Goal: Task Accomplishment & Management: Manage account settings

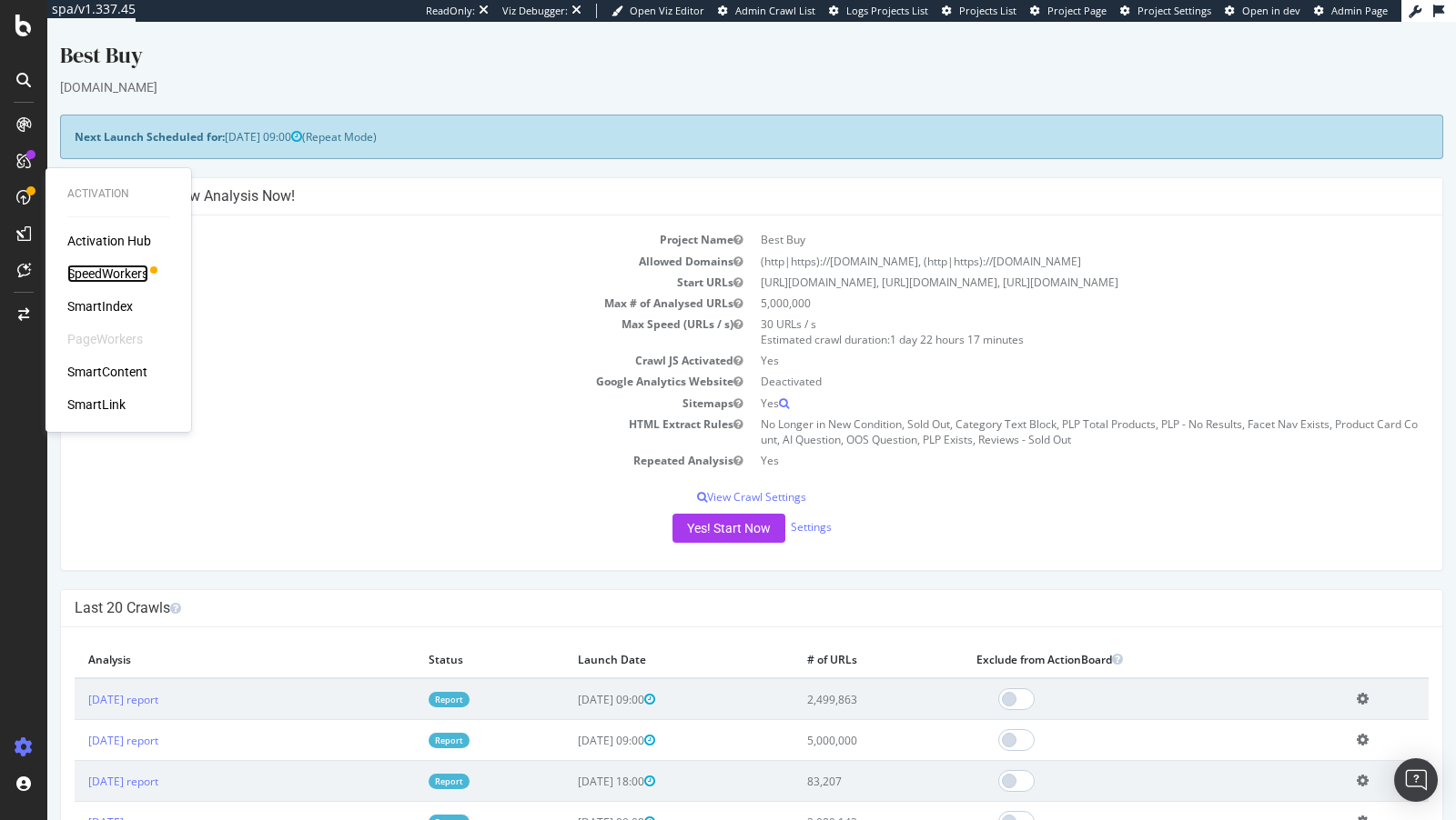
click at [91, 271] on div "SpeedWorkers" at bounding box center [107, 273] width 81 height 18
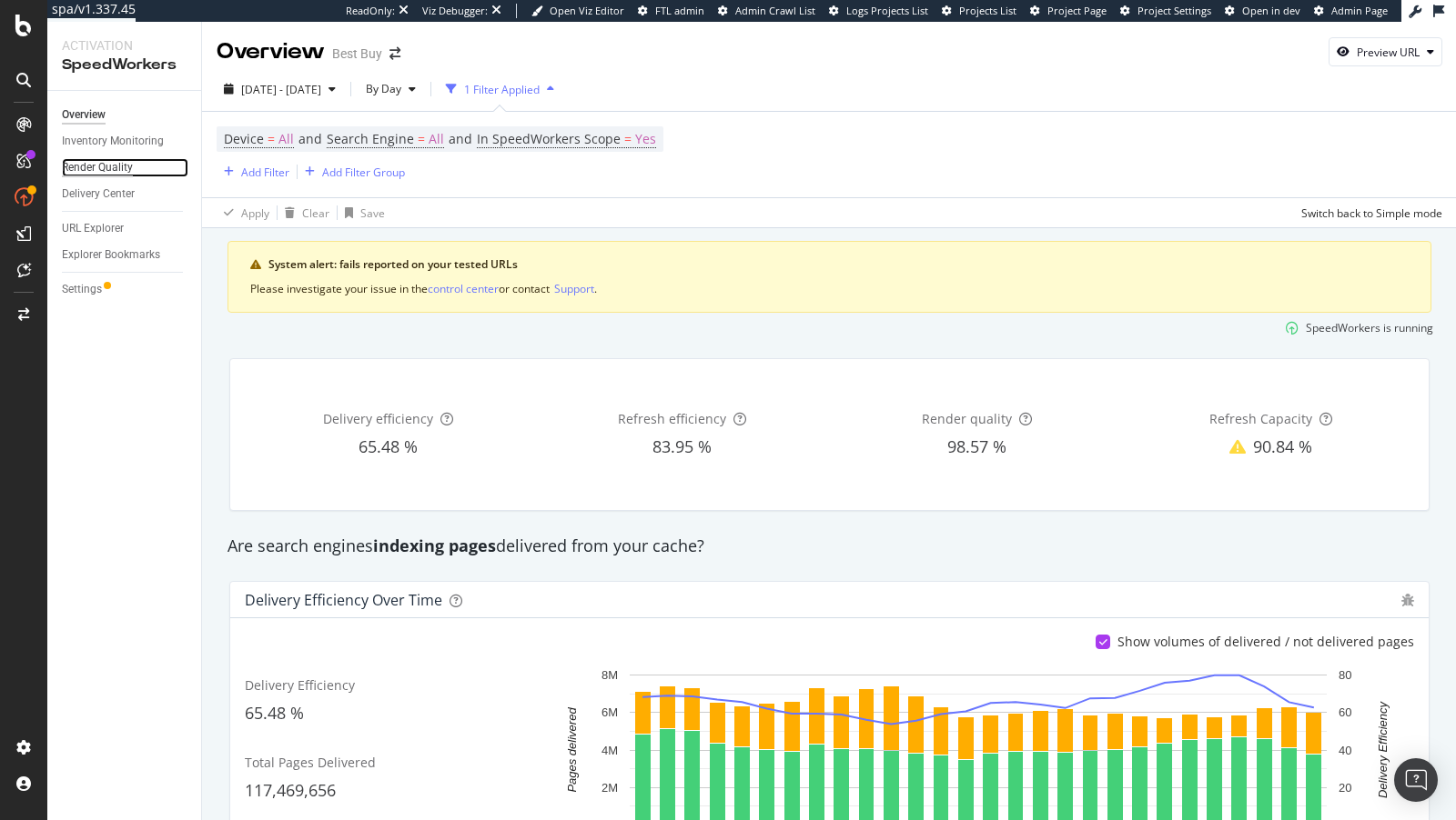
click at [98, 170] on div "Render Quality" at bounding box center [97, 168] width 71 height 19
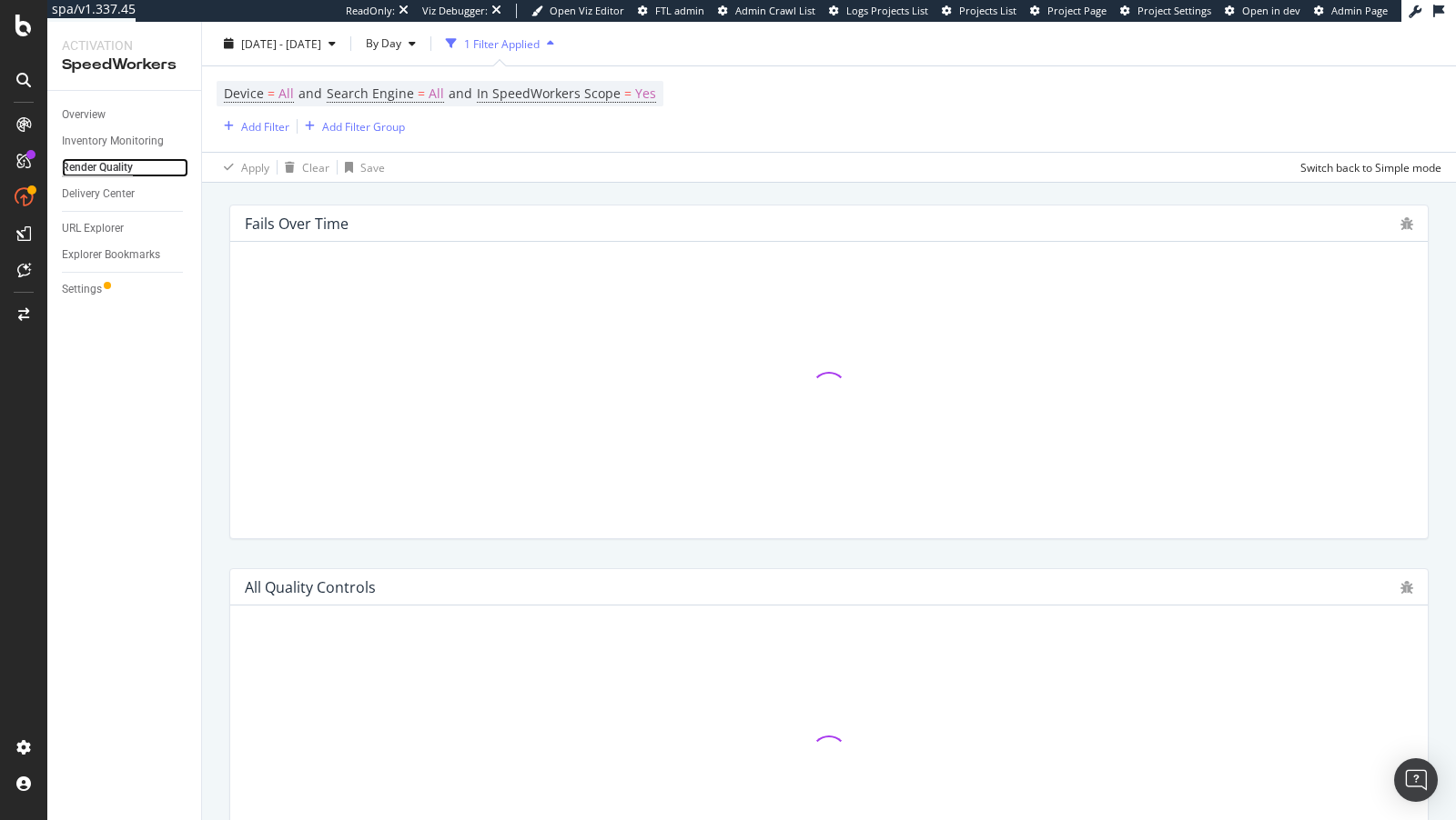
scroll to position [870, 0]
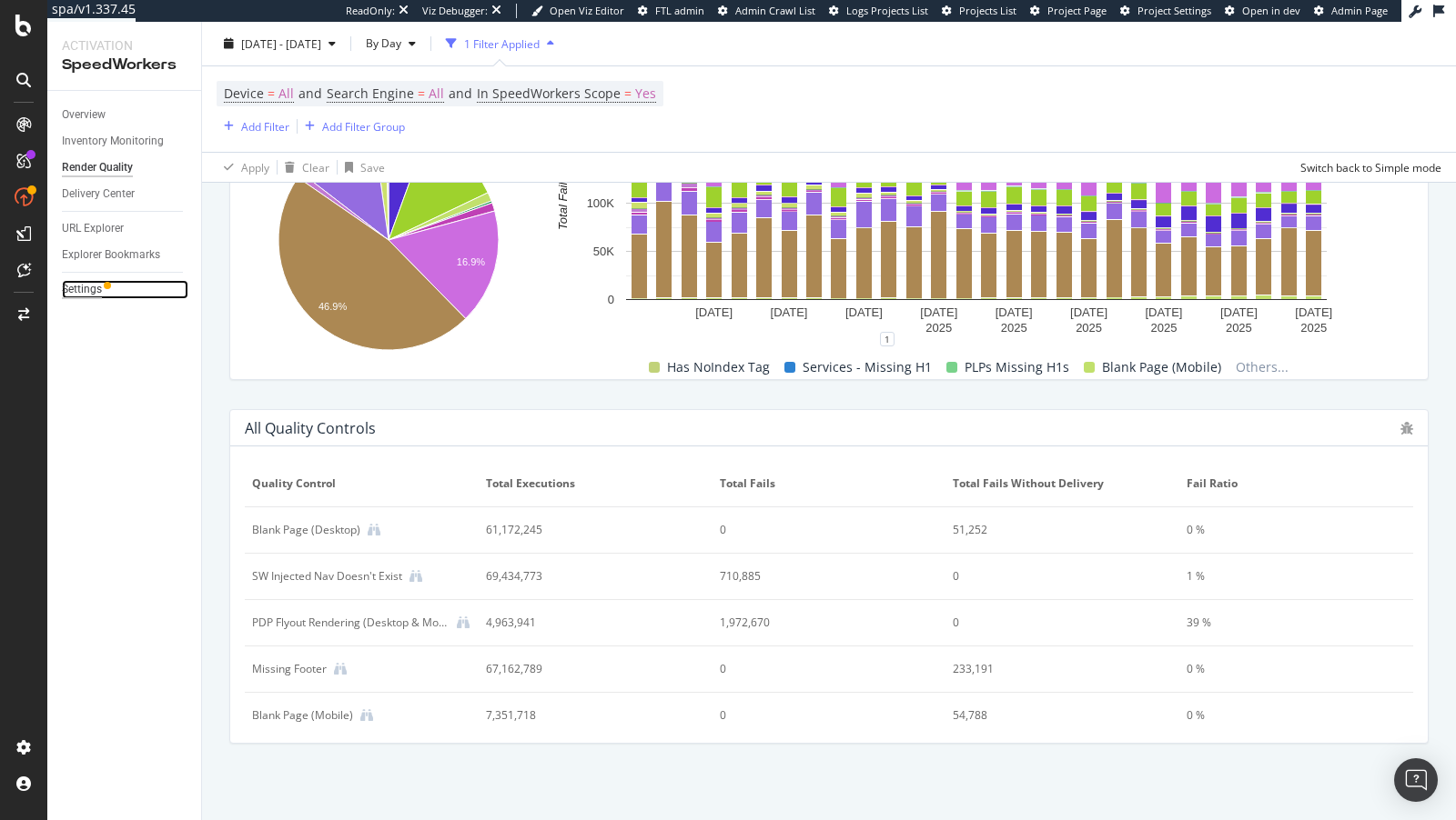
click at [86, 289] on div "Settings" at bounding box center [82, 289] width 40 height 19
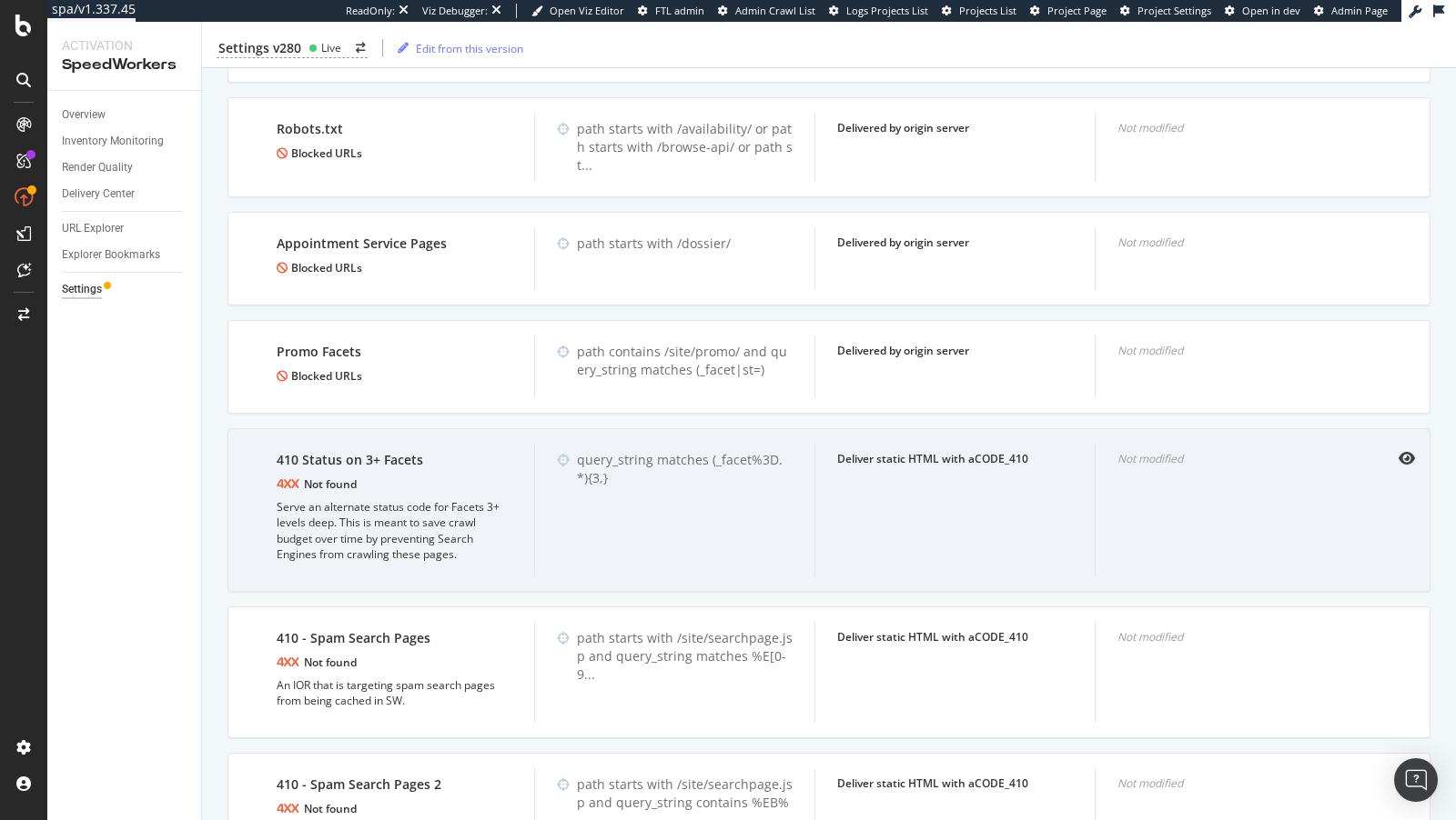
scroll to position [3805, 0]
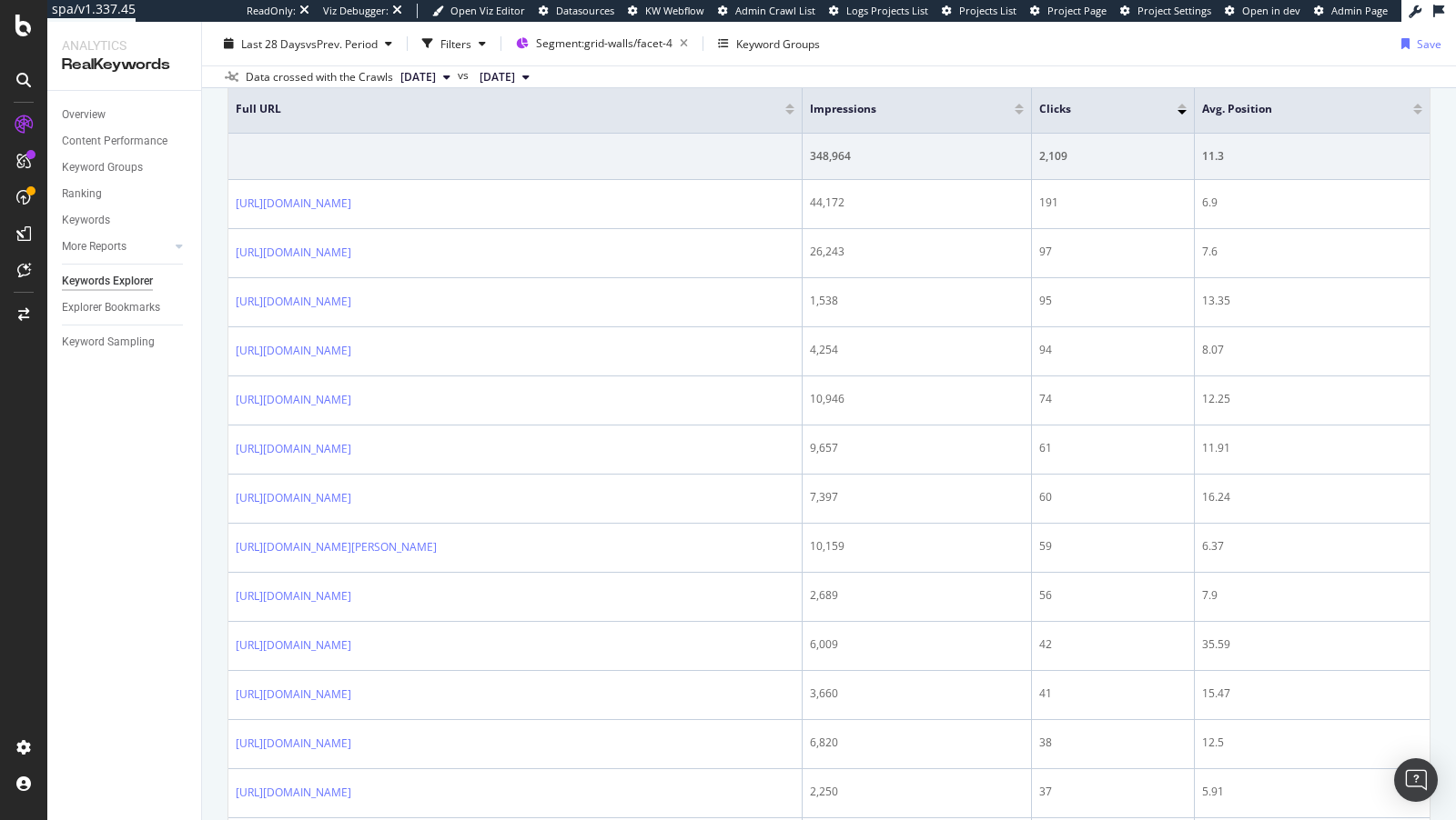
scroll to position [710, 0]
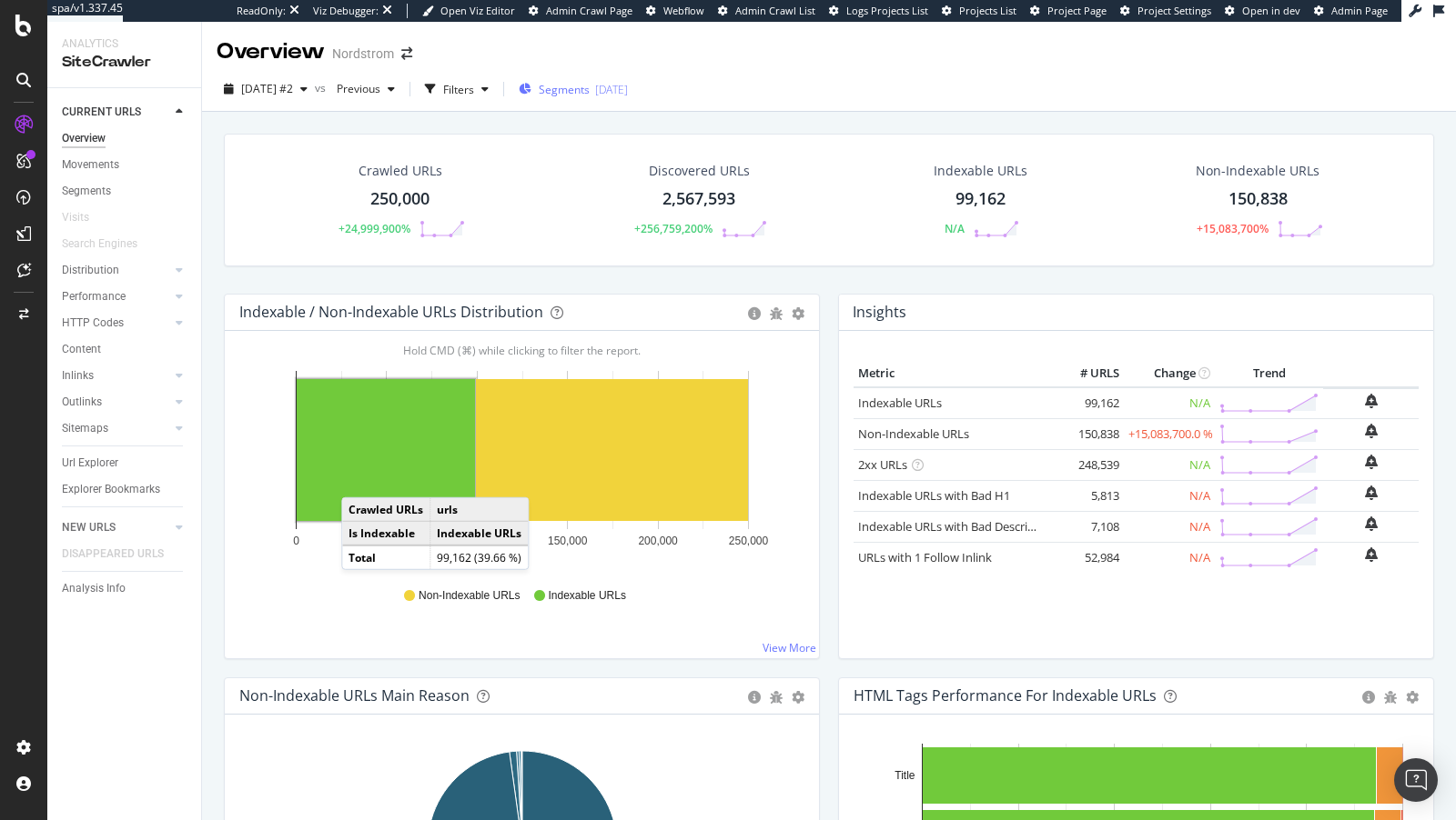
click at [590, 97] on span "Segments" at bounding box center [564, 89] width 51 height 15
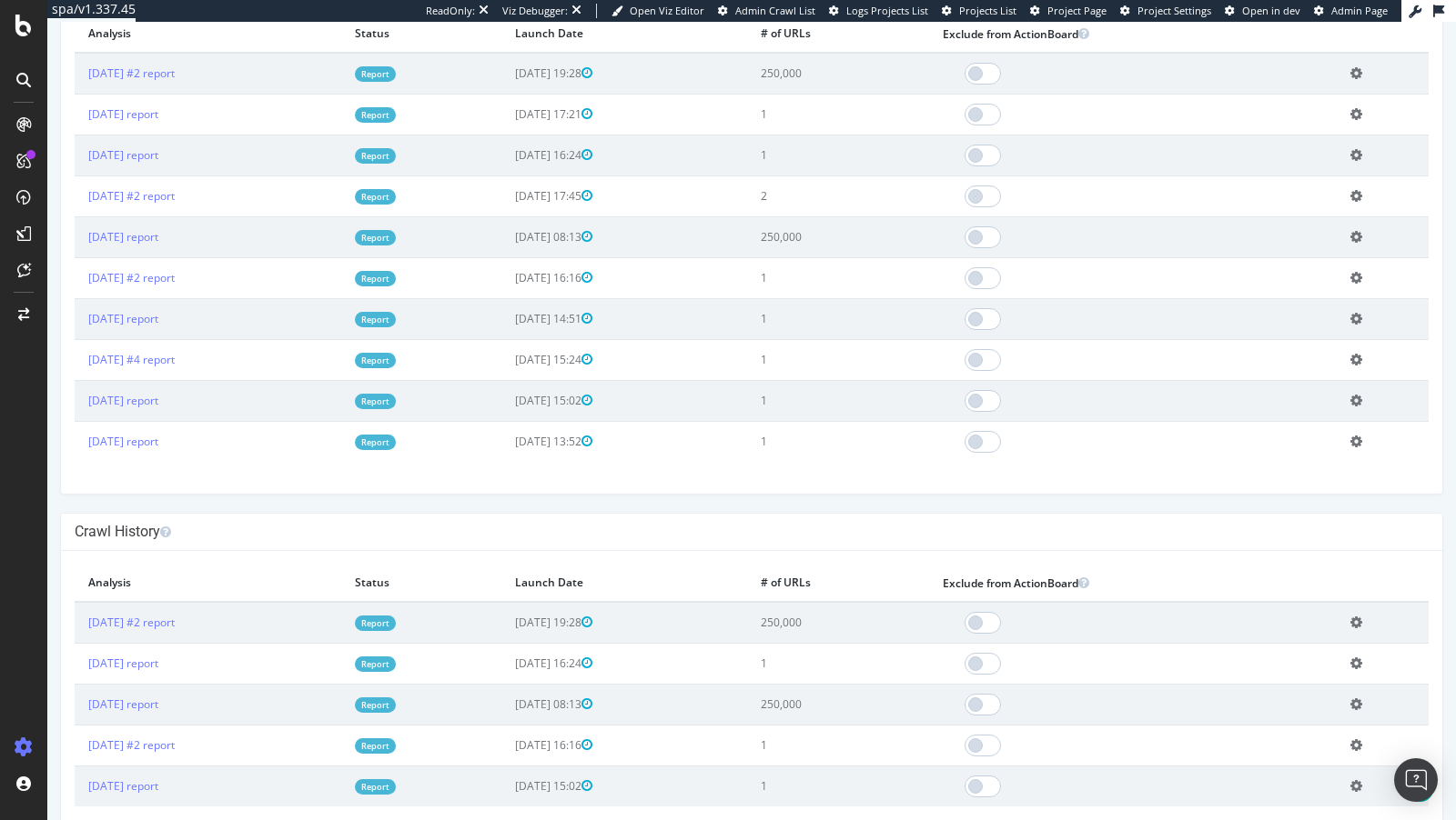
scroll to position [576, 0]
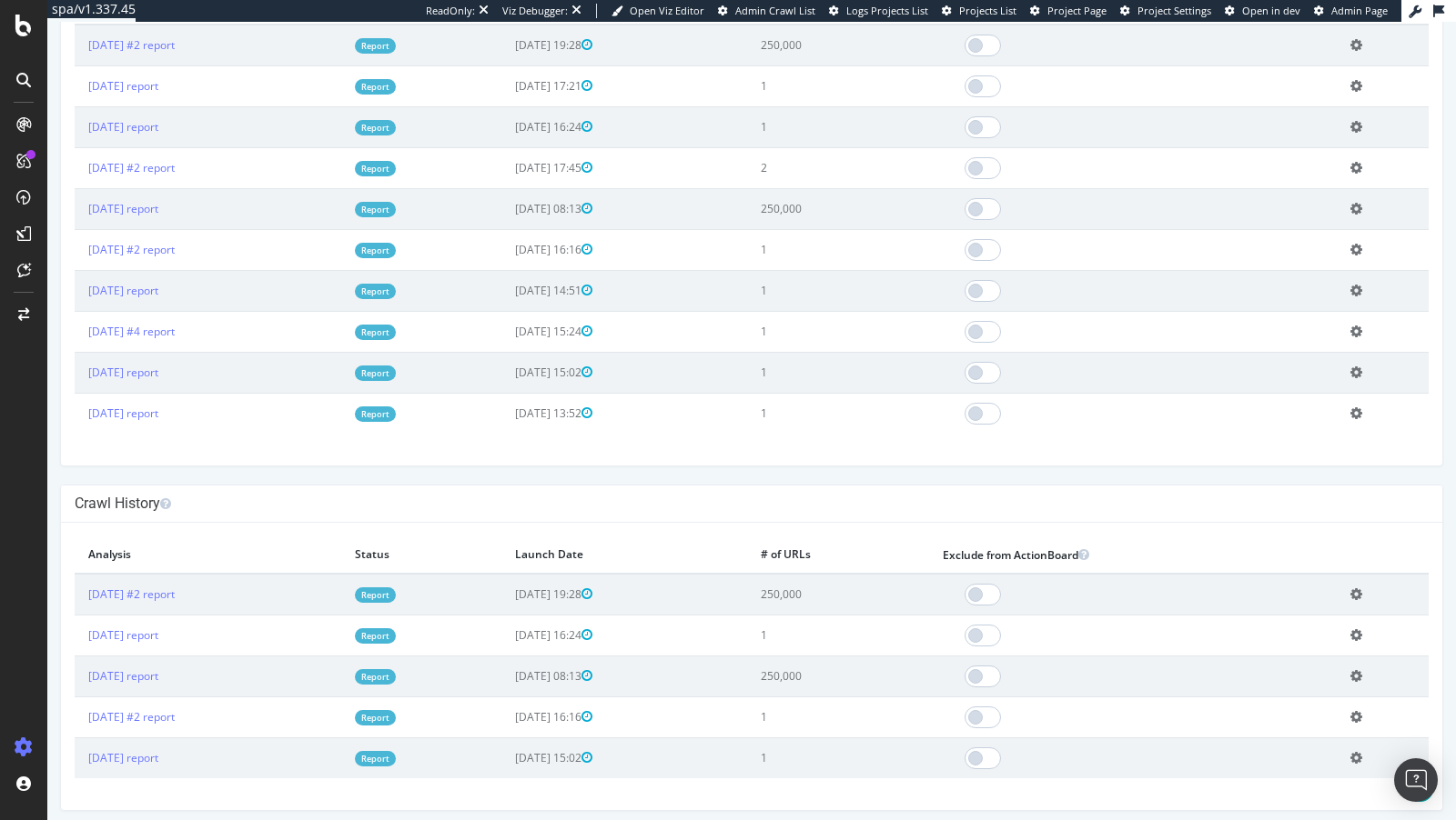
click at [1309, 737] on icon at bounding box center [1356, 758] width 12 height 14
click at [1272, 737] on link "Delete analysis" at bounding box center [1289, 810] width 146 height 25
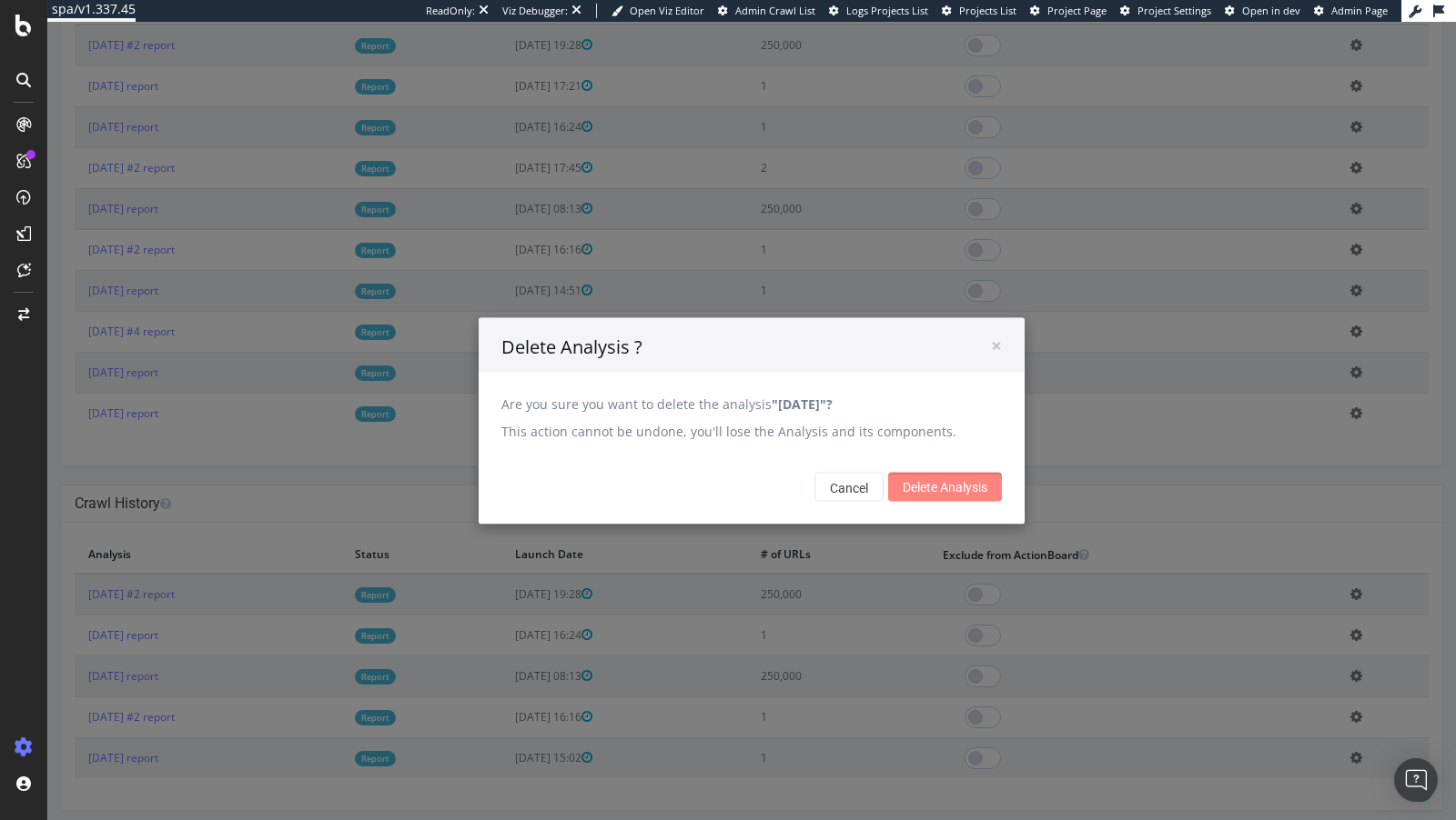
click at [953, 473] on input "Delete Analysis" at bounding box center [945, 487] width 114 height 29
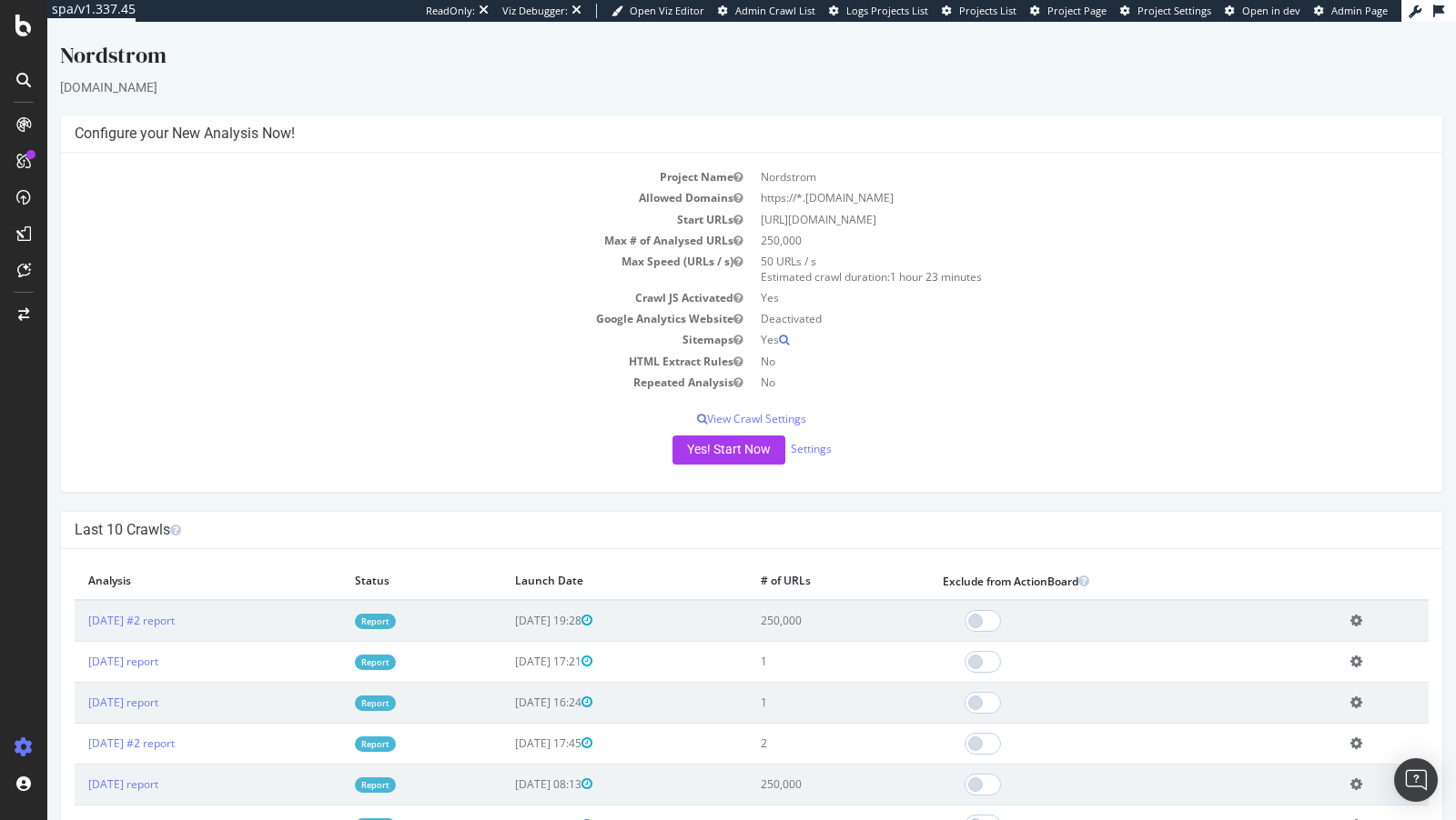
click at [1362, 654] on icon at bounding box center [1356, 661] width 12 height 14
click at [1298, 711] on link "Delete analysis" at bounding box center [1289, 713] width 146 height 25
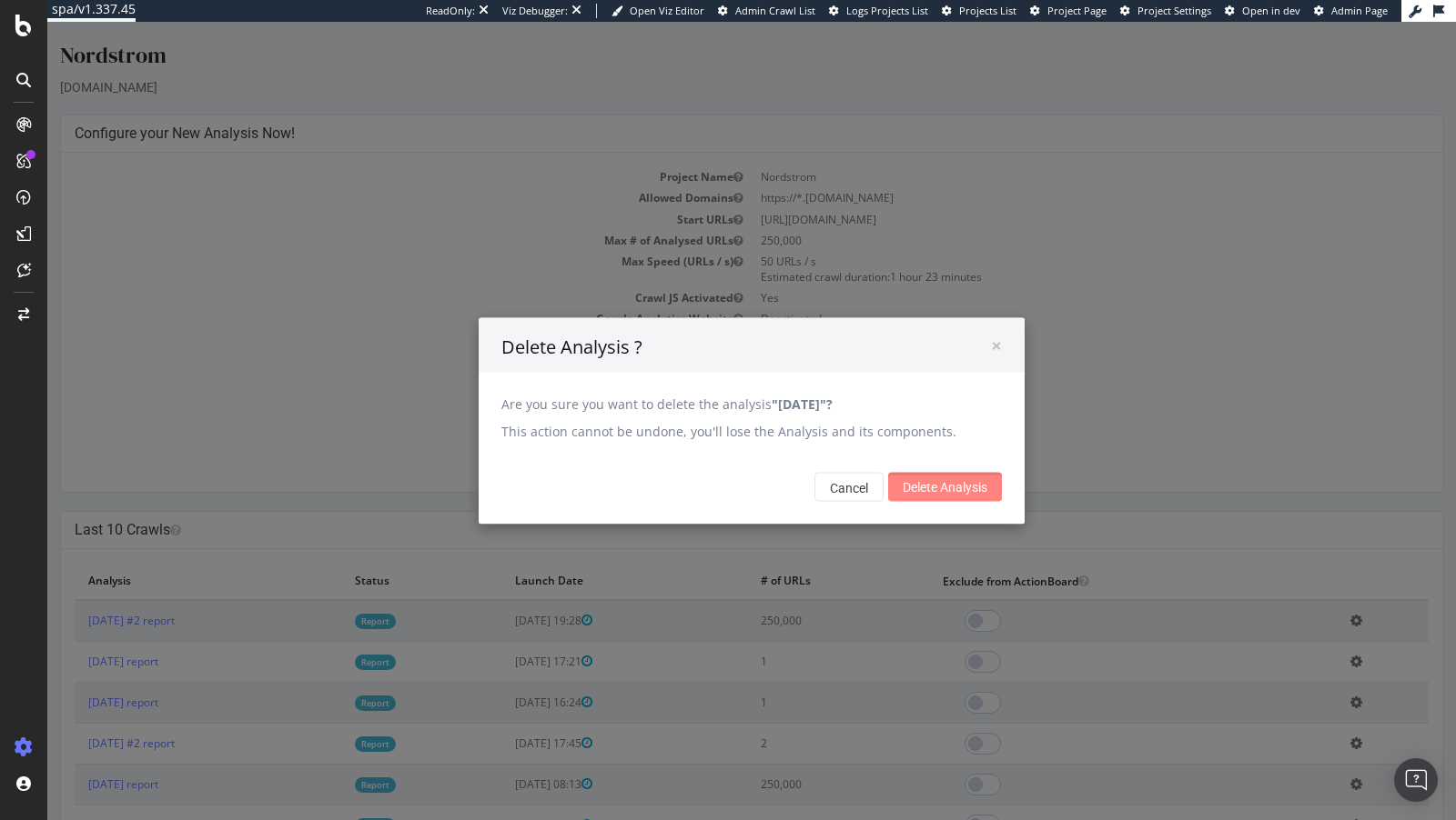
click at [970, 480] on input "Delete Analysis" at bounding box center [945, 487] width 114 height 29
click at [917, 480] on input "Delete Analysis" at bounding box center [945, 487] width 114 height 29
click at [977, 489] on input "Delete Analysis" at bounding box center [945, 487] width 114 height 29
click at [998, 343] on span "×" at bounding box center [996, 346] width 11 height 26
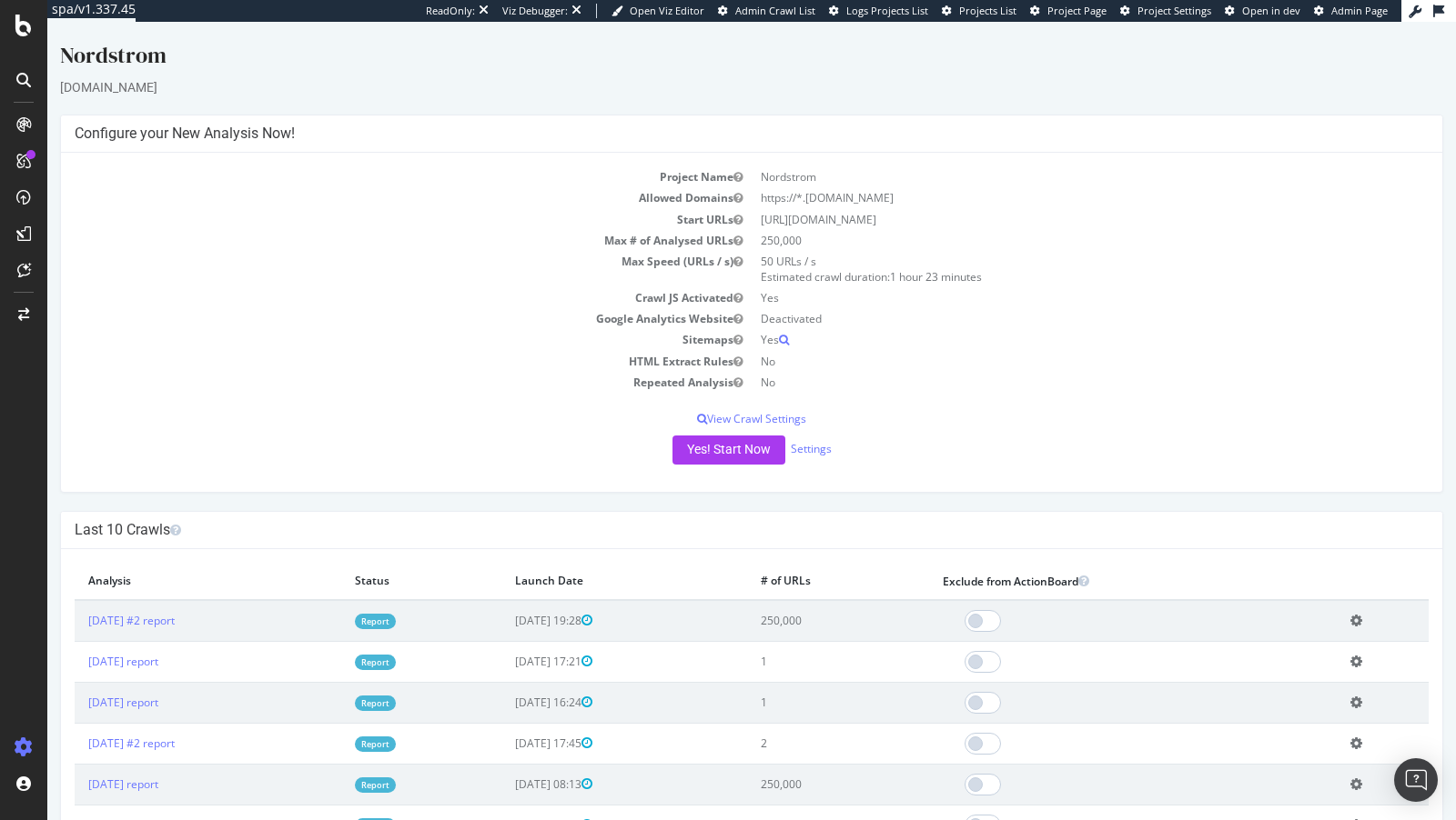
click at [1362, 662] on icon at bounding box center [1356, 661] width 12 height 14
click at [1319, 715] on link "Delete analysis" at bounding box center [1289, 713] width 146 height 25
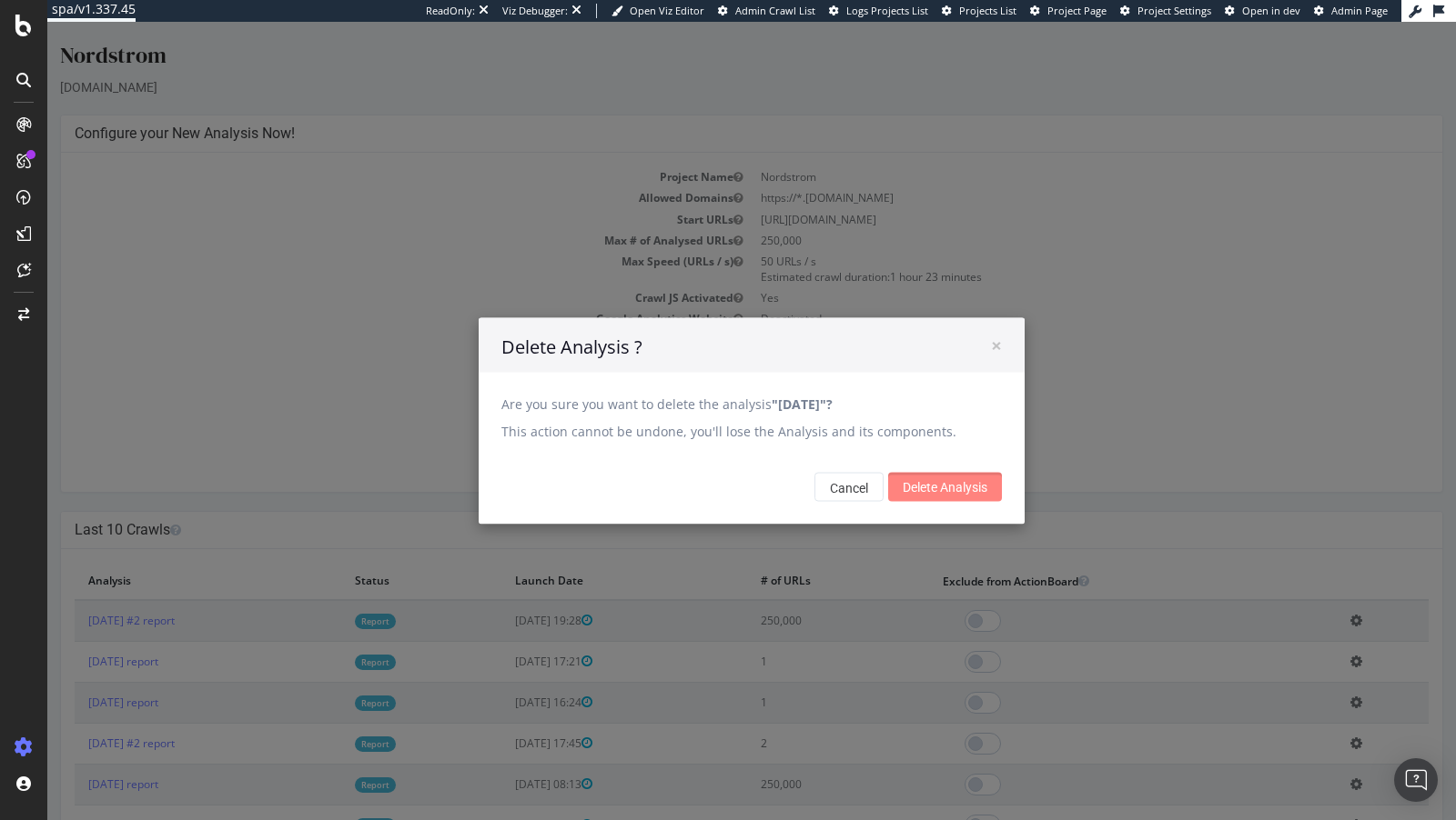
click at [920, 499] on input "Delete Analysis" at bounding box center [945, 487] width 114 height 29
click at [914, 473] on input "Delete Analysis" at bounding box center [945, 487] width 114 height 29
click at [912, 494] on input "Delete Analysis" at bounding box center [945, 487] width 114 height 29
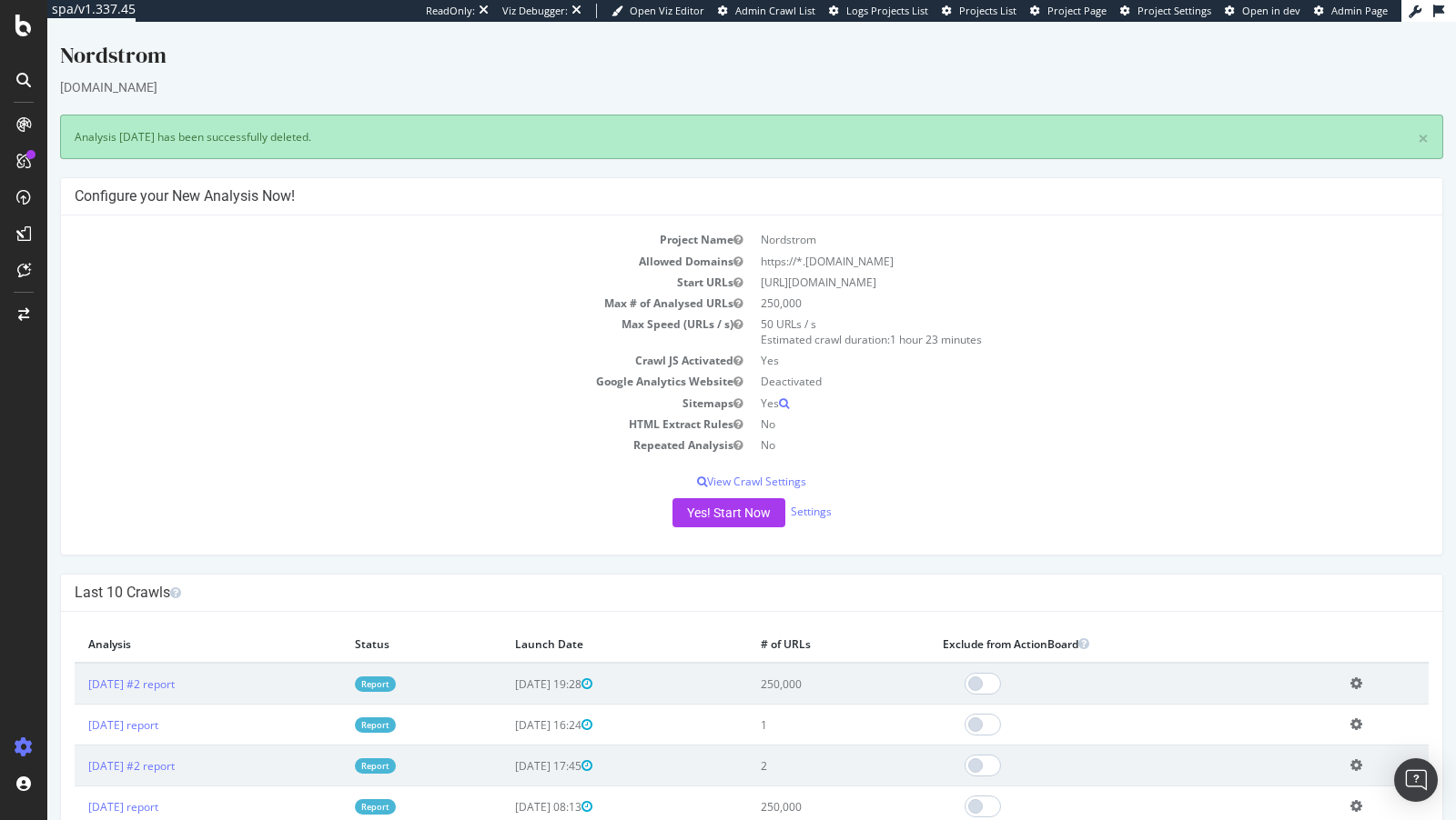
click at [1362, 724] on icon at bounding box center [1356, 724] width 12 height 14
click at [1300, 773] on link "Delete analysis" at bounding box center [1289, 776] width 146 height 25
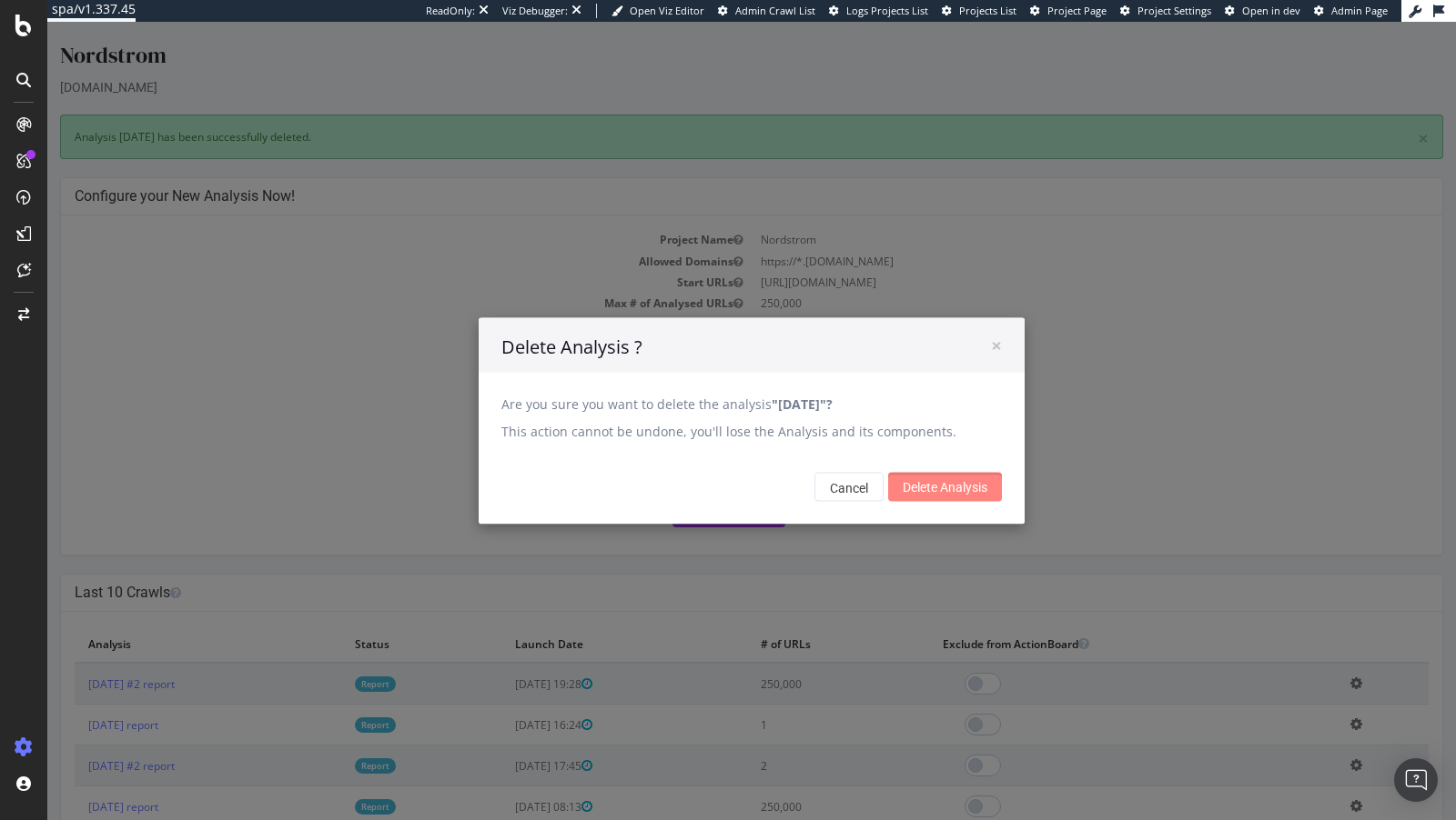
click at [921, 492] on input "Delete Analysis" at bounding box center [945, 487] width 114 height 29
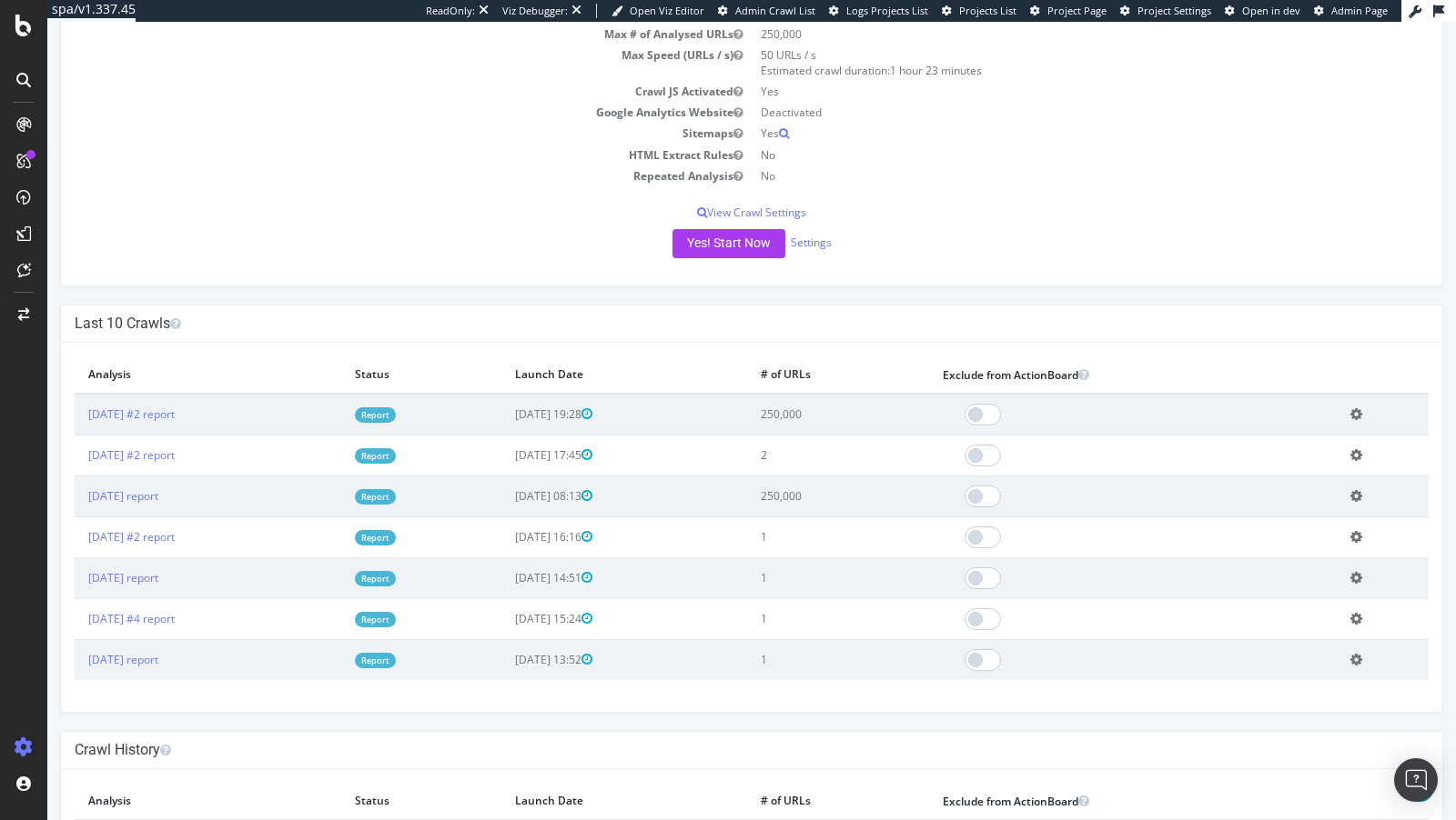
scroll to position [263, 0]
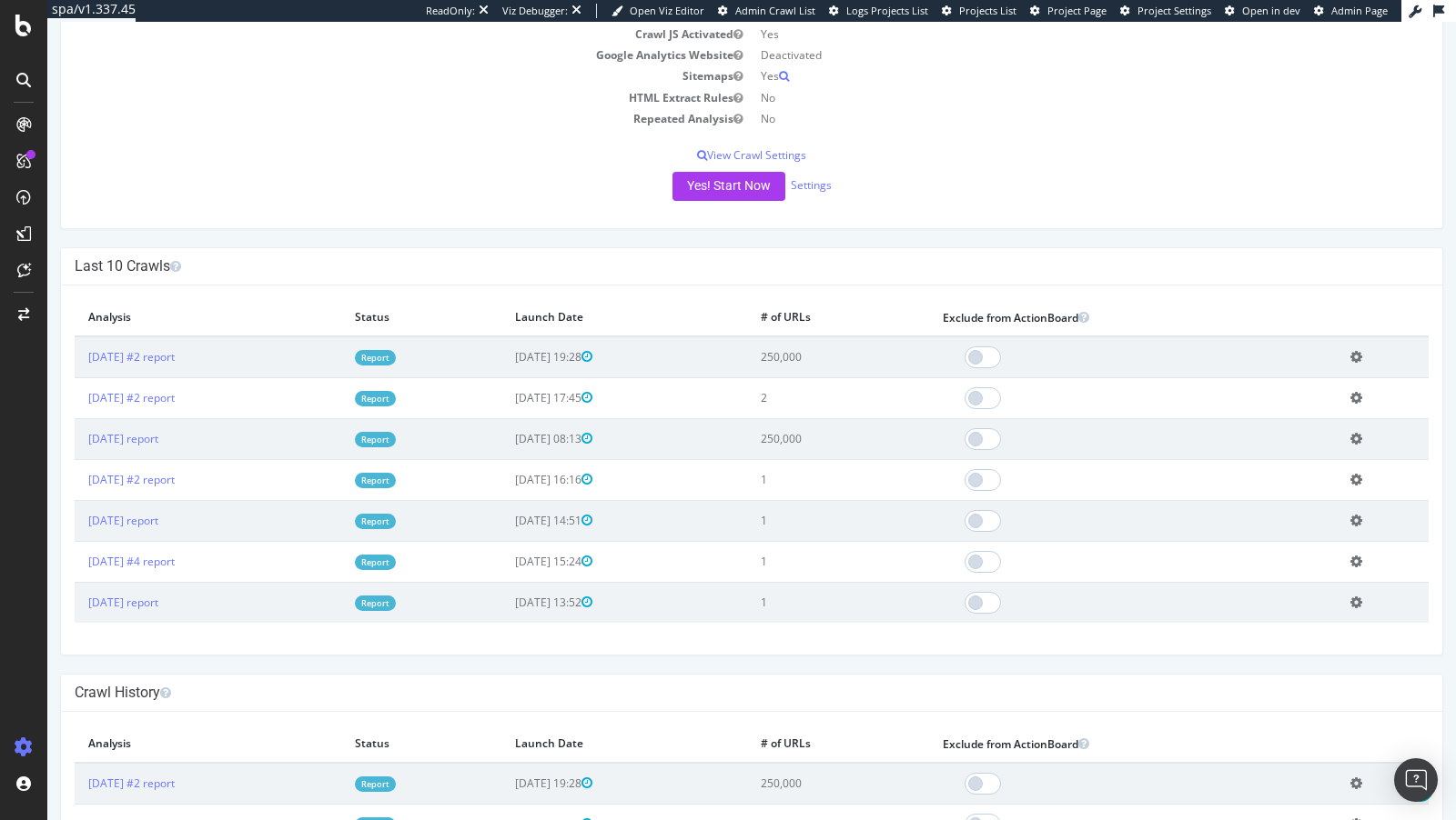
click at [1362, 395] on icon at bounding box center [1356, 398] width 12 height 14
click at [1296, 438] on link "Delete analysis" at bounding box center [1289, 450] width 146 height 25
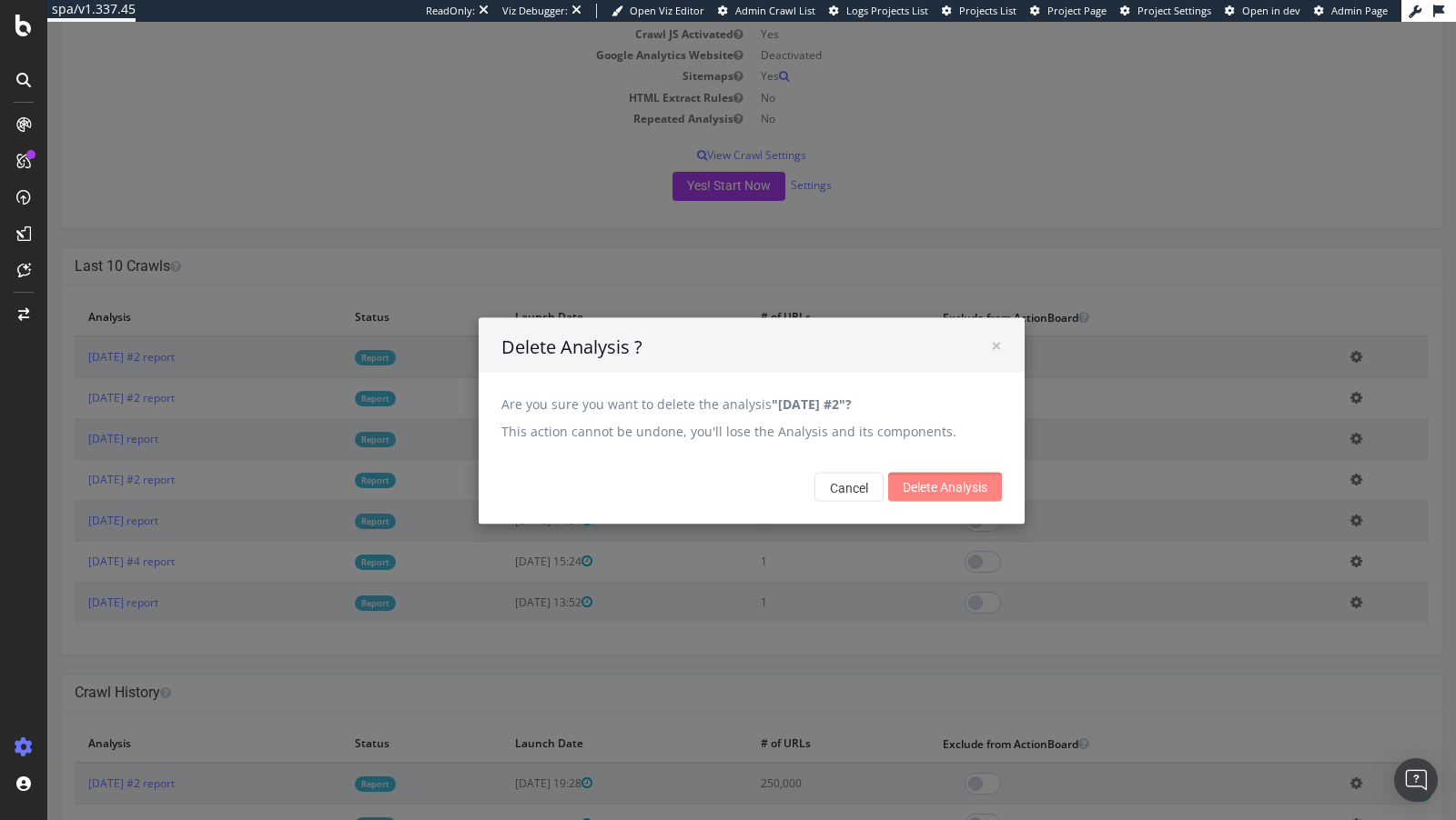
click at [956, 489] on input "Delete Analysis" at bounding box center [945, 487] width 114 height 29
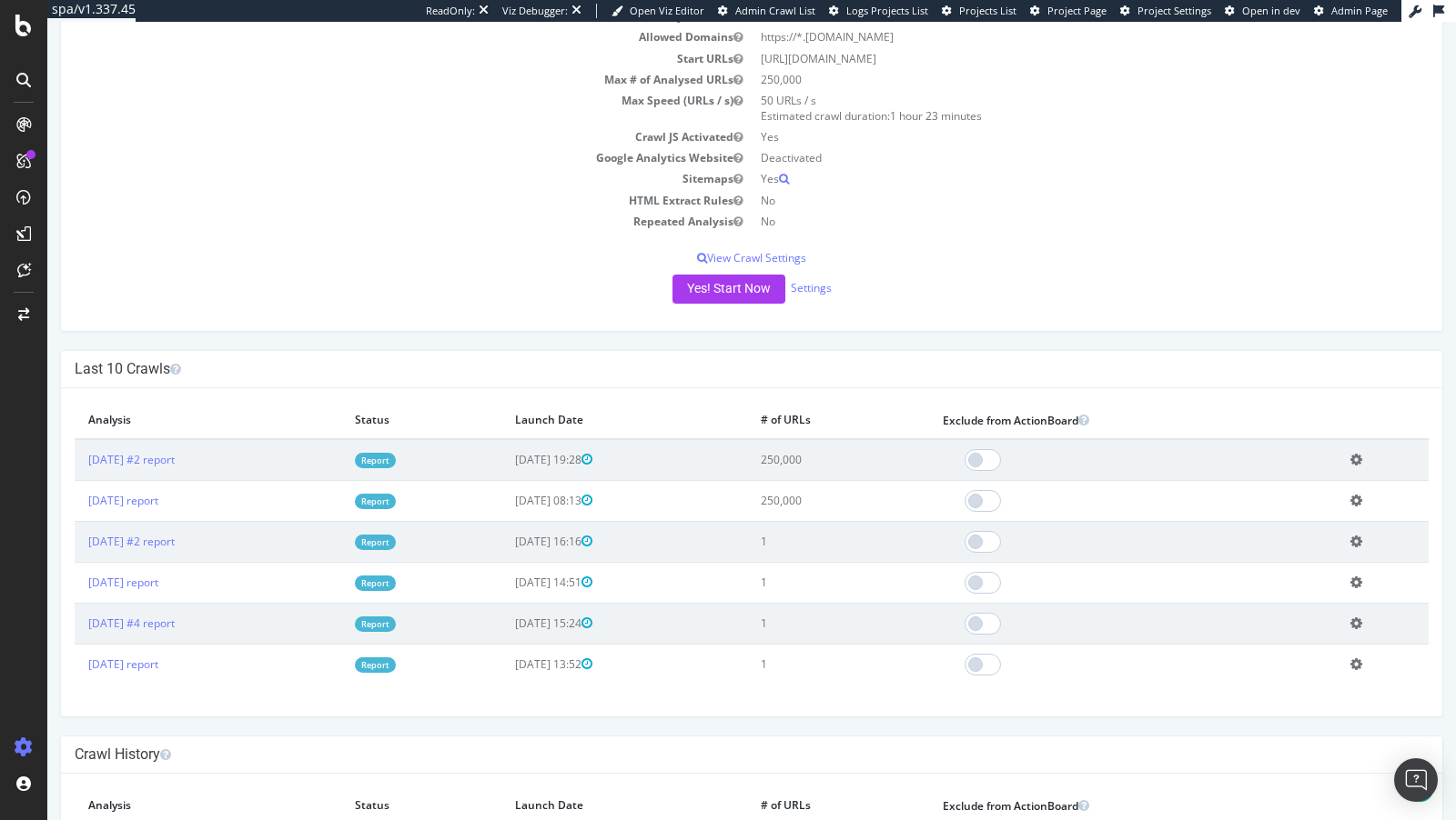
scroll to position [374, 0]
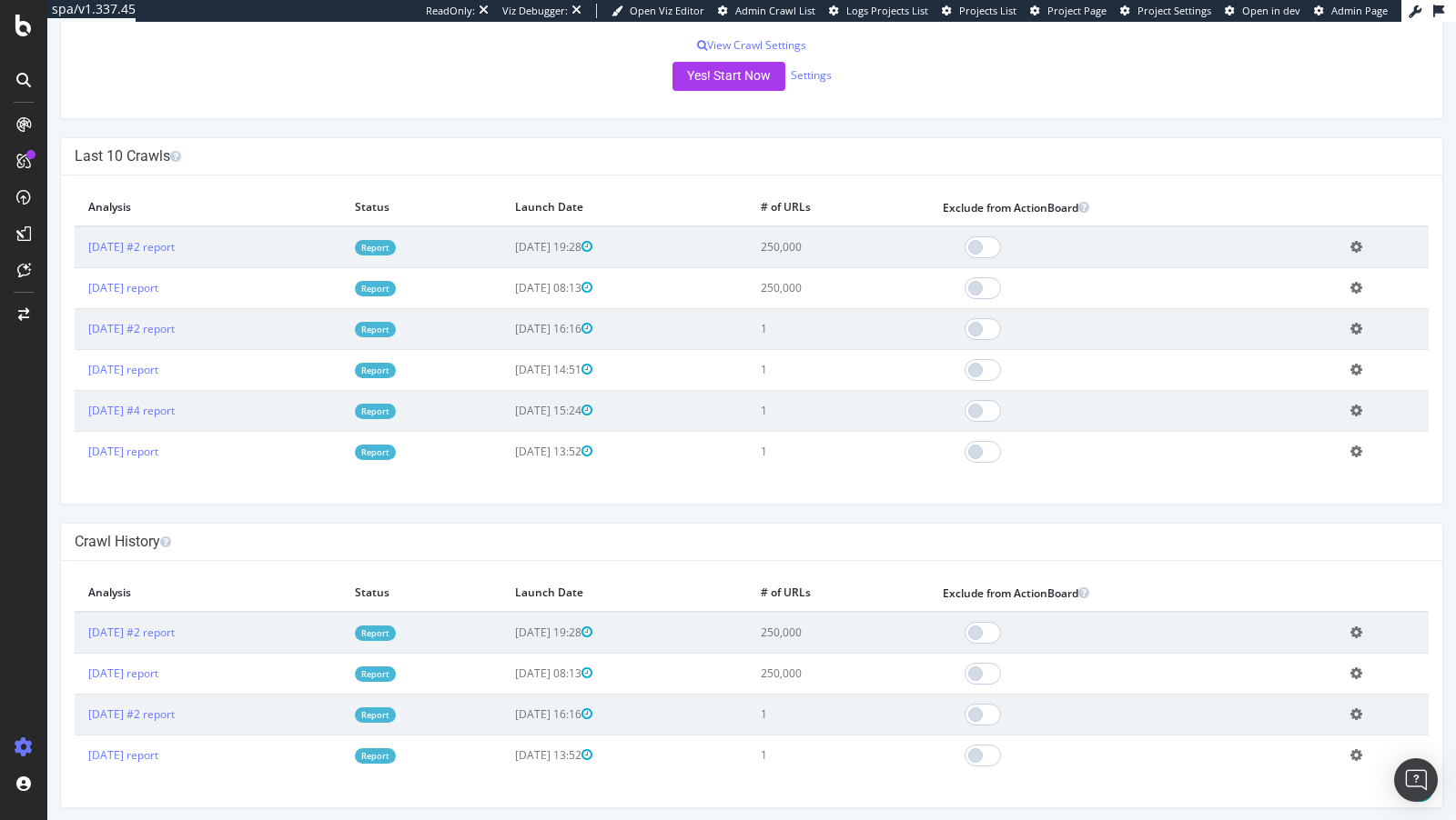
click at [1362, 448] on icon at bounding box center [1356, 452] width 12 height 14
click at [1329, 499] on link "Delete analysis" at bounding box center [1289, 503] width 146 height 25
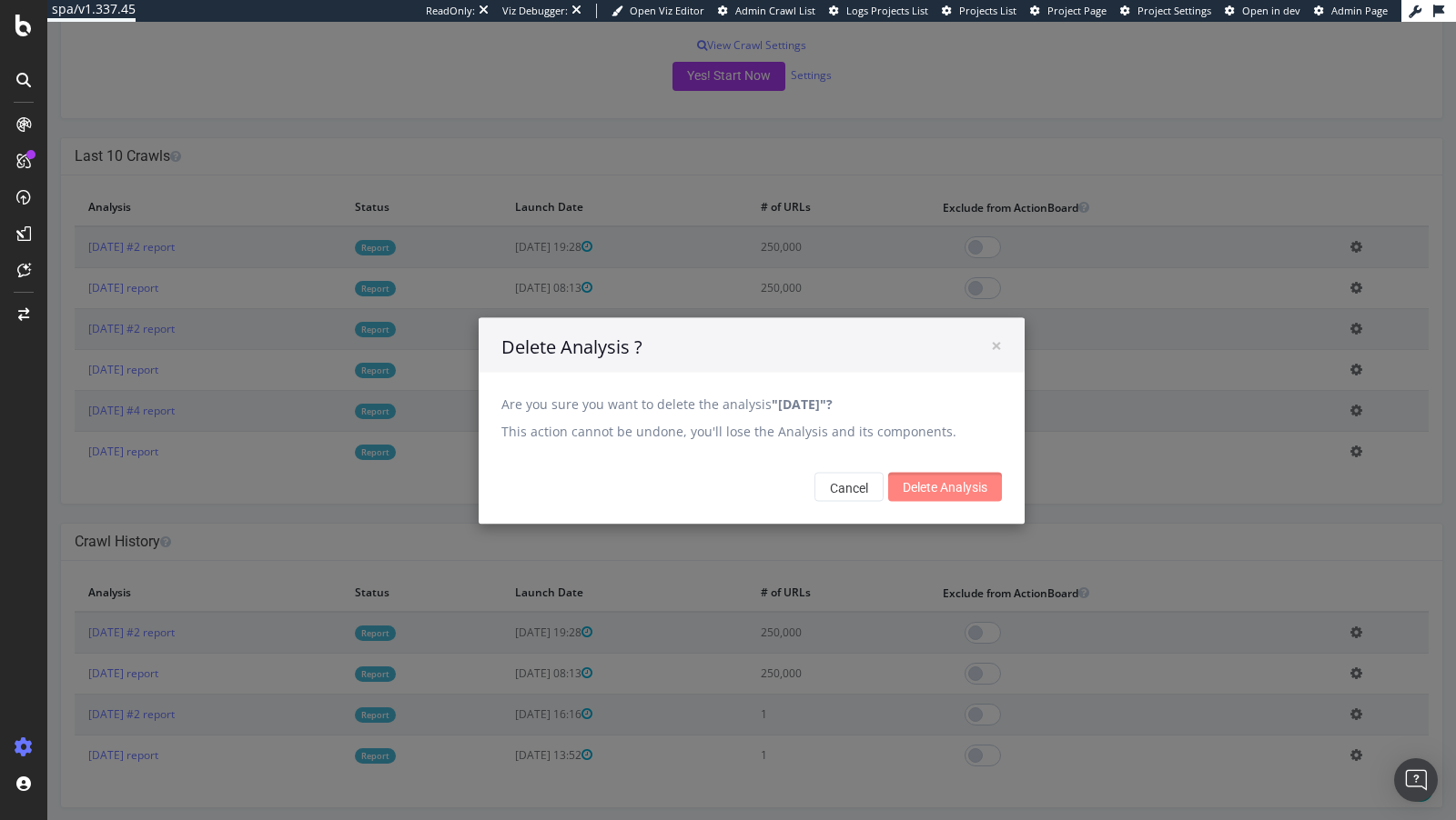
click at [956, 500] on input "Delete Analysis" at bounding box center [945, 487] width 114 height 29
click at [943, 484] on input "Delete Analysis" at bounding box center [945, 487] width 114 height 29
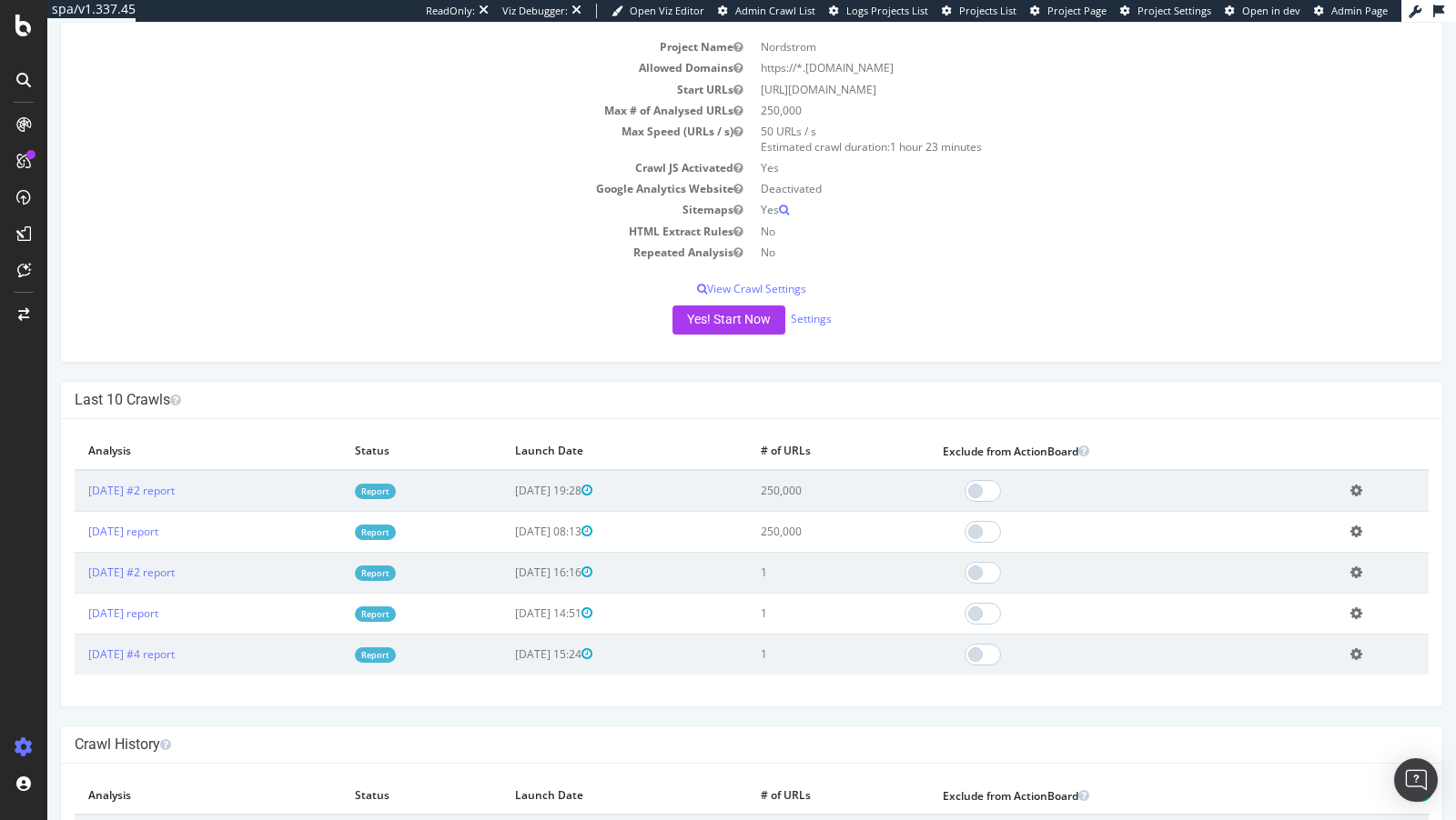
scroll to position [293, 0]
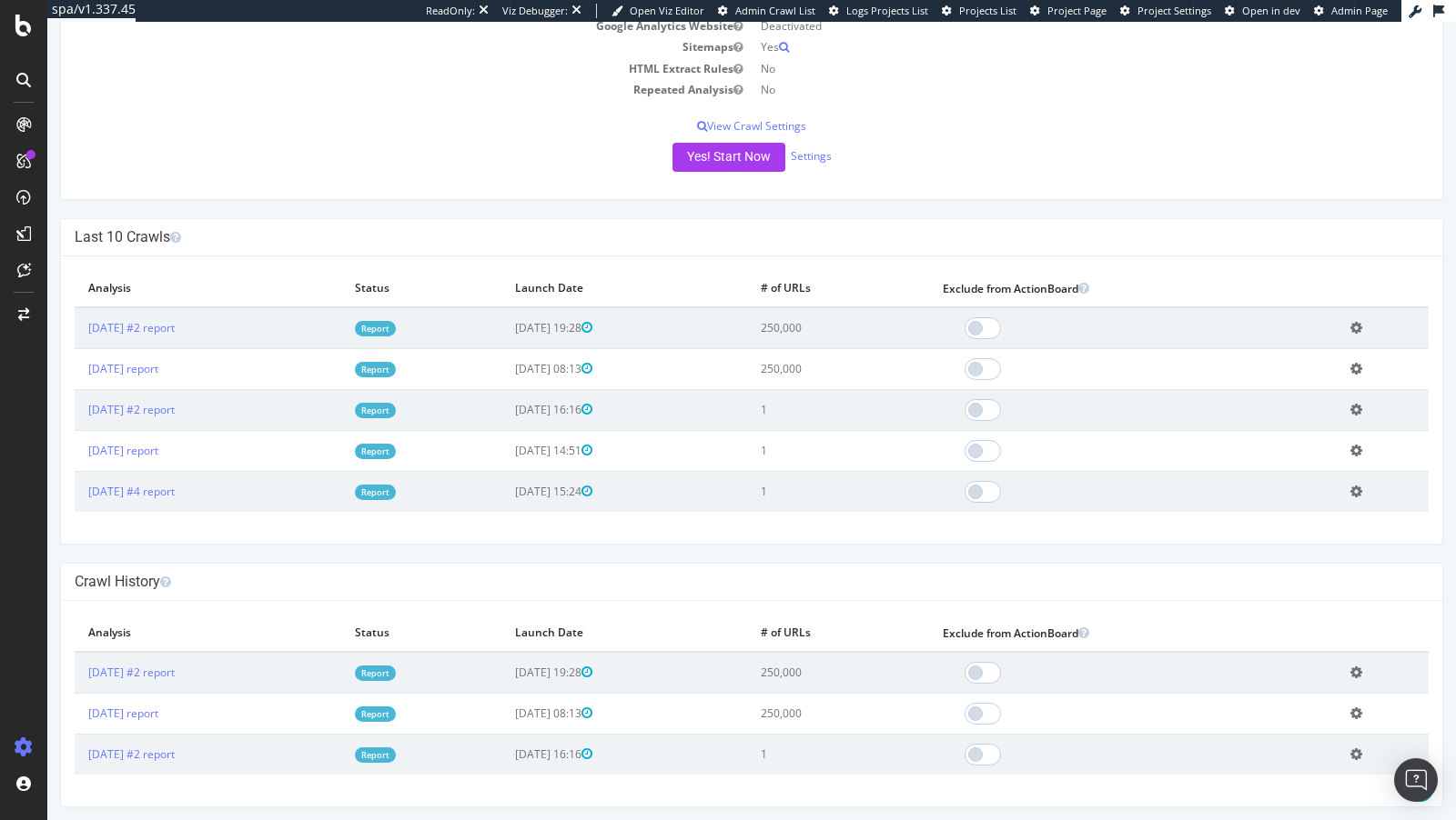
click at [1354, 491] on td "Add name Delete analysis" at bounding box center [1382, 491] width 92 height 41
click at [1362, 491] on icon at bounding box center [1356, 492] width 12 height 14
click at [1303, 544] on link "Delete analysis" at bounding box center [1289, 543] width 146 height 25
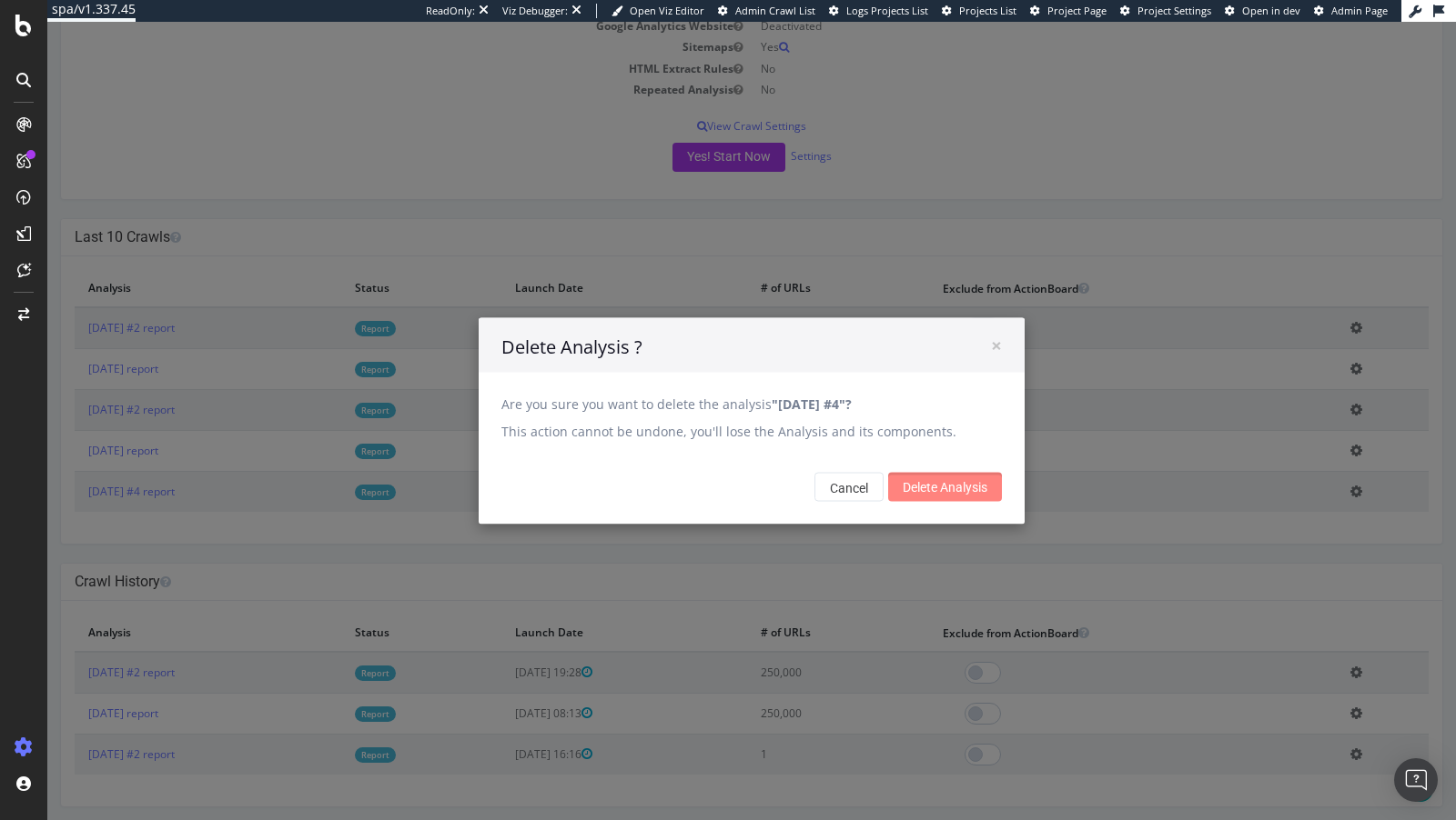
click at [960, 484] on input "Delete Analysis" at bounding box center [945, 487] width 114 height 29
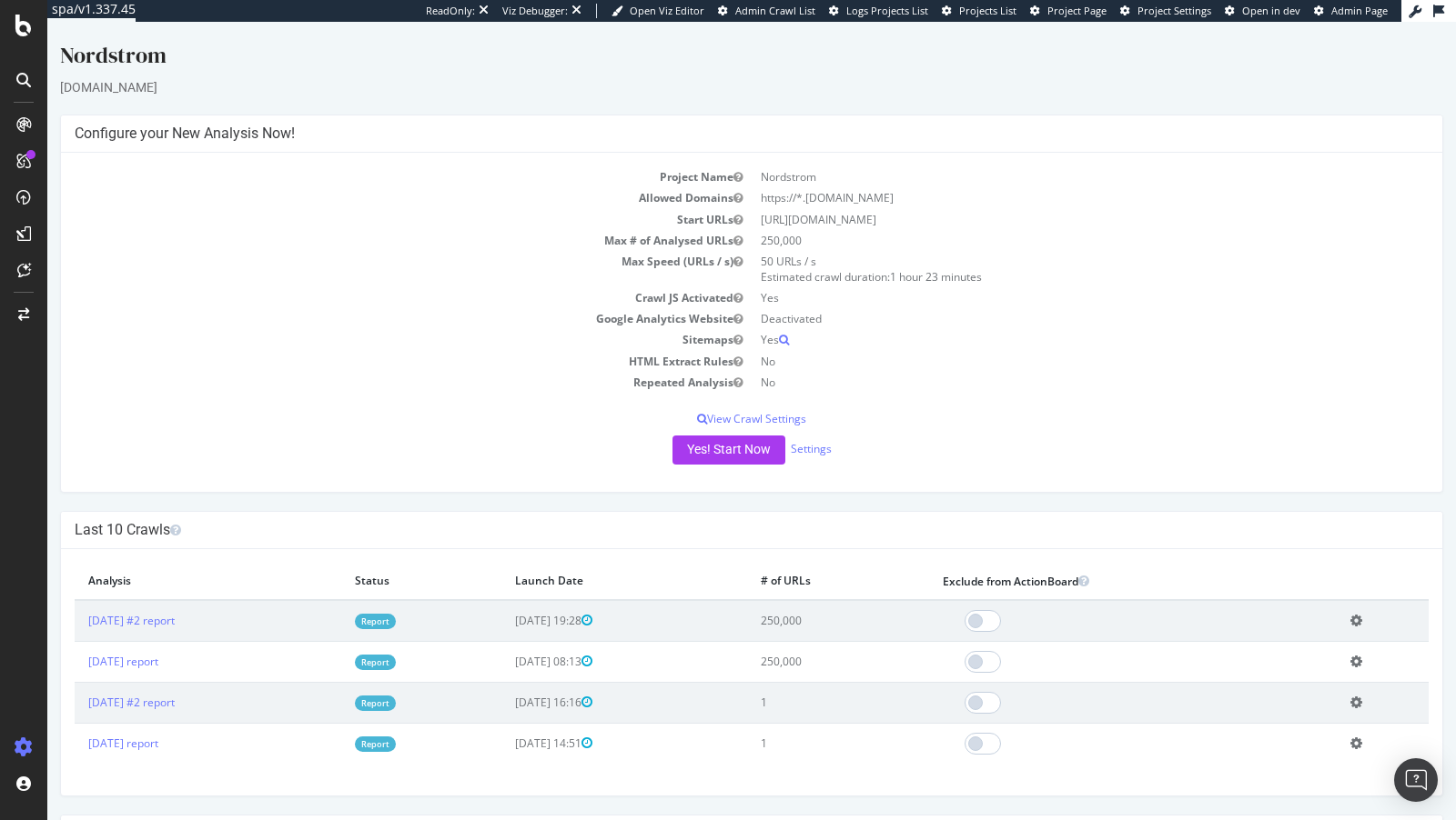
scroll to position [252, 0]
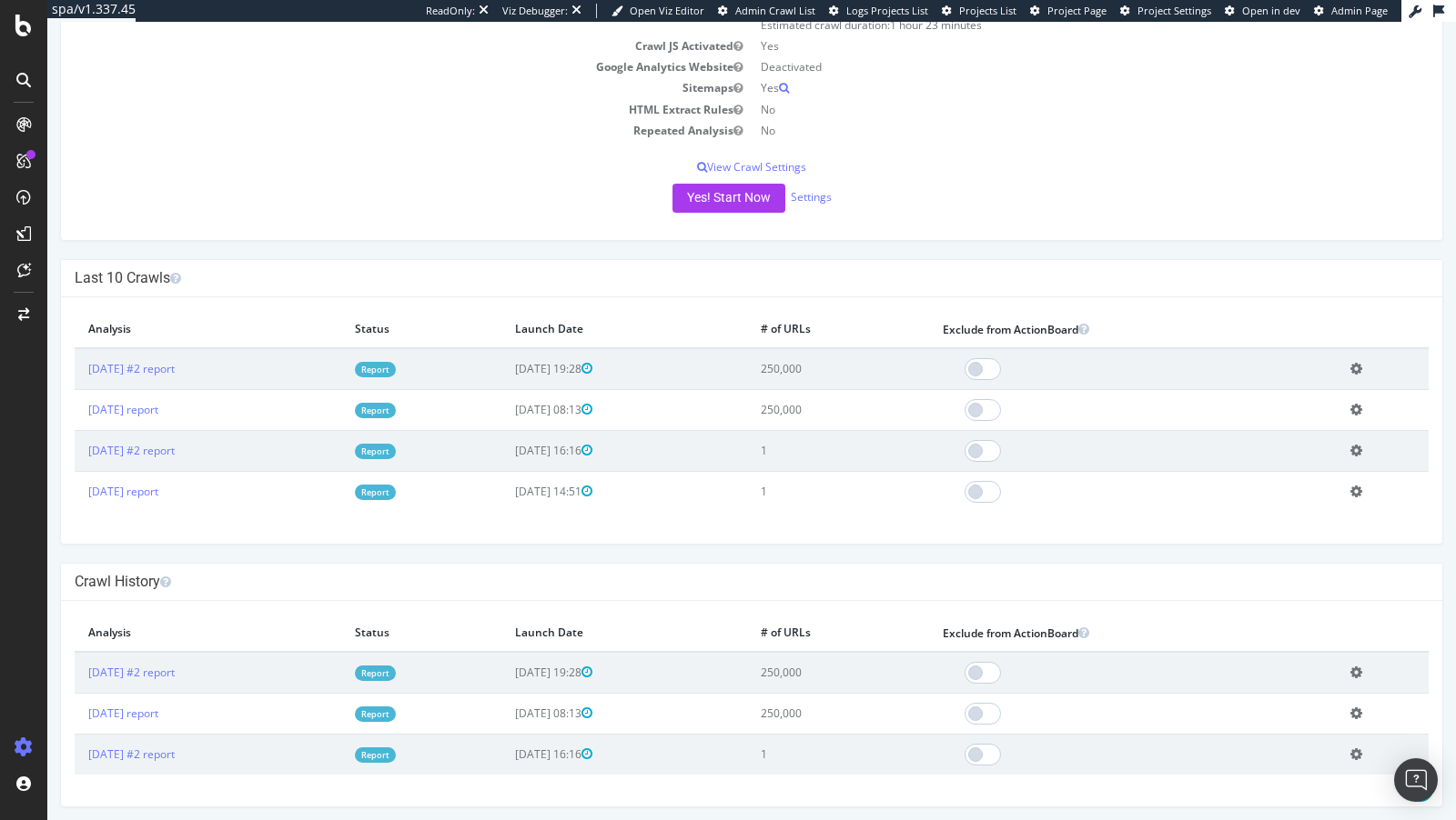
click at [1362, 489] on icon at bounding box center [1356, 492] width 12 height 14
click at [1311, 547] on link "Delete analysis" at bounding box center [1289, 543] width 146 height 25
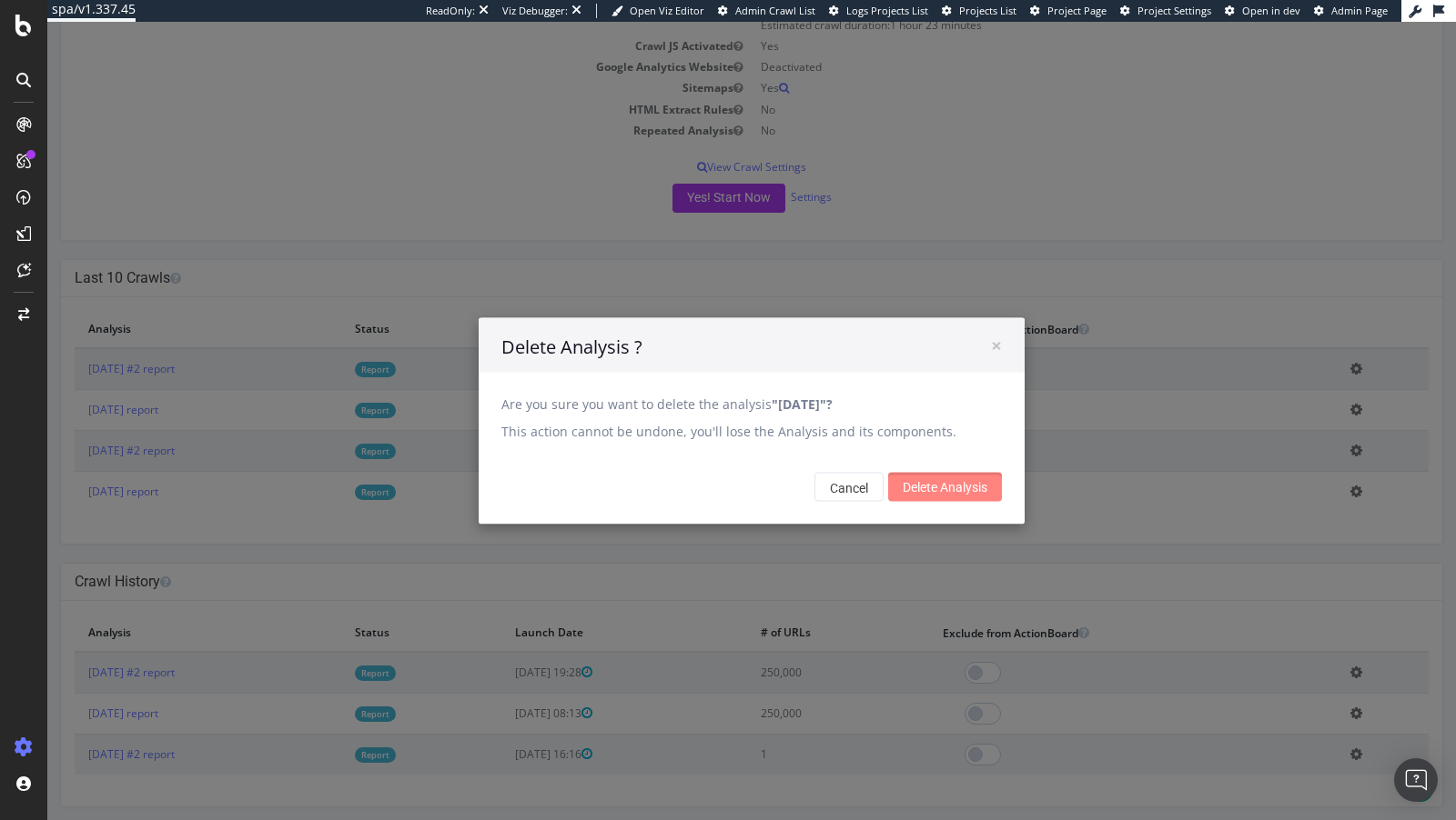
click at [938, 483] on input "Delete Analysis" at bounding box center [945, 487] width 114 height 29
click at [921, 488] on input "Delete Analysis" at bounding box center [945, 487] width 114 height 29
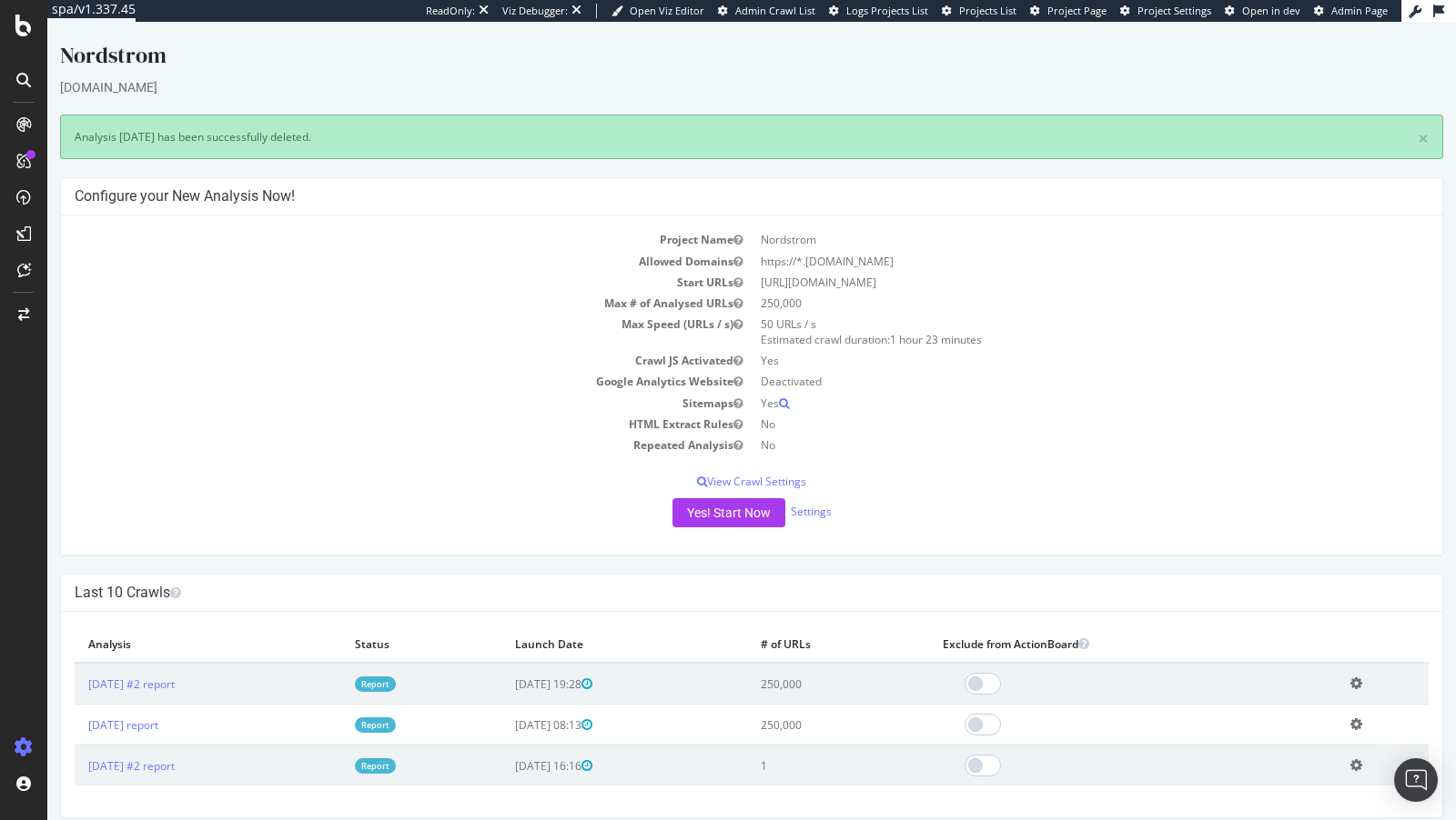
click at [1360, 767] on icon at bounding box center [1356, 765] width 12 height 14
click at [1270, 811] on link "Delete analysis" at bounding box center [1289, 817] width 146 height 25
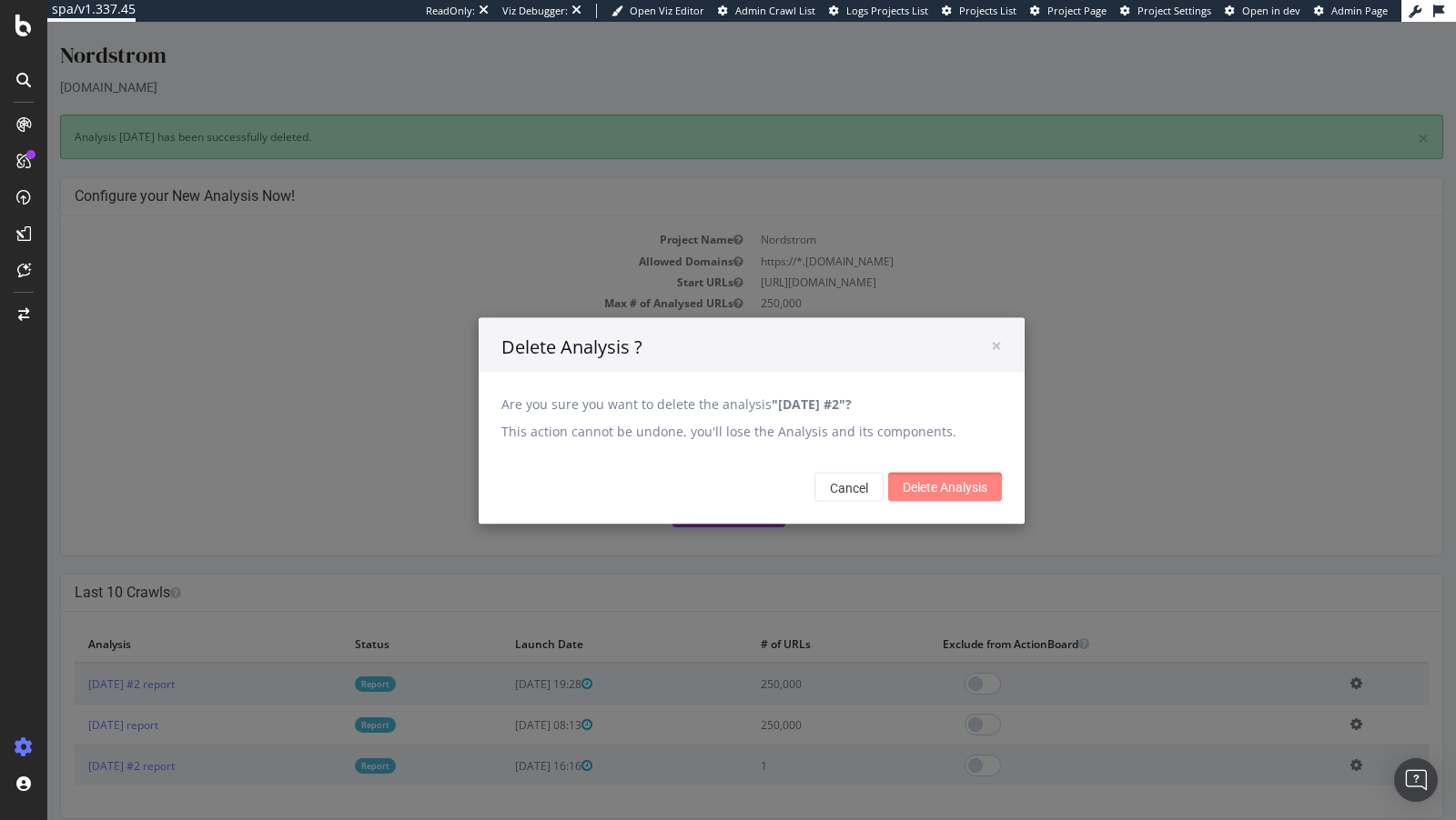
click at [974, 487] on input "Delete Analysis" at bounding box center [945, 487] width 114 height 29
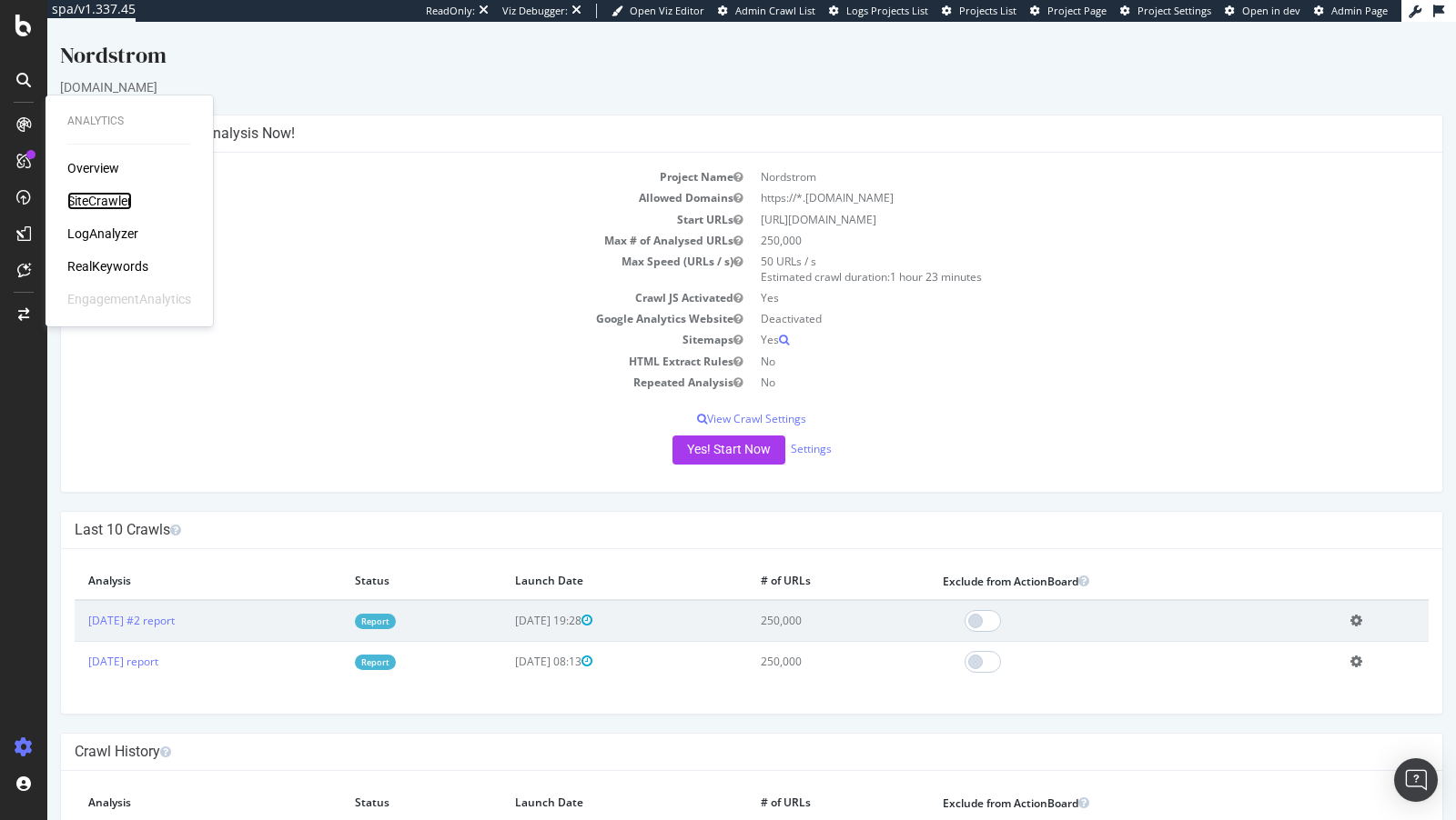
click at [114, 206] on div "SiteCrawler" at bounding box center [99, 201] width 65 height 18
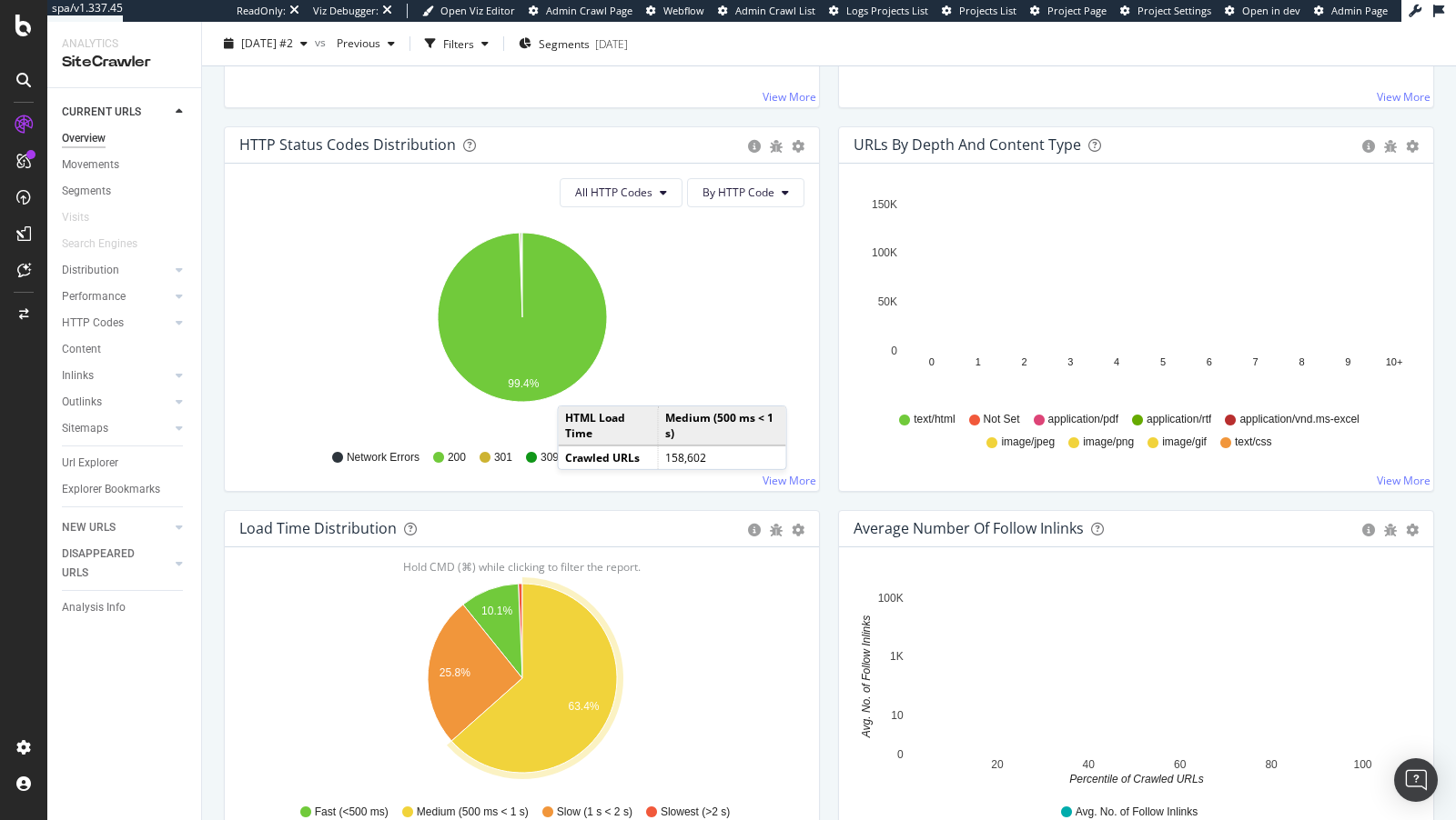
scroll to position [676, 0]
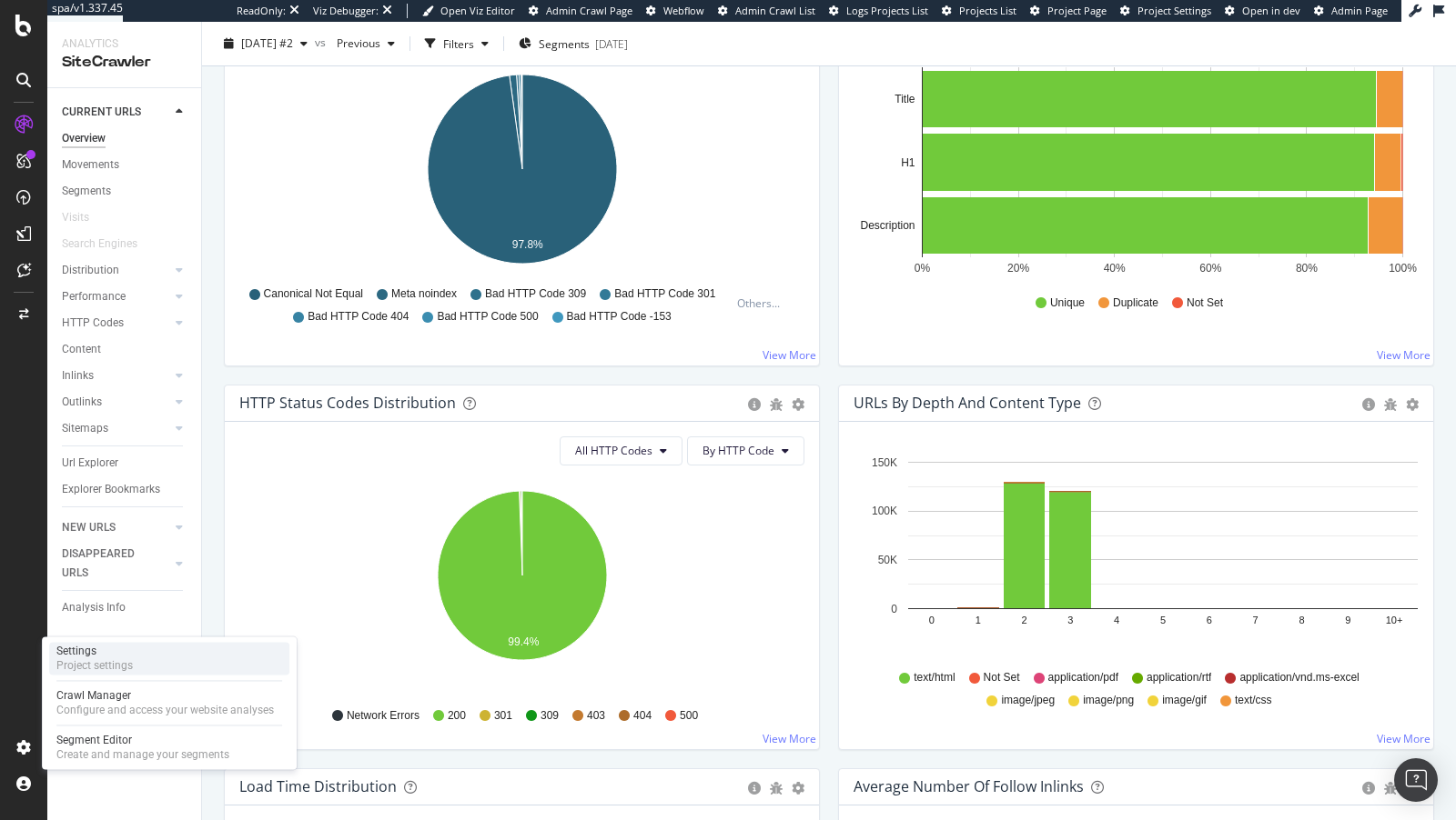
click at [138, 662] on div "Settings Project settings" at bounding box center [169, 658] width 241 height 33
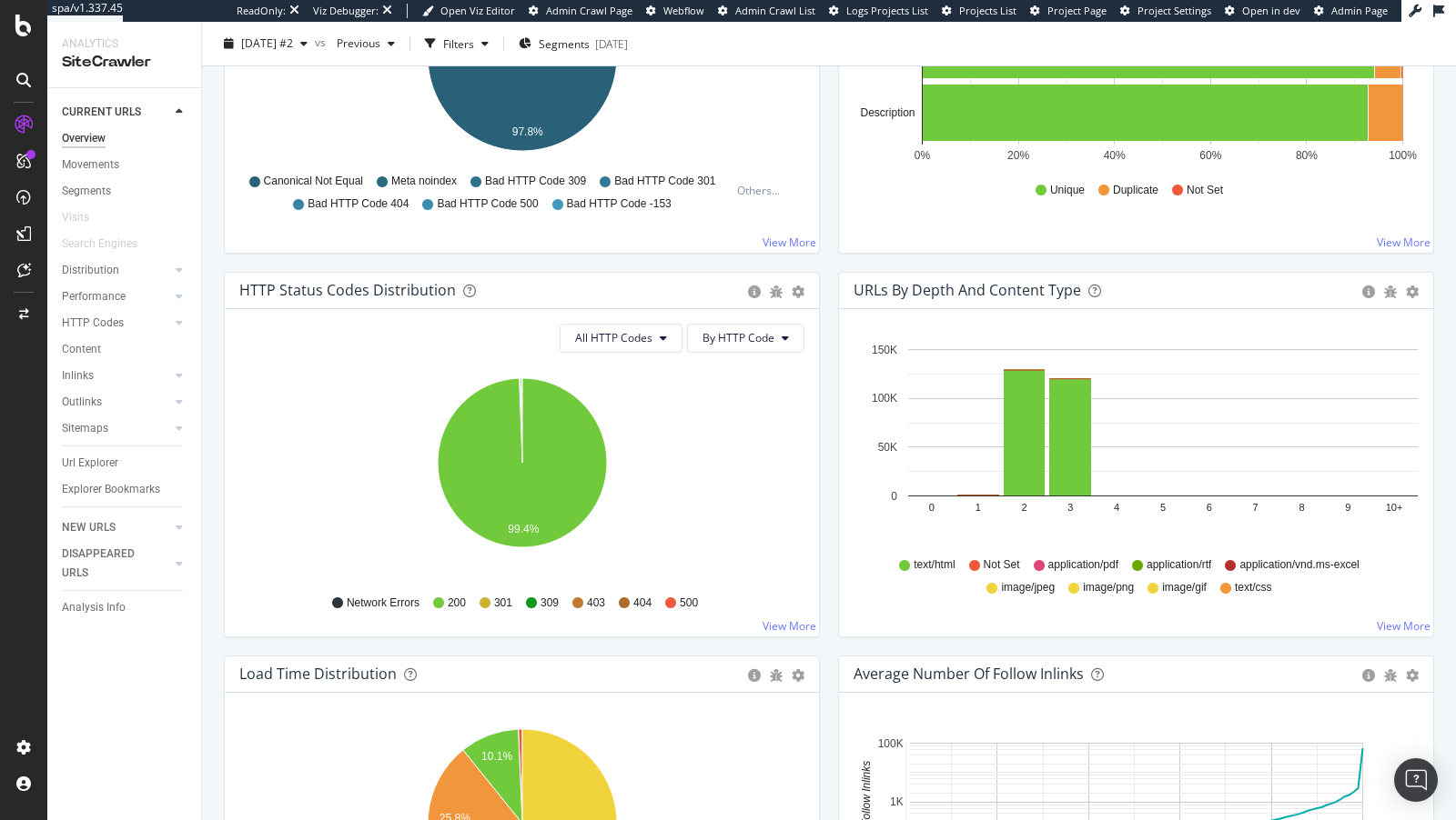
scroll to position [800, 0]
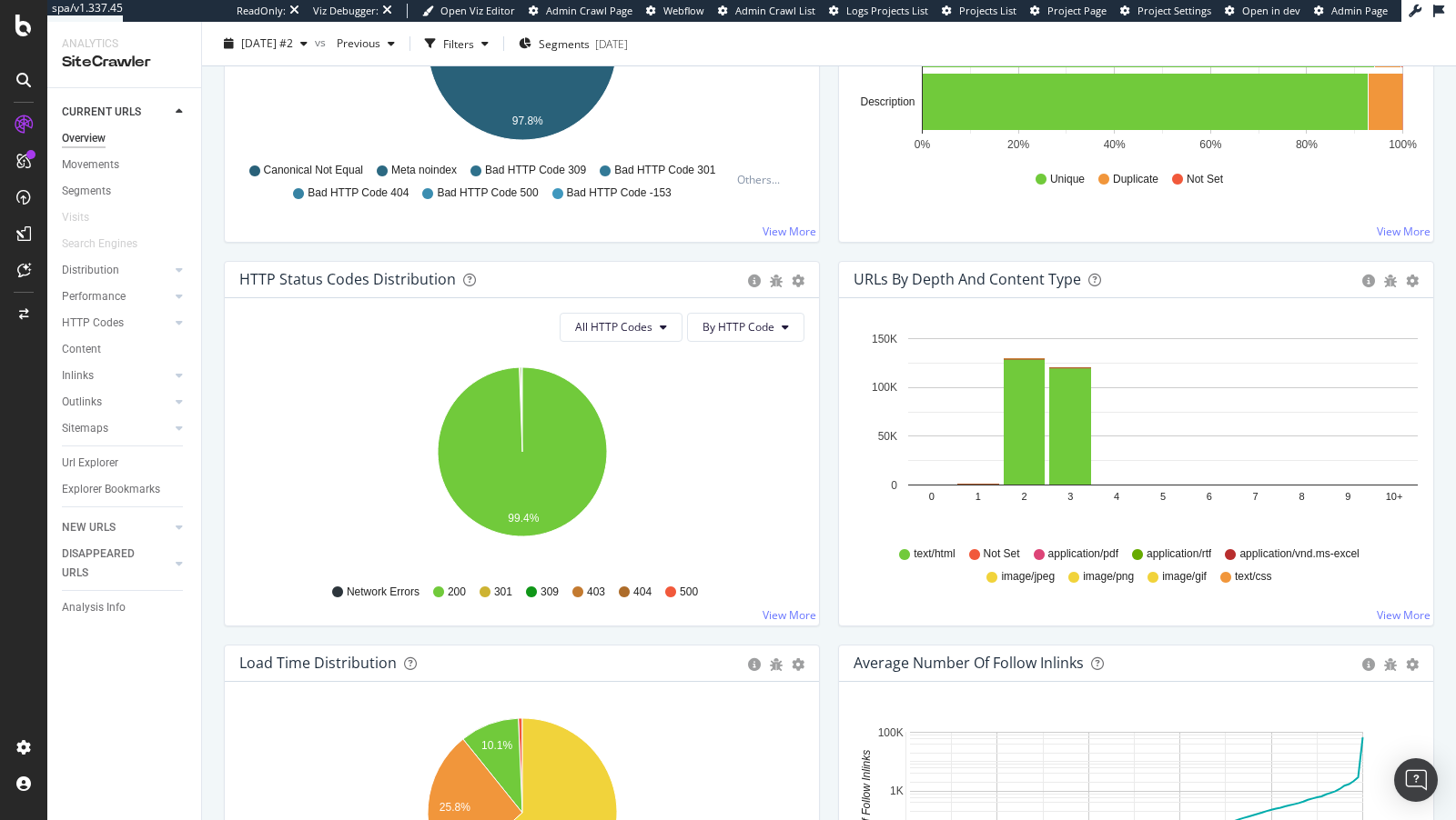
click at [533, 591] on icon at bounding box center [531, 592] width 11 height 11
click at [593, 592] on span "403" at bounding box center [596, 592] width 18 height 15
click at [758, 313] on button "By HTTP Code" at bounding box center [745, 327] width 118 height 29
click at [653, 329] on span "All HTTP Codes" at bounding box center [613, 326] width 77 height 15
click at [796, 285] on div "HTTP Status Codes Distribution Pie Table Export as CSV Add to Custom Report" at bounding box center [521, 280] width 594 height 36
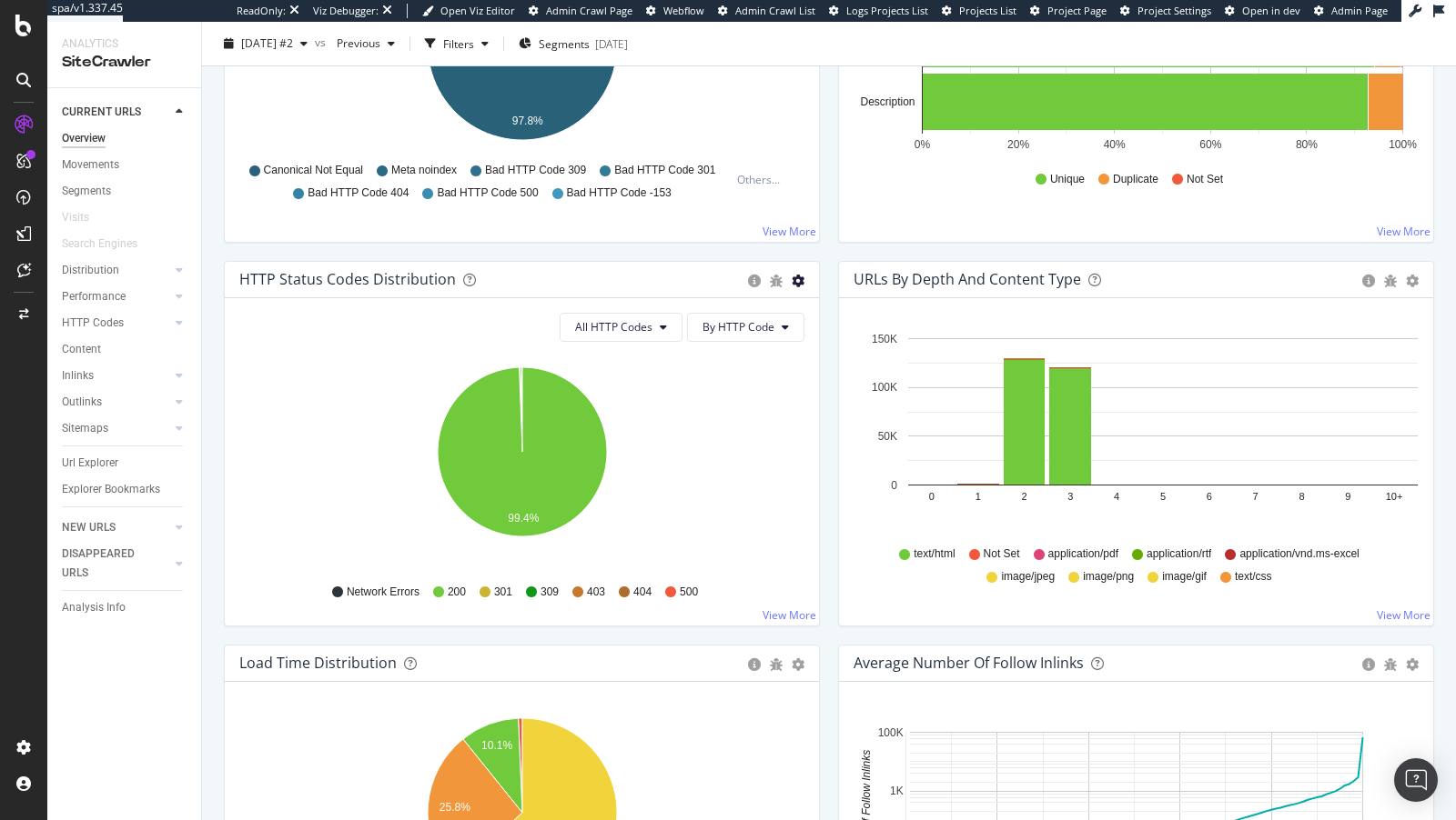
click at [798, 282] on icon "gear" at bounding box center [797, 280] width 13 height 13
click at [790, 342] on span "Table" at bounding box center [735, 349] width 166 height 25
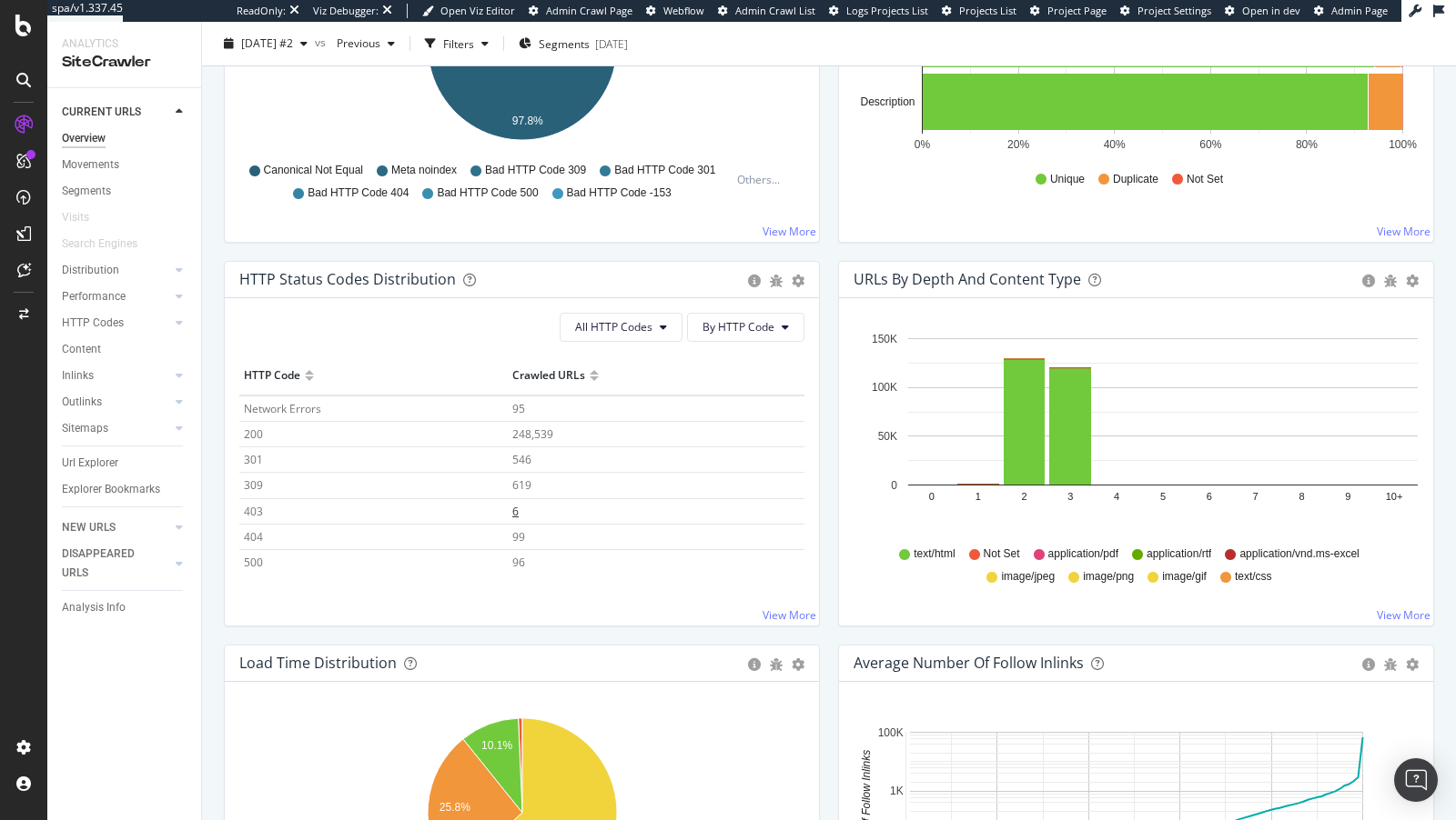
click at [520, 508] on td "6" at bounding box center [656, 512] width 296 height 26
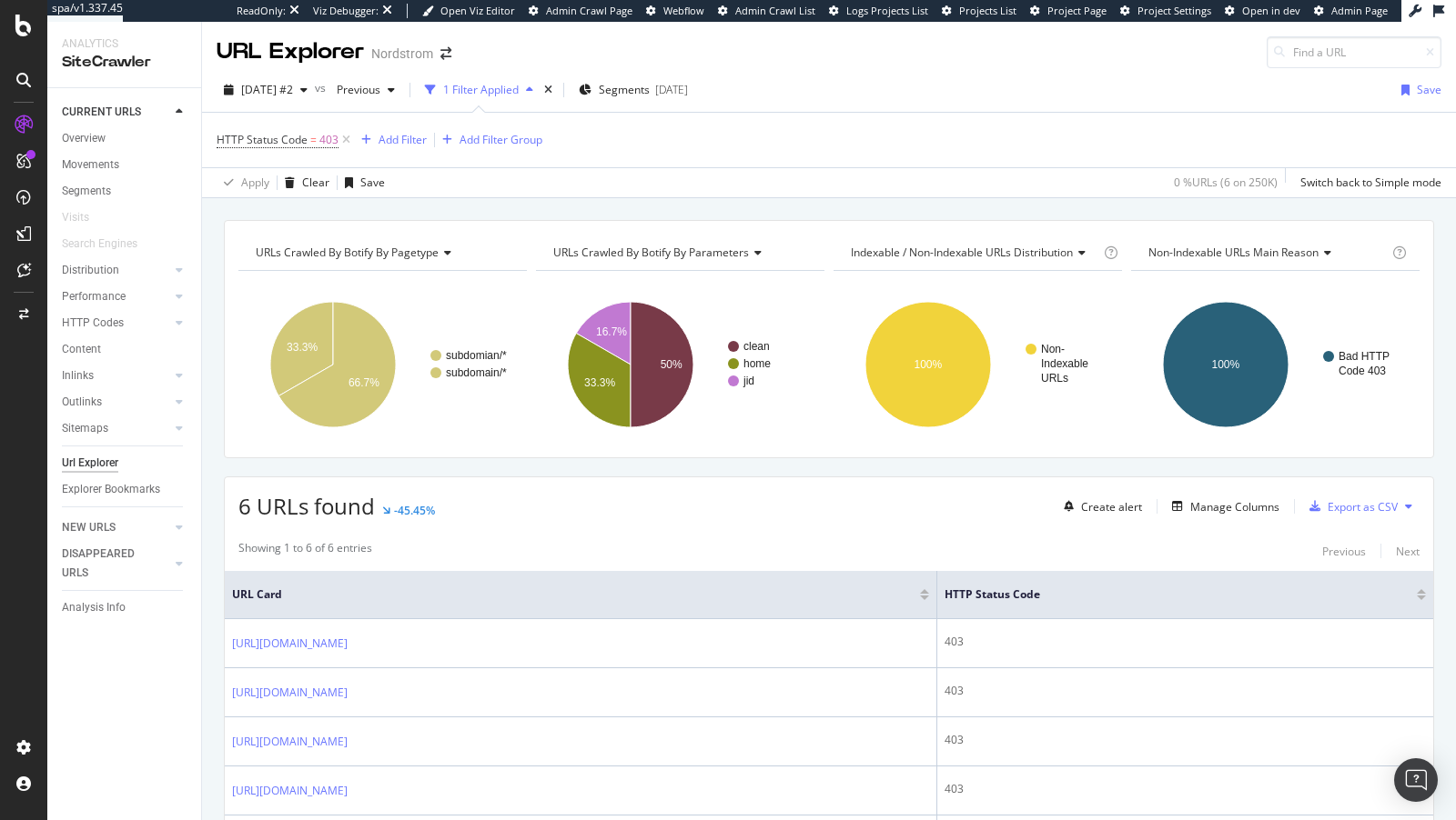
scroll to position [209, 0]
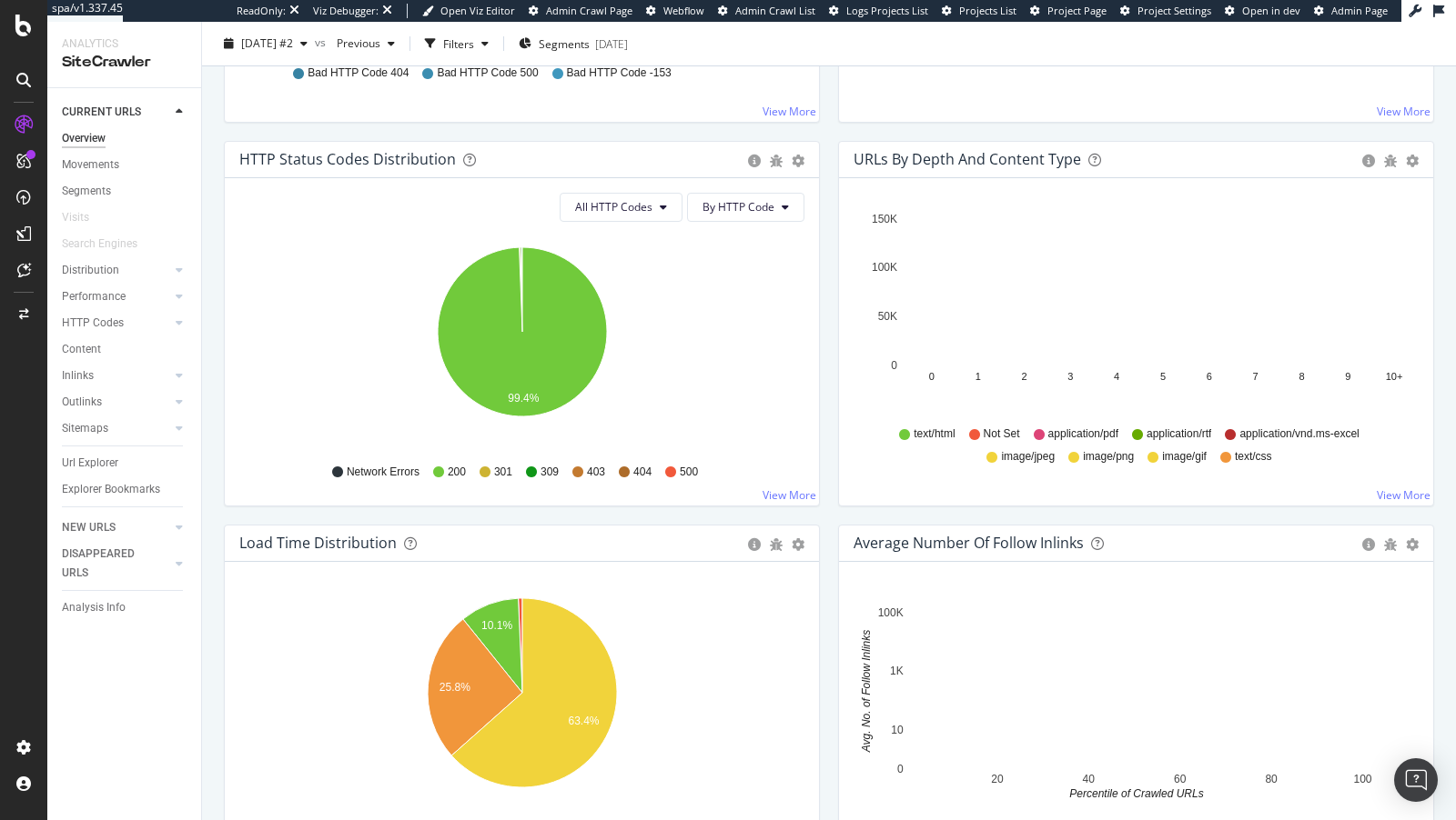
scroll to position [1103, 0]
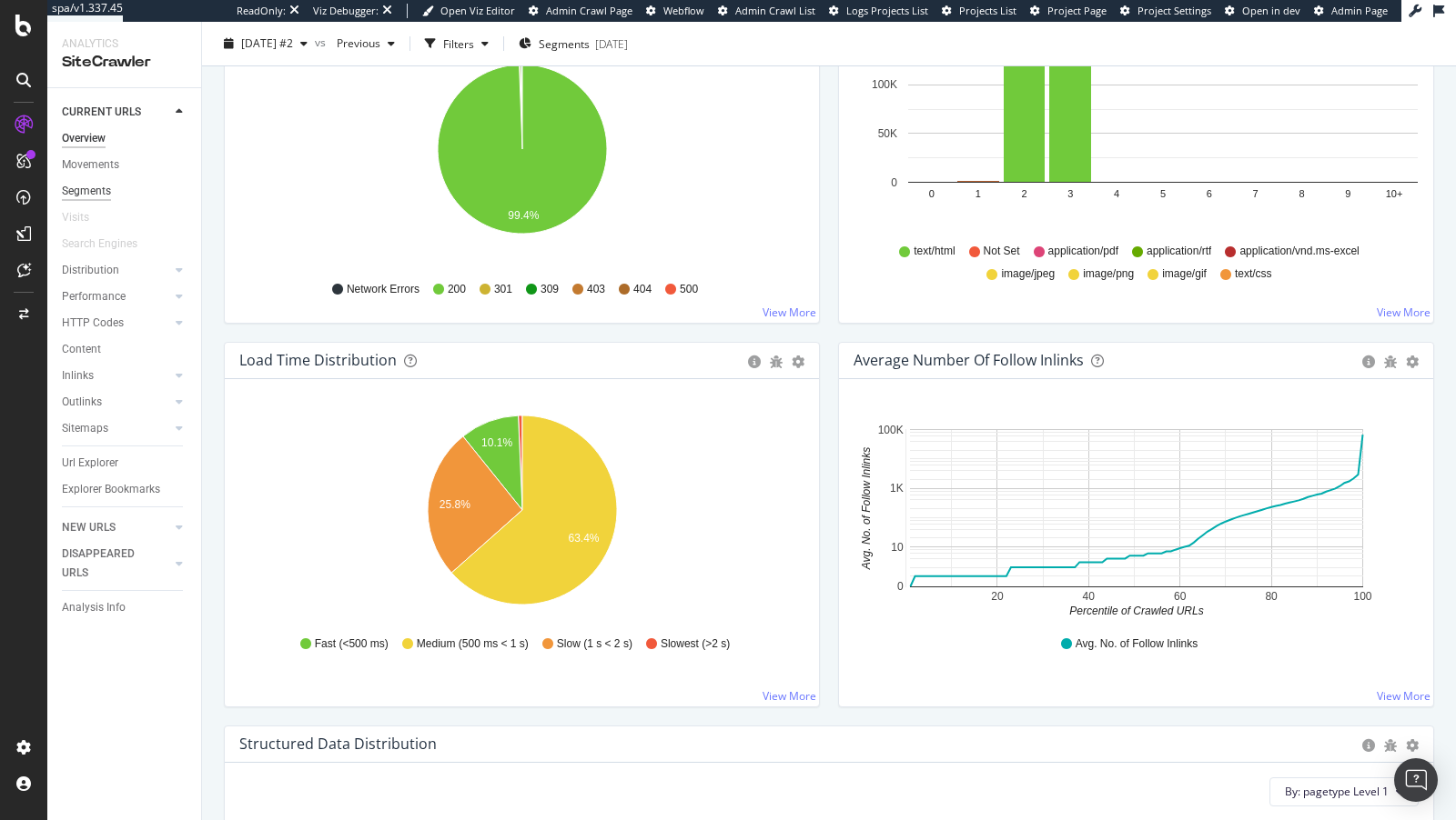
click at [93, 196] on div "Segments" at bounding box center [86, 191] width 49 height 19
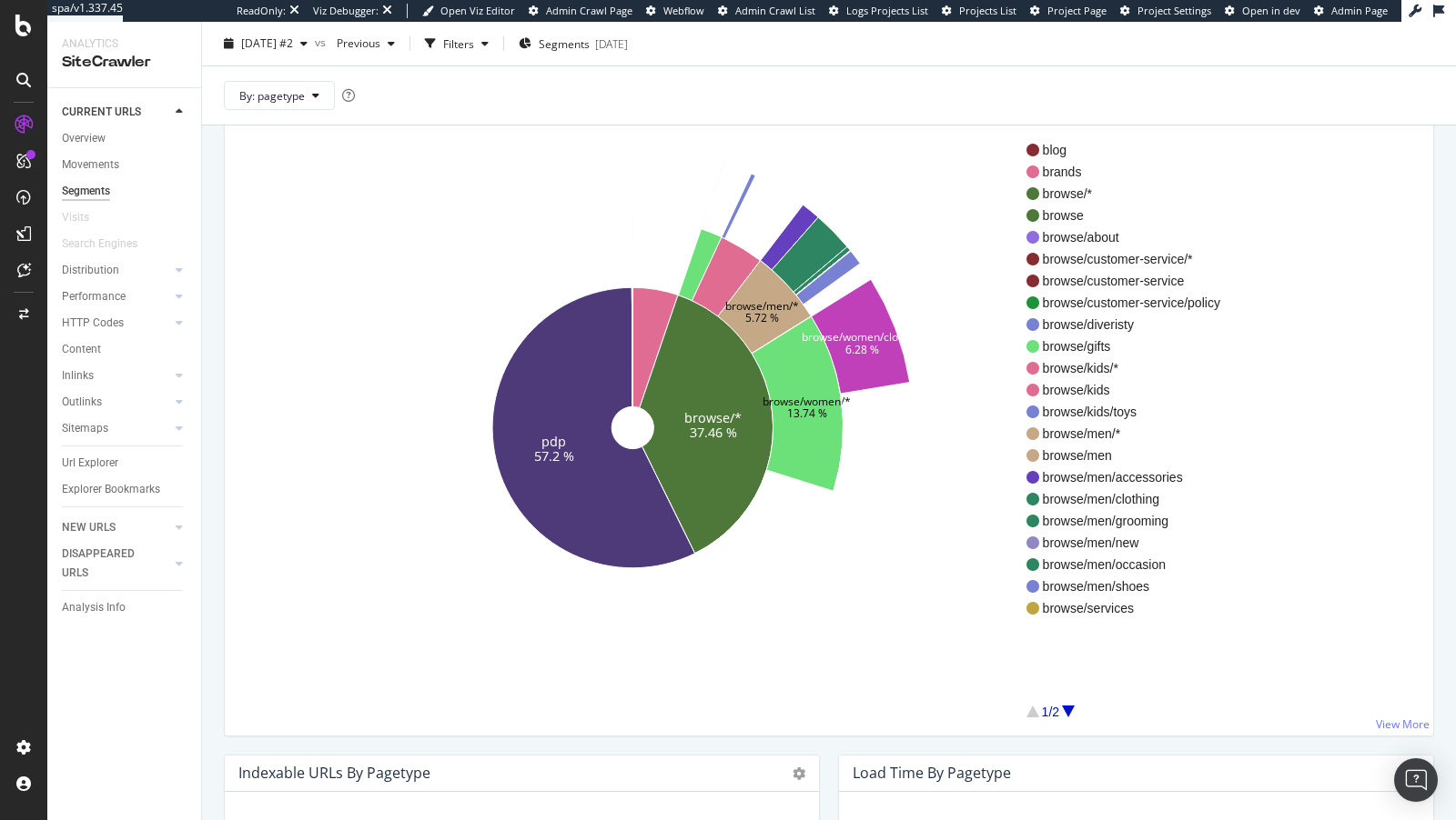
scroll to position [174, 0]
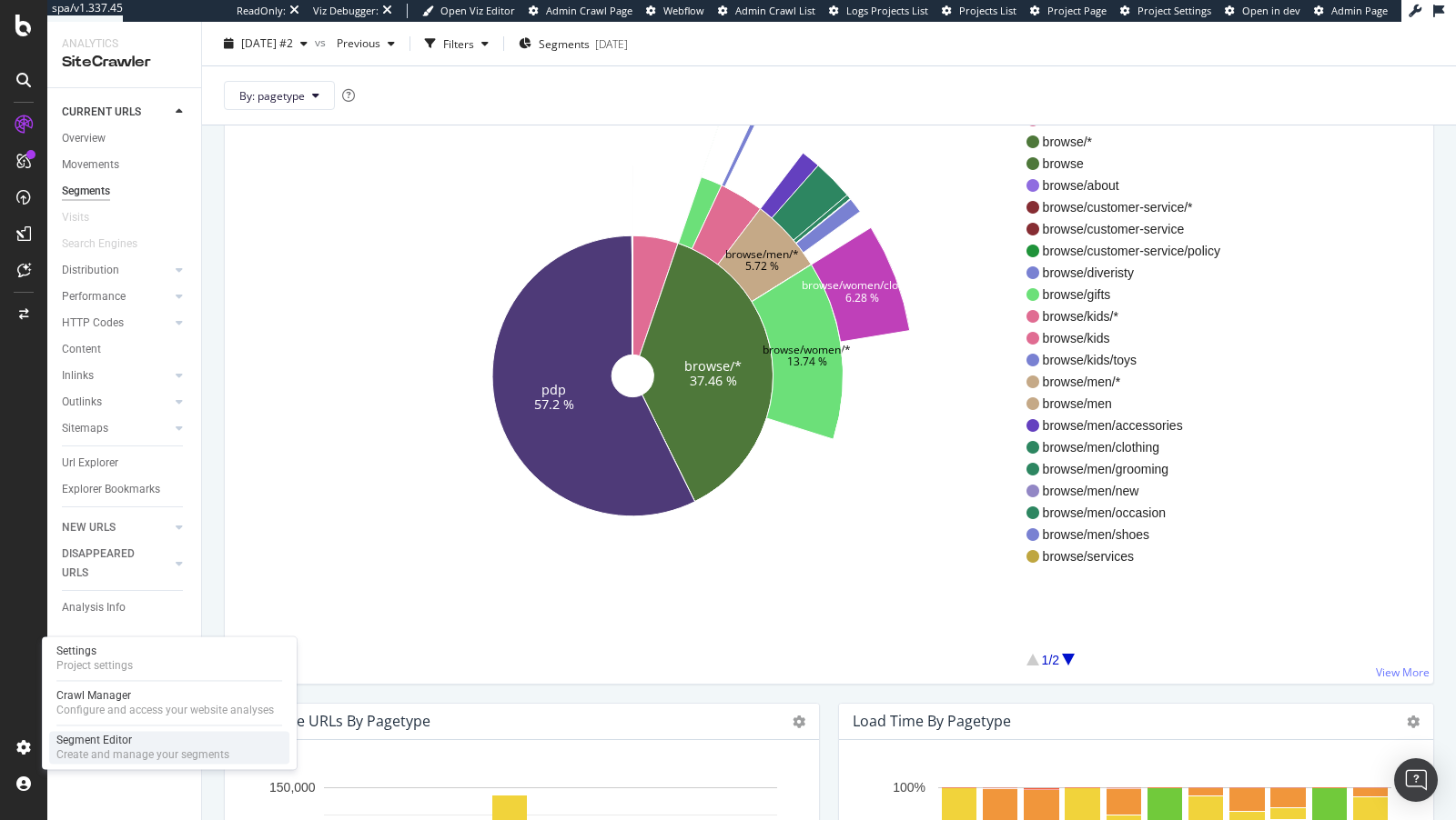
click at [181, 749] on div "Create and manage your segments" at bounding box center [143, 754] width 173 height 15
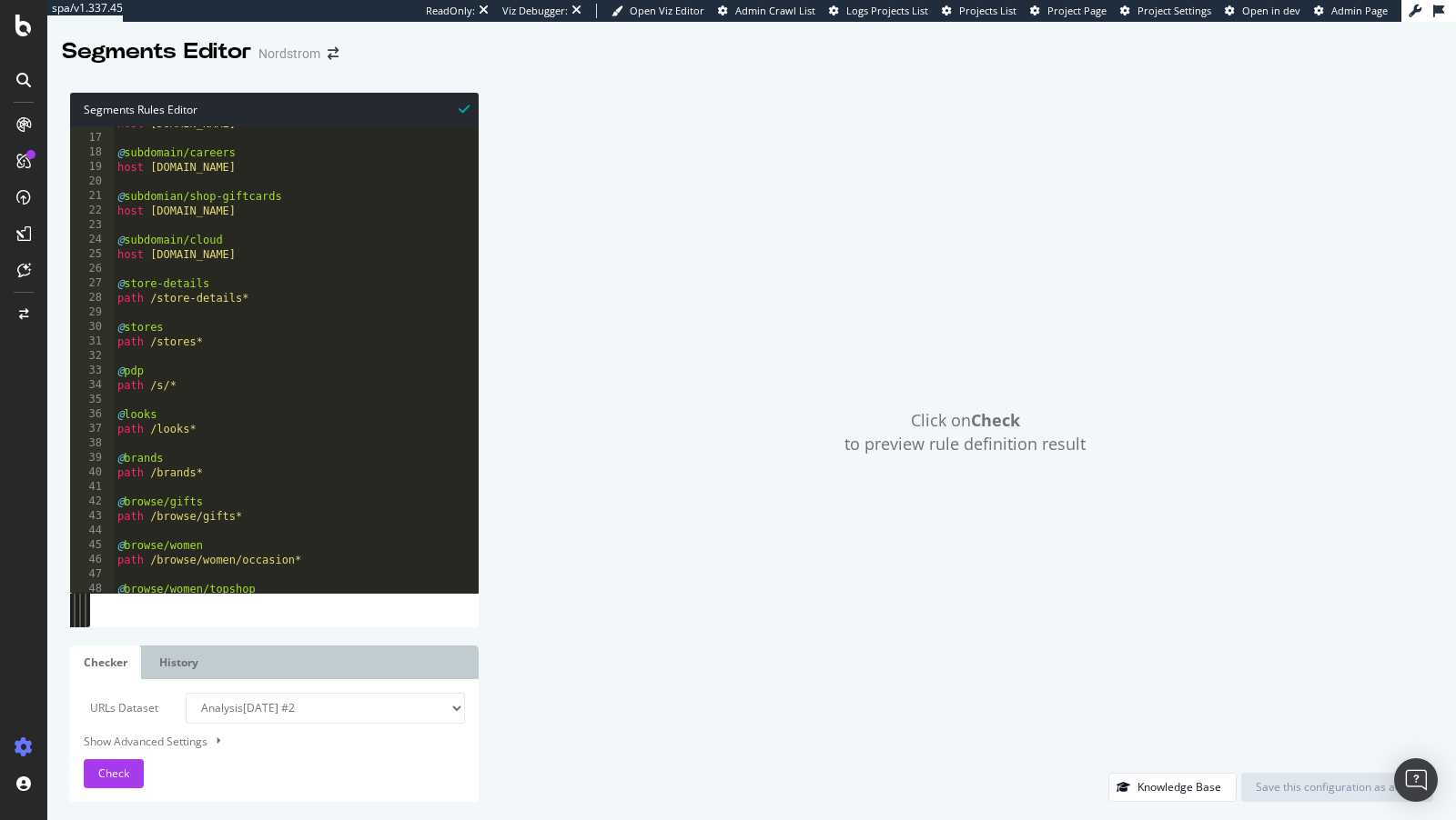
scroll to position [251, 0]
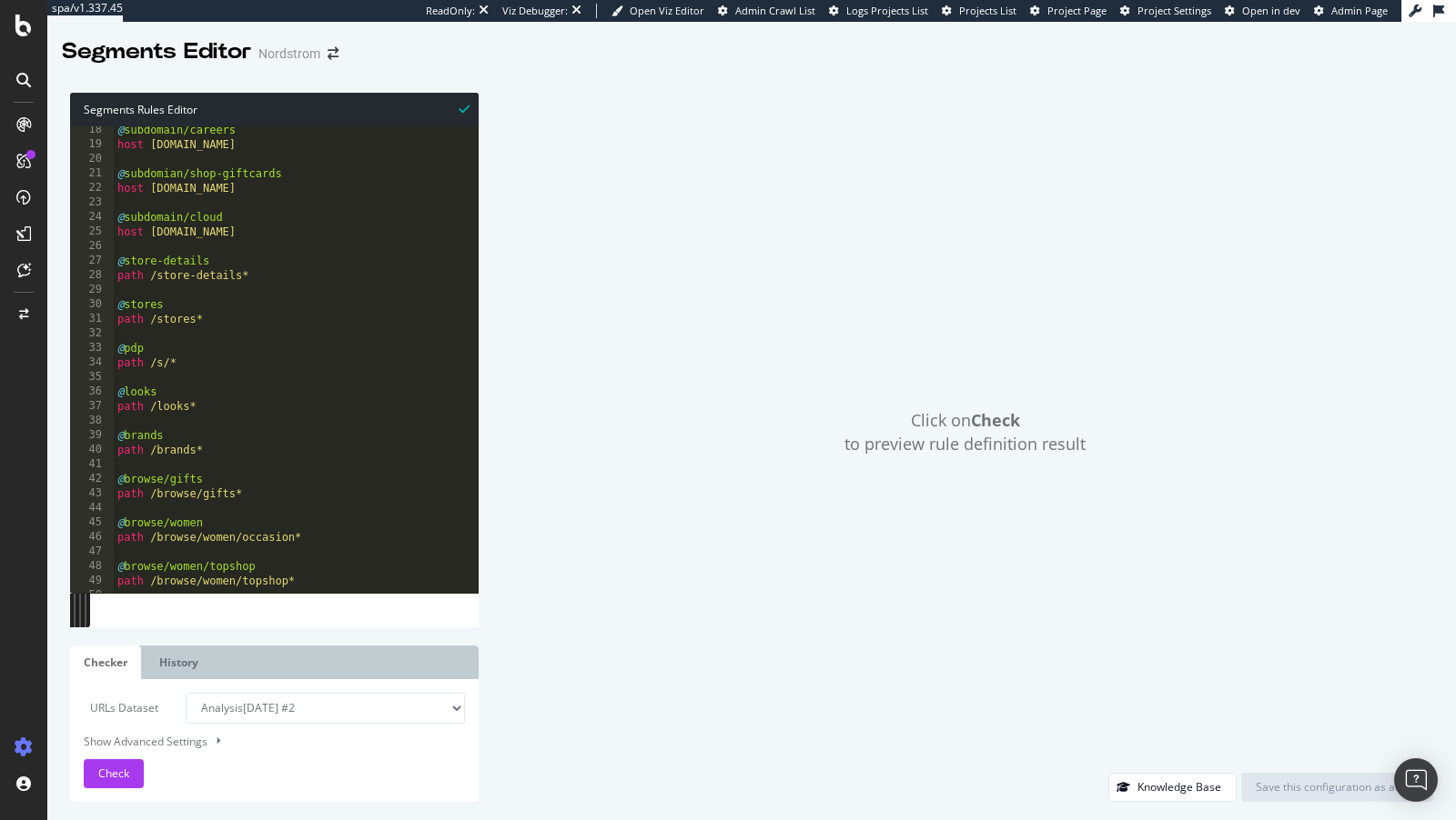
click at [147, 479] on div "@ subdomain/careers host careers.nordstrom.com @ subdomian/shop-giftcards host …" at bounding box center [296, 371] width 365 height 497
click at [129, 340] on div "@ subdomain/careers host careers.nordstrom.com @ subdomian/shop-giftcards host …" at bounding box center [296, 371] width 365 height 497
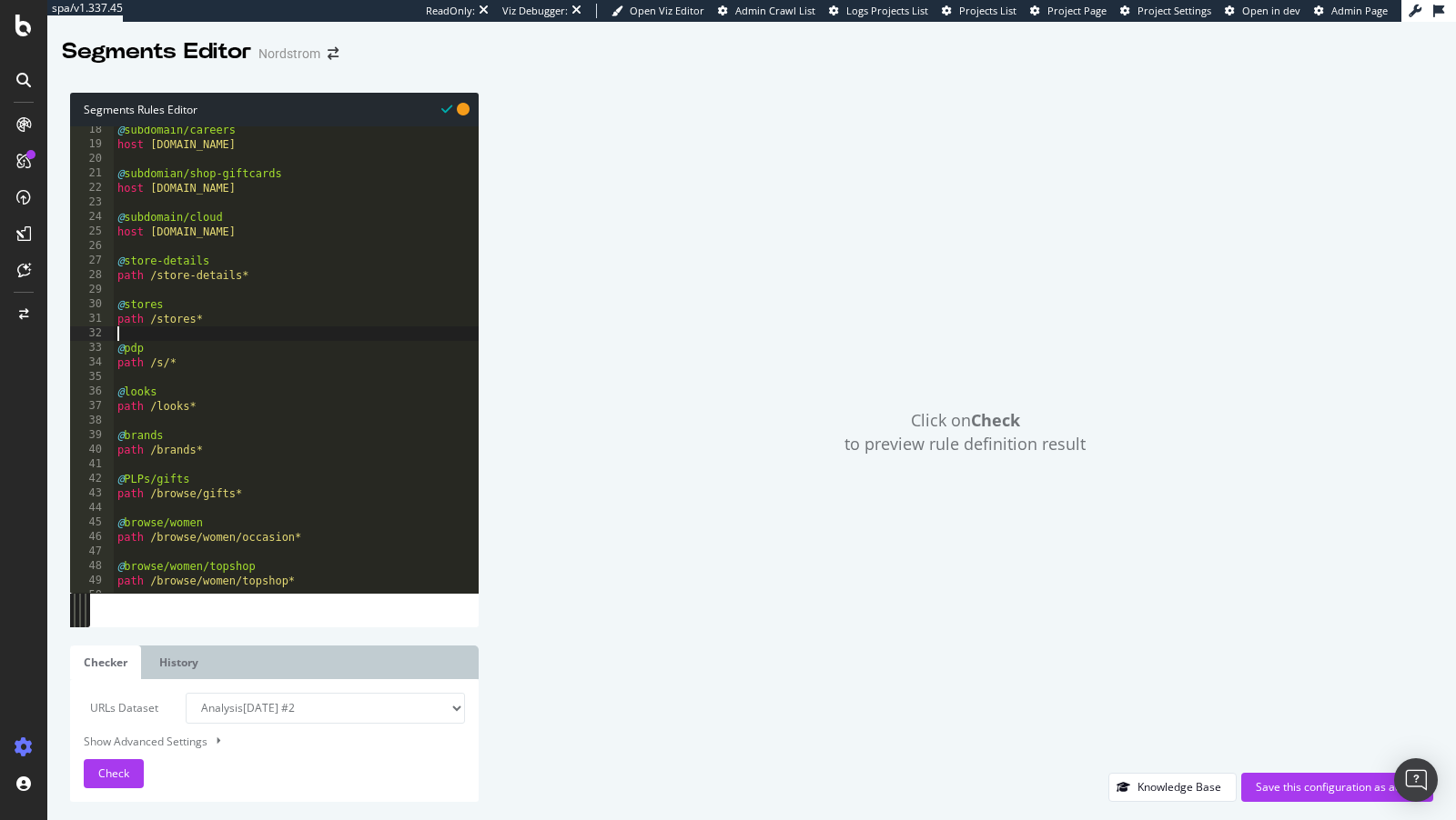
click at [129, 340] on div "@ subdomain/careers host careers.nordstrom.com @ subdomian/shop-giftcards host …" at bounding box center [296, 371] width 365 height 497
click at [129, 344] on div "@ subdomain/careers host careers.nordstrom.com @ subdomian/shop-giftcards host …" at bounding box center [296, 371] width 365 height 497
click at [150, 471] on div "@ subdomain/careers host careers.nordstrom.com @ subdomian/shop-giftcards host …" at bounding box center [296, 371] width 365 height 497
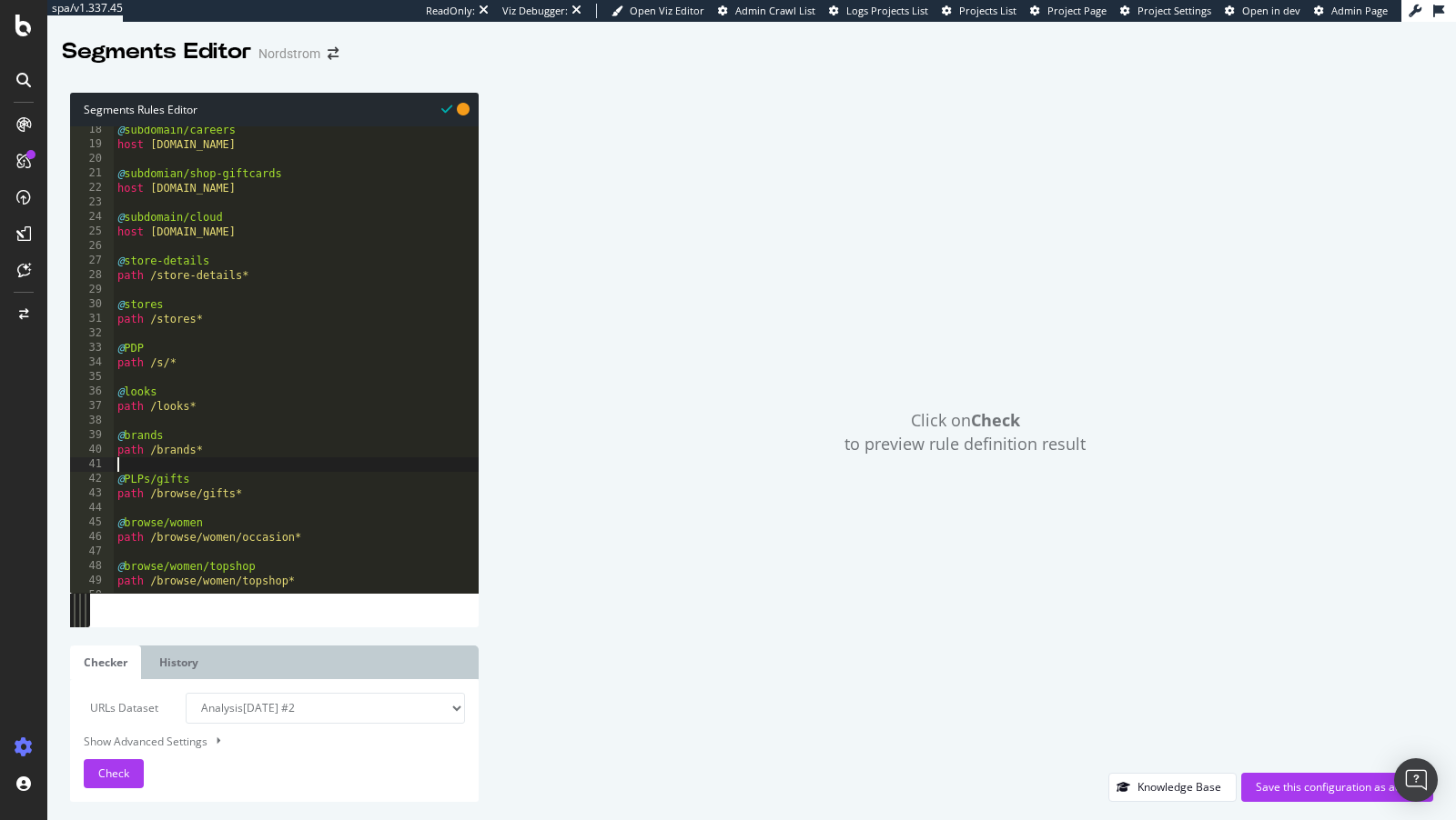
scroll to position [0, 0]
click at [150, 476] on div "@ subdomain/careers host careers.nordstrom.com @ subdomian/shop-giftcards host …" at bounding box center [296, 371] width 365 height 497
click at [132, 476] on div "@ subdomain/careers host careers.nordstrom.com @ subdomian/shop-giftcards host …" at bounding box center [296, 371] width 365 height 497
click at [138, 528] on div "@ subdomain/careers host careers.nordstrom.com @ subdomian/shop-giftcards host …" at bounding box center [296, 371] width 365 height 497
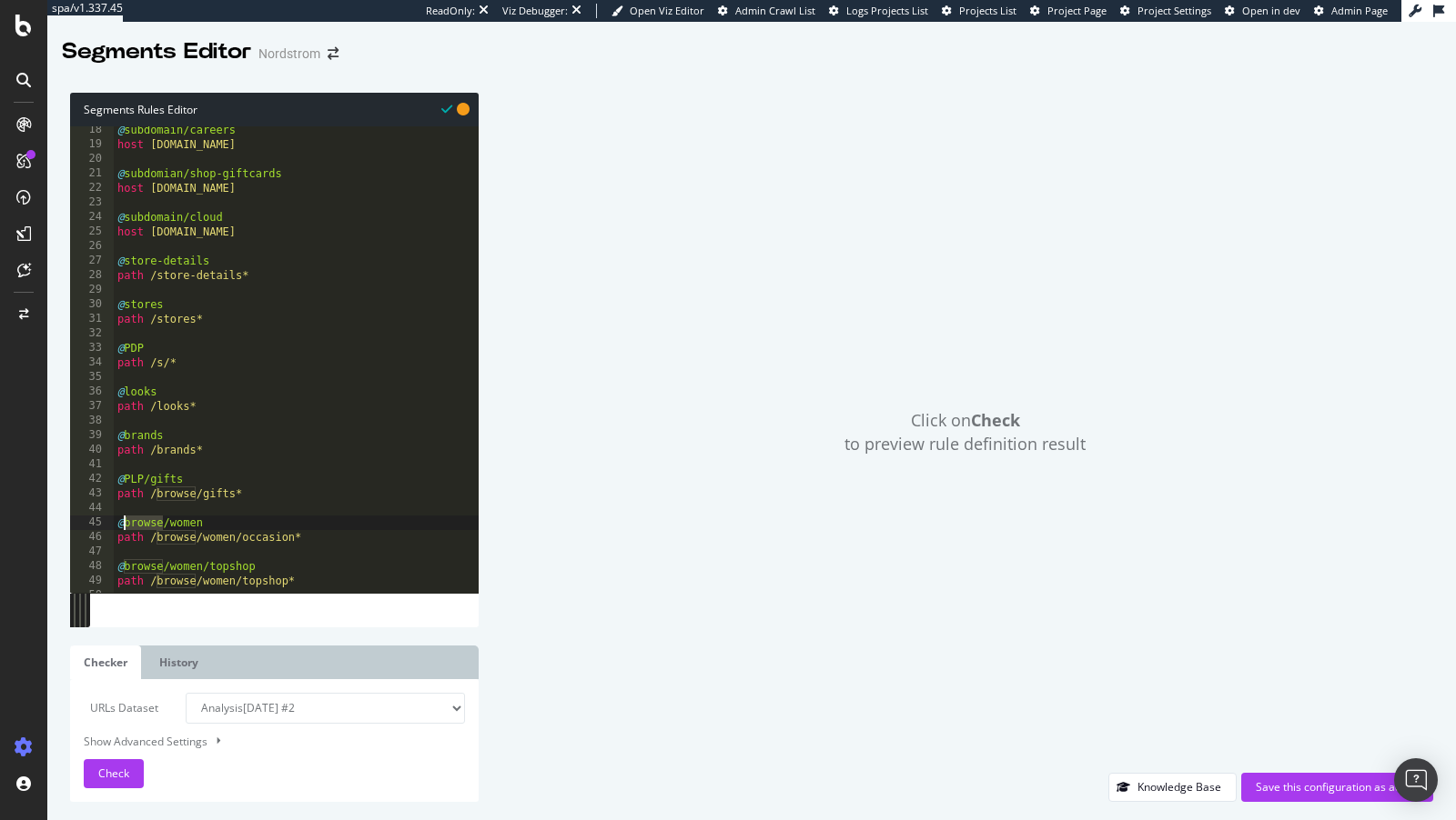
click at [138, 528] on div "@ subdomain/careers host careers.nordstrom.com @ subdomian/shop-giftcards host …" at bounding box center [296, 371] width 365 height 497
paste textarea "PLP"
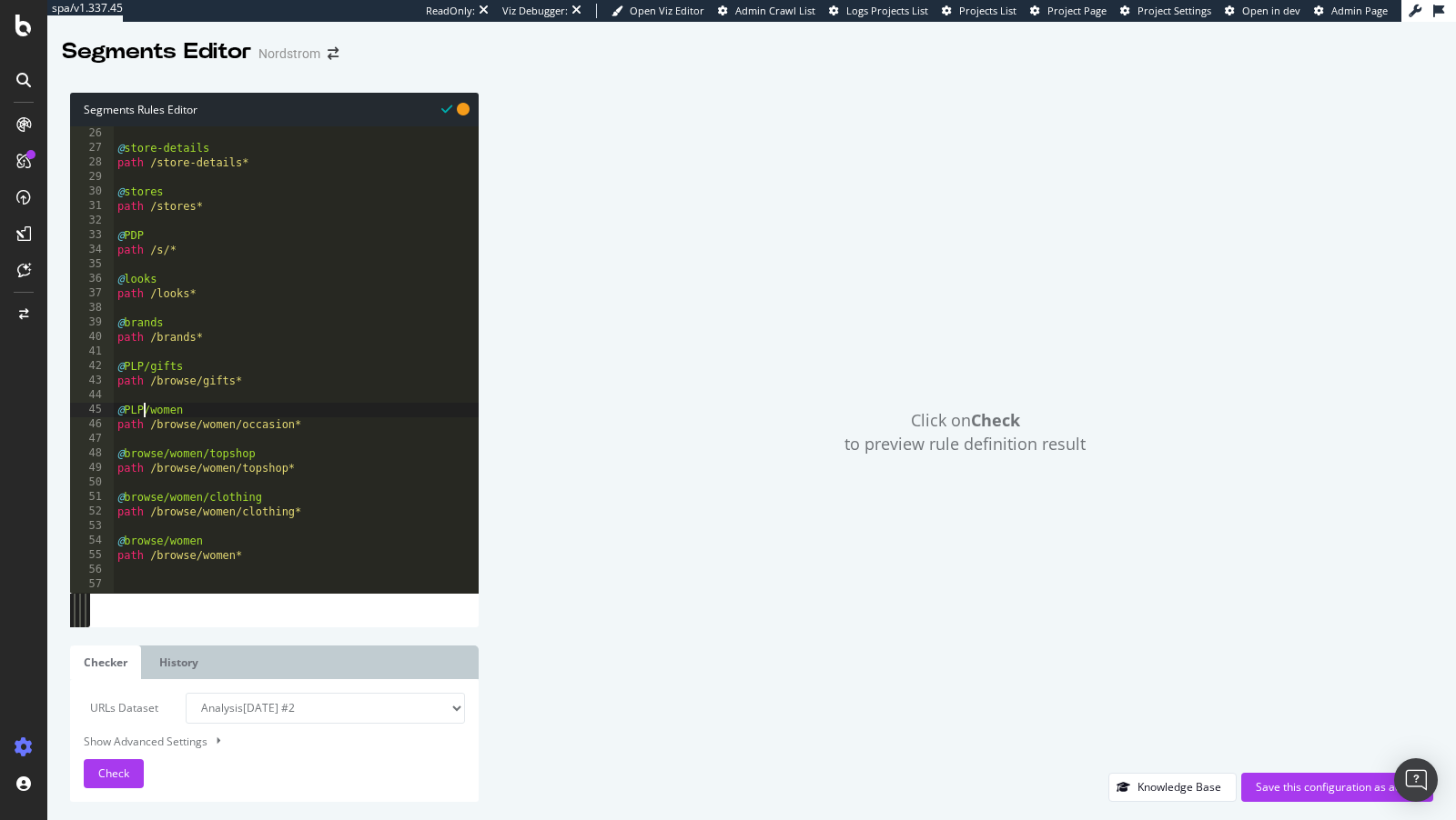
scroll to position [392, 0]
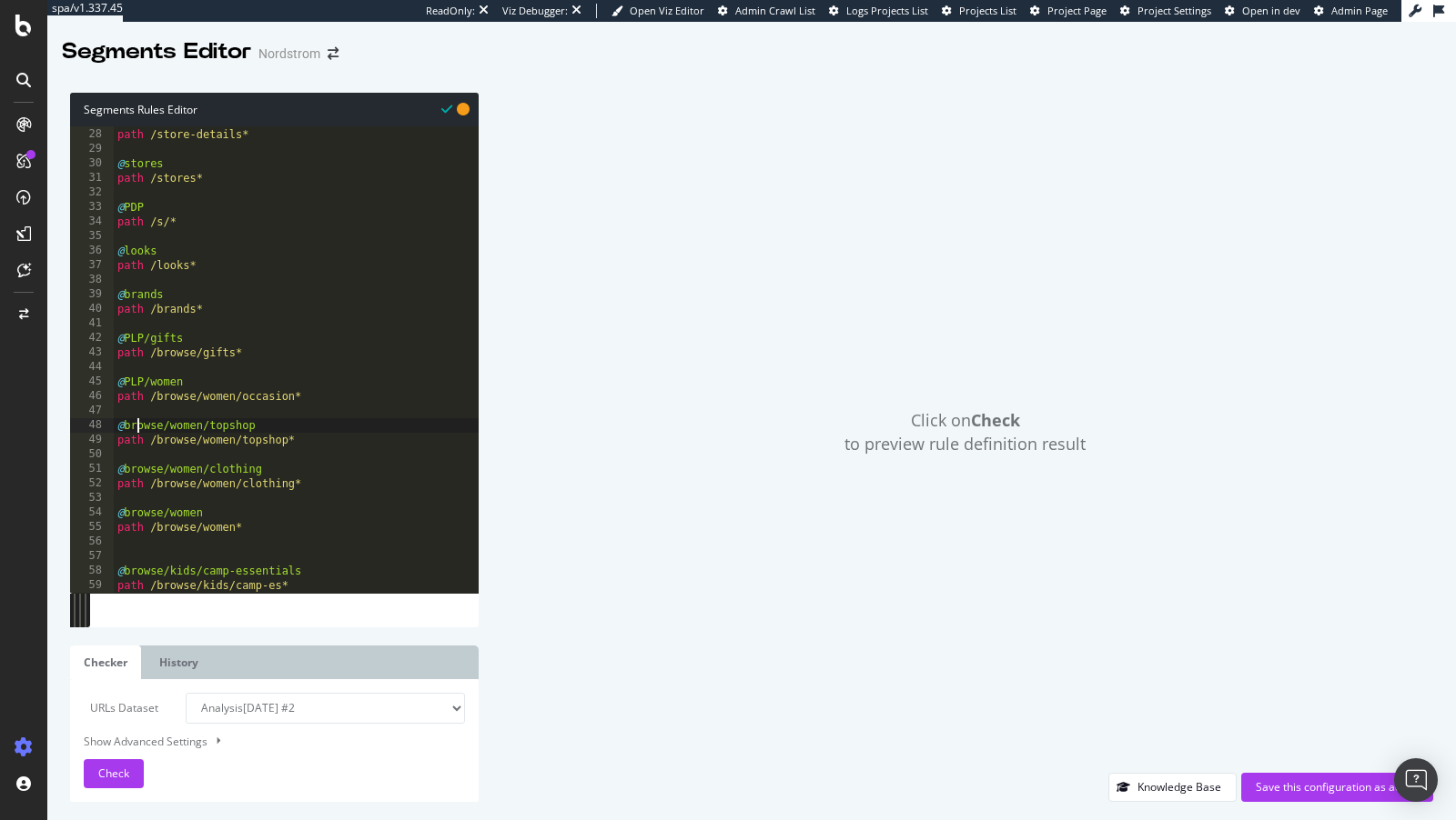
click at [139, 422] on div "@ store-details path /store-details* @ stores path /stores* @ PDP path /s/* @ l…" at bounding box center [296, 361] width 365 height 497
paste textarea "PLP"
type textarea "@PLP/women/topshop"
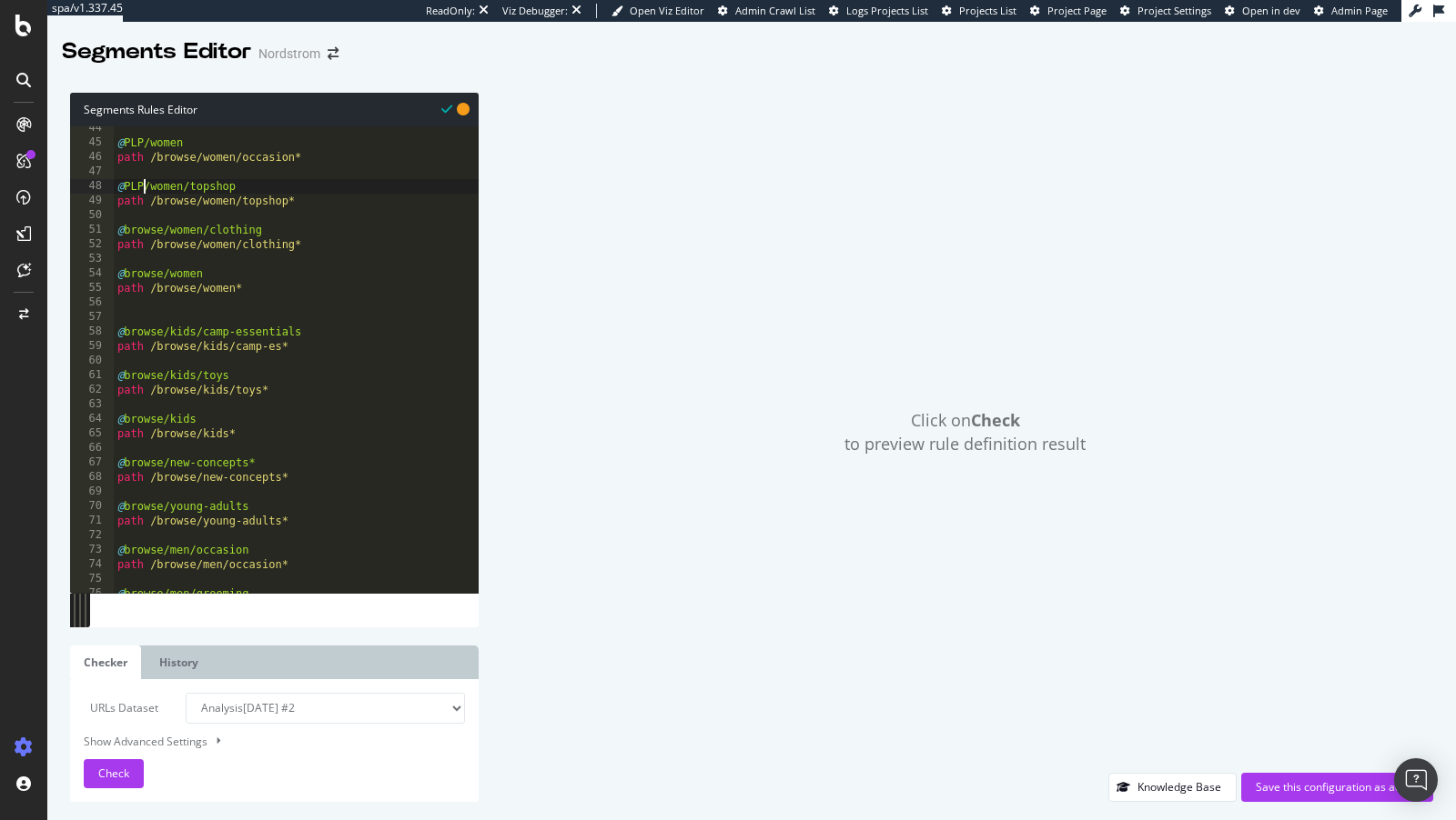
scroll to position [612, 0]
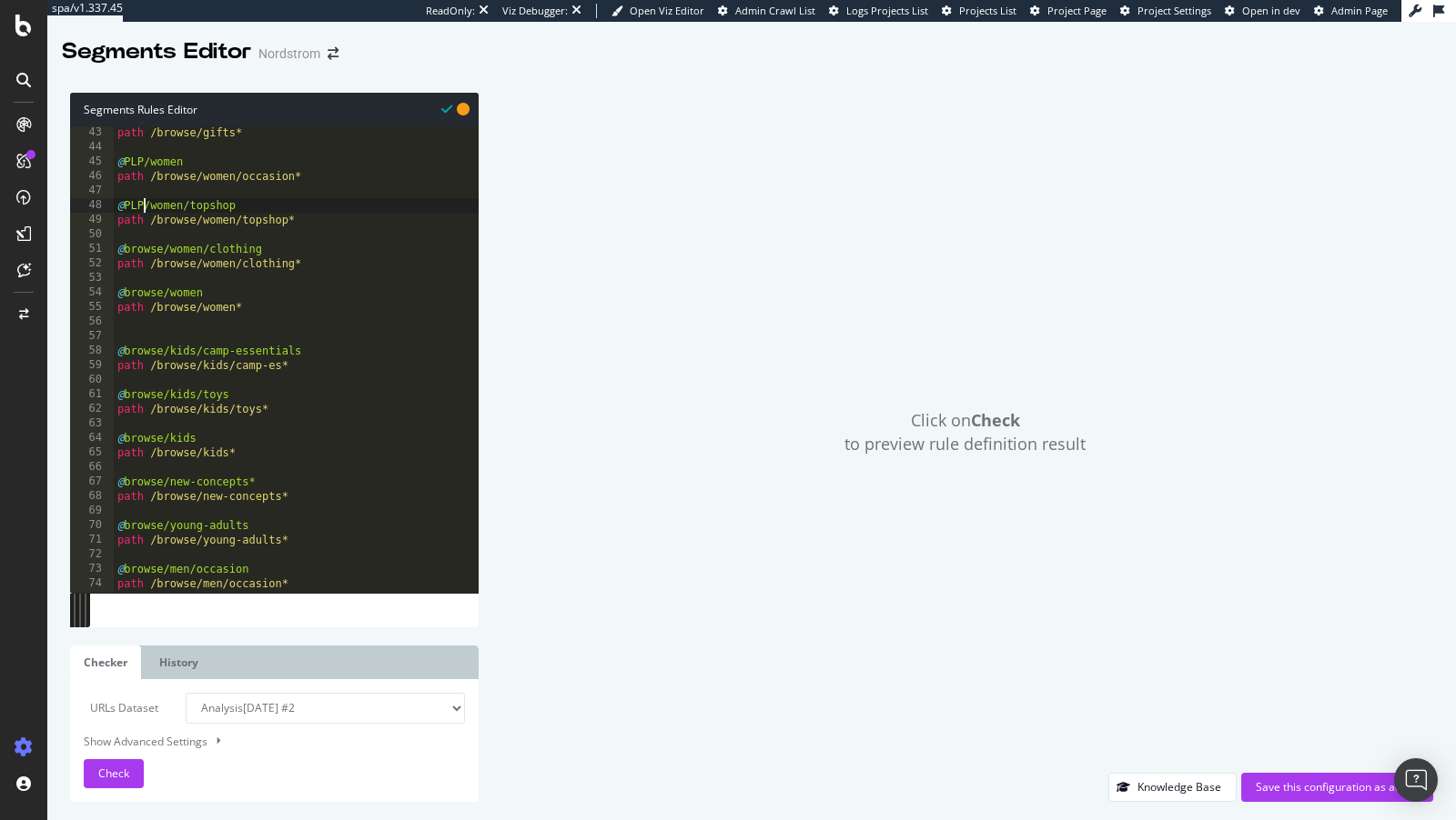
click at [154, 337] on div "path /browse/gifts* @ PLP/women path /browse/women/occasion* @ PLP/women/topsho…" at bounding box center [296, 374] width 365 height 497
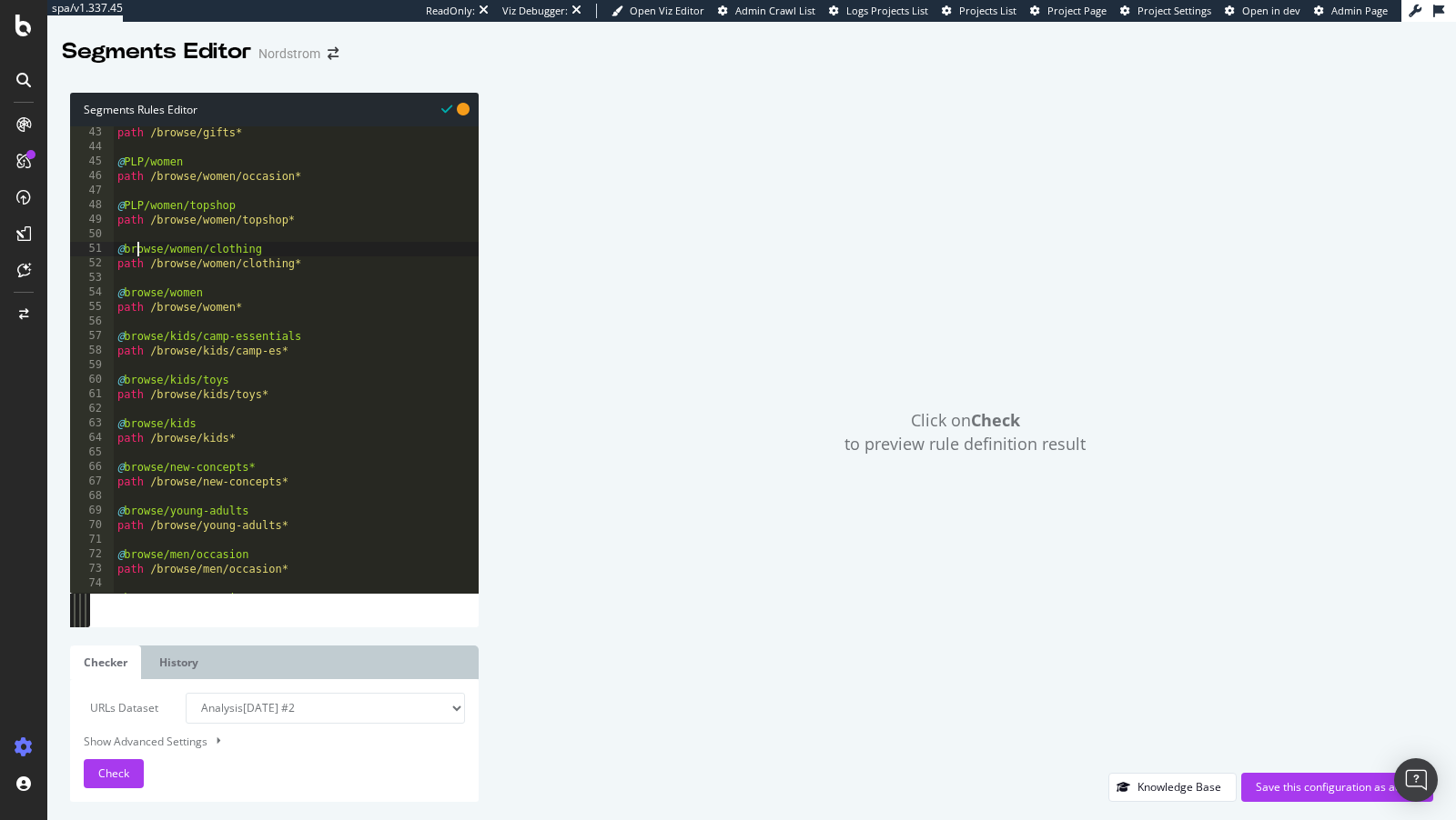
click at [139, 255] on div "path /browse/gifts* @ PLP/women path /browse/women/occasion* @ PLP/women/topsho…" at bounding box center [296, 374] width 365 height 497
paste textarea "PLP"
click at [139, 293] on div "path /browse/gifts* @ PLP/women path /browse/women/occasion* @ PLP/women/topsho…" at bounding box center [296, 374] width 365 height 497
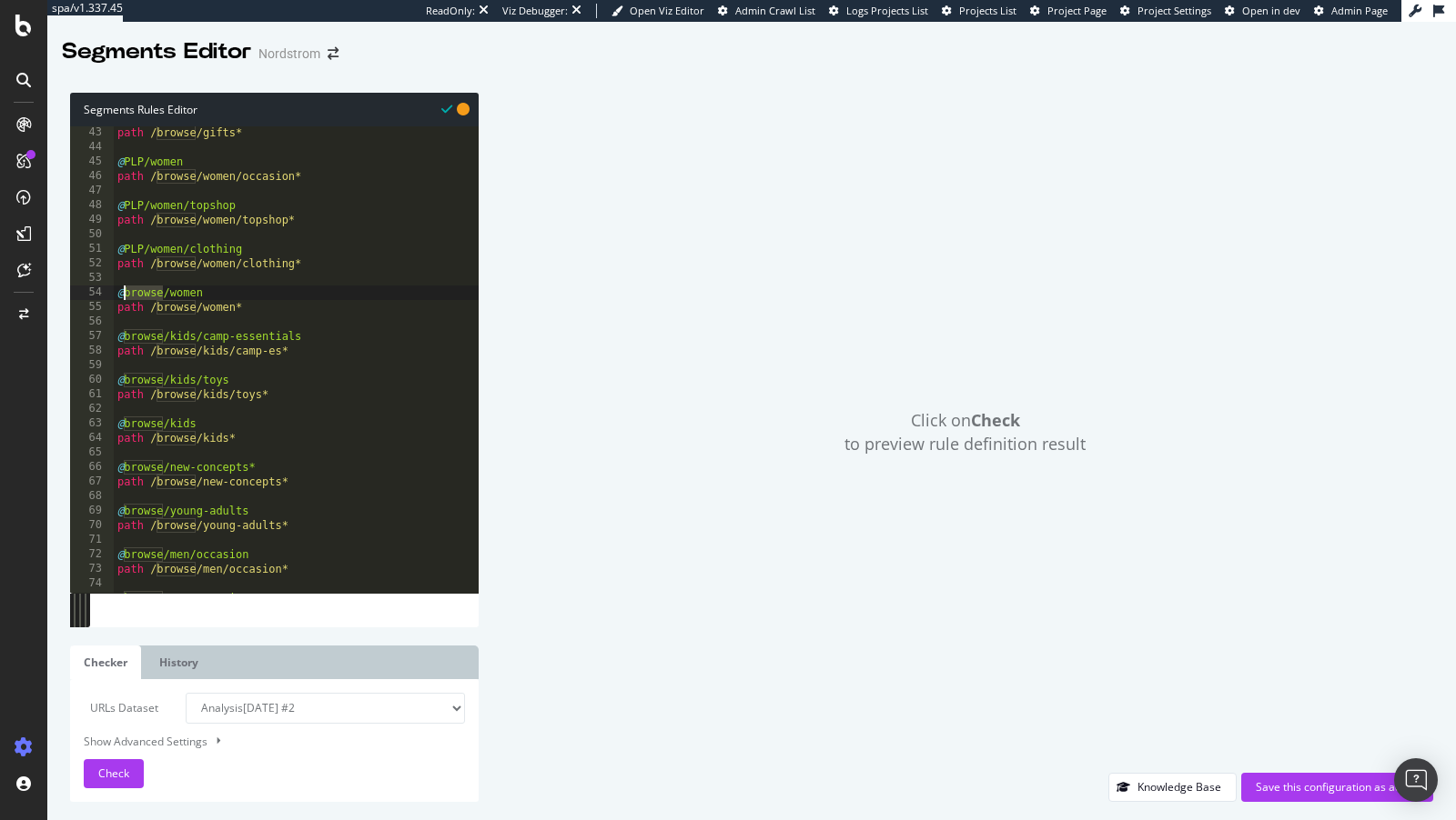
paste textarea "PLP"
click at [141, 343] on div "path /browse/gifts* @ PLP/women path /browse/women/occasion* @ PLP/women/topsho…" at bounding box center [296, 374] width 365 height 497
paste textarea "PLP"
click at [134, 383] on div "path /browse/gifts* @ PLP/women path /browse/women/occasion* @ PLP/women/topsho…" at bounding box center [296, 374] width 365 height 497
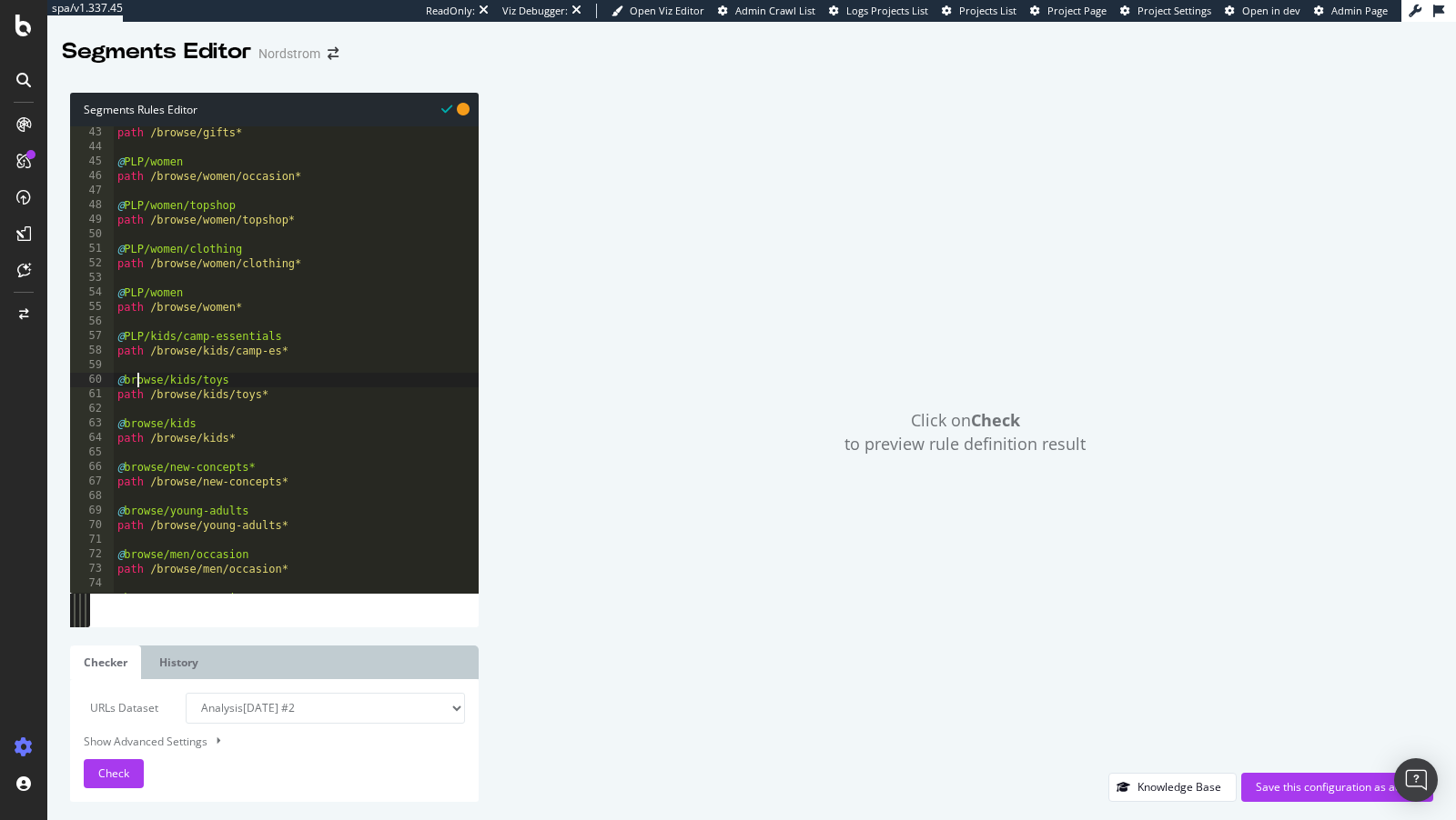
click at [134, 383] on div "path /browse/gifts* @ PLP/women path /browse/women/occasion* @ PLP/women/topsho…" at bounding box center [296, 374] width 365 height 497
paste textarea "PLP"
click at [143, 427] on div "path /browse/gifts* @ PLP/women path /browse/women/occasion* @ PLP/women/topsho…" at bounding box center [296, 374] width 365 height 497
paste textarea "PLP"
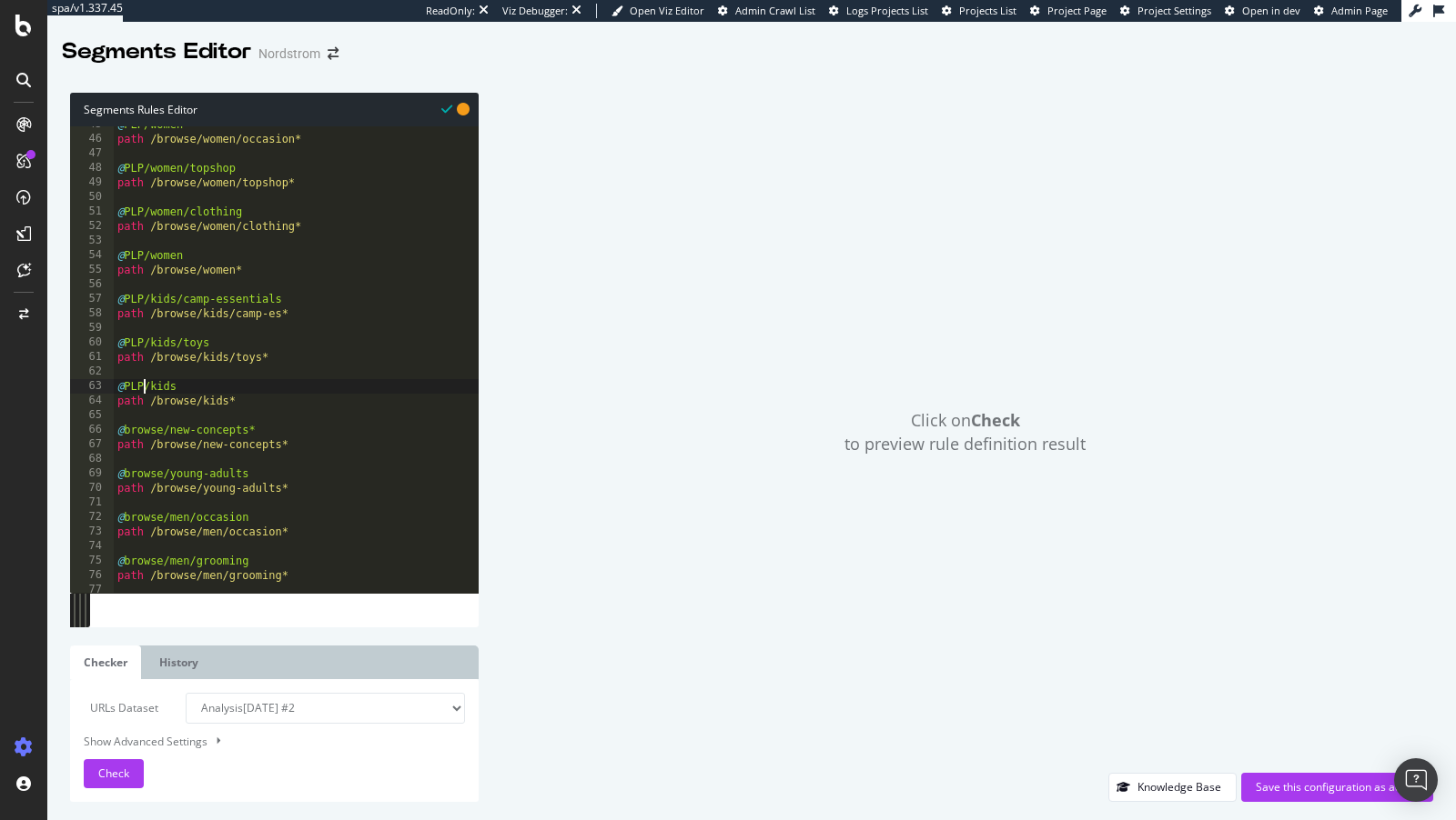
scroll to position [691, 0]
click at [144, 519] on div "@ PLP/women/topshop path /browse/women/topshop* @ PLP/women/clothing path /brow…" at bounding box center [296, 367] width 365 height 497
paste textarea "PLP"
click at [146, 564] on div "@ PLP/women/topshop path /browse/women/topshop* @ PLP/women/clothing path /brow…" at bounding box center [296, 367] width 365 height 497
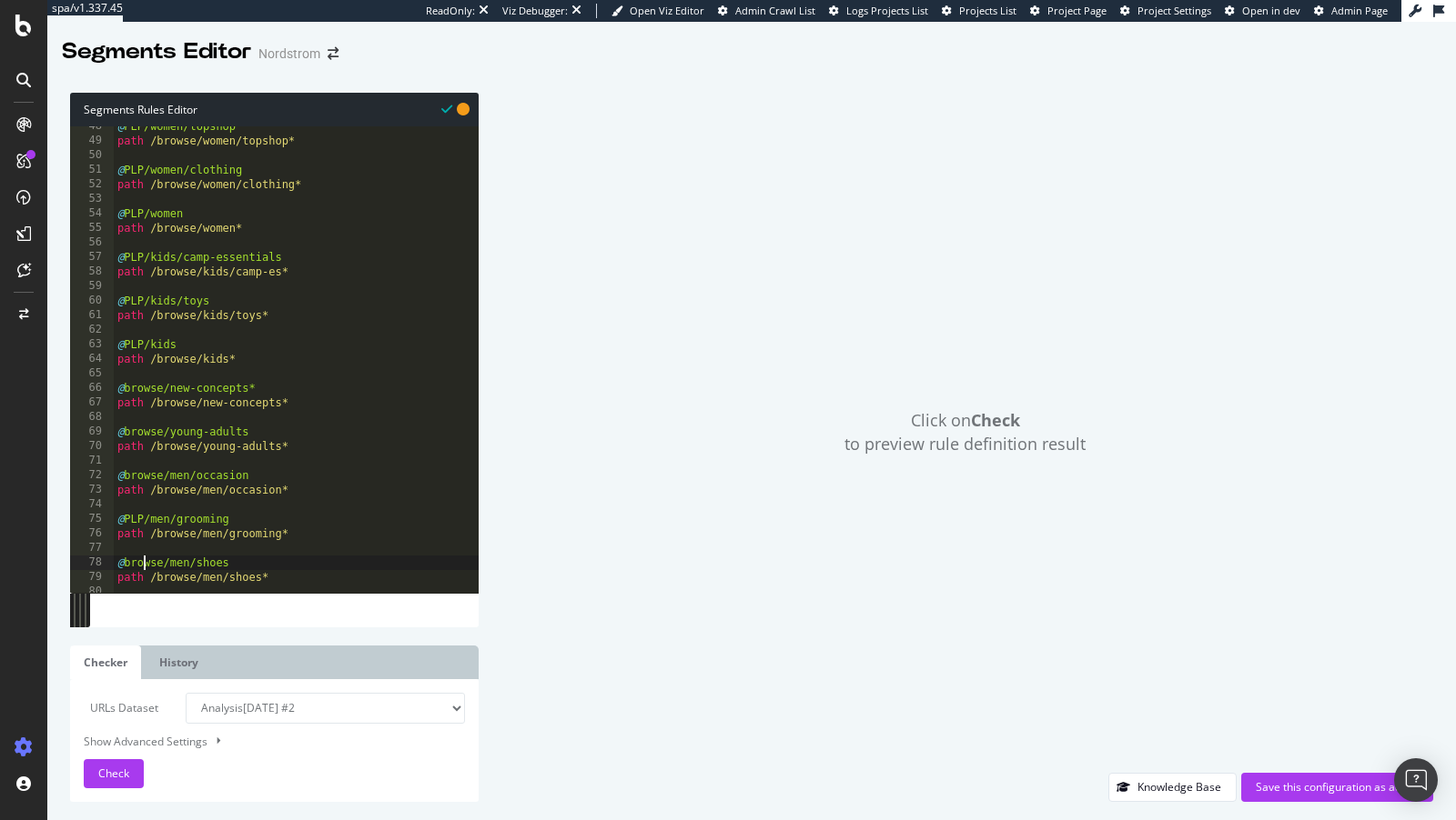
click at [146, 564] on div "@ PLP/women/topshop path /browse/women/topshop* @ PLP/women/clothing path /brow…" at bounding box center [296, 367] width 365 height 497
paste textarea "PLP"
click at [142, 435] on div "@ PLP/women/topshop path /browse/women/topshop* @ PLP/women/clothing path /brow…" at bounding box center [296, 367] width 365 height 497
paste textarea "PLP"
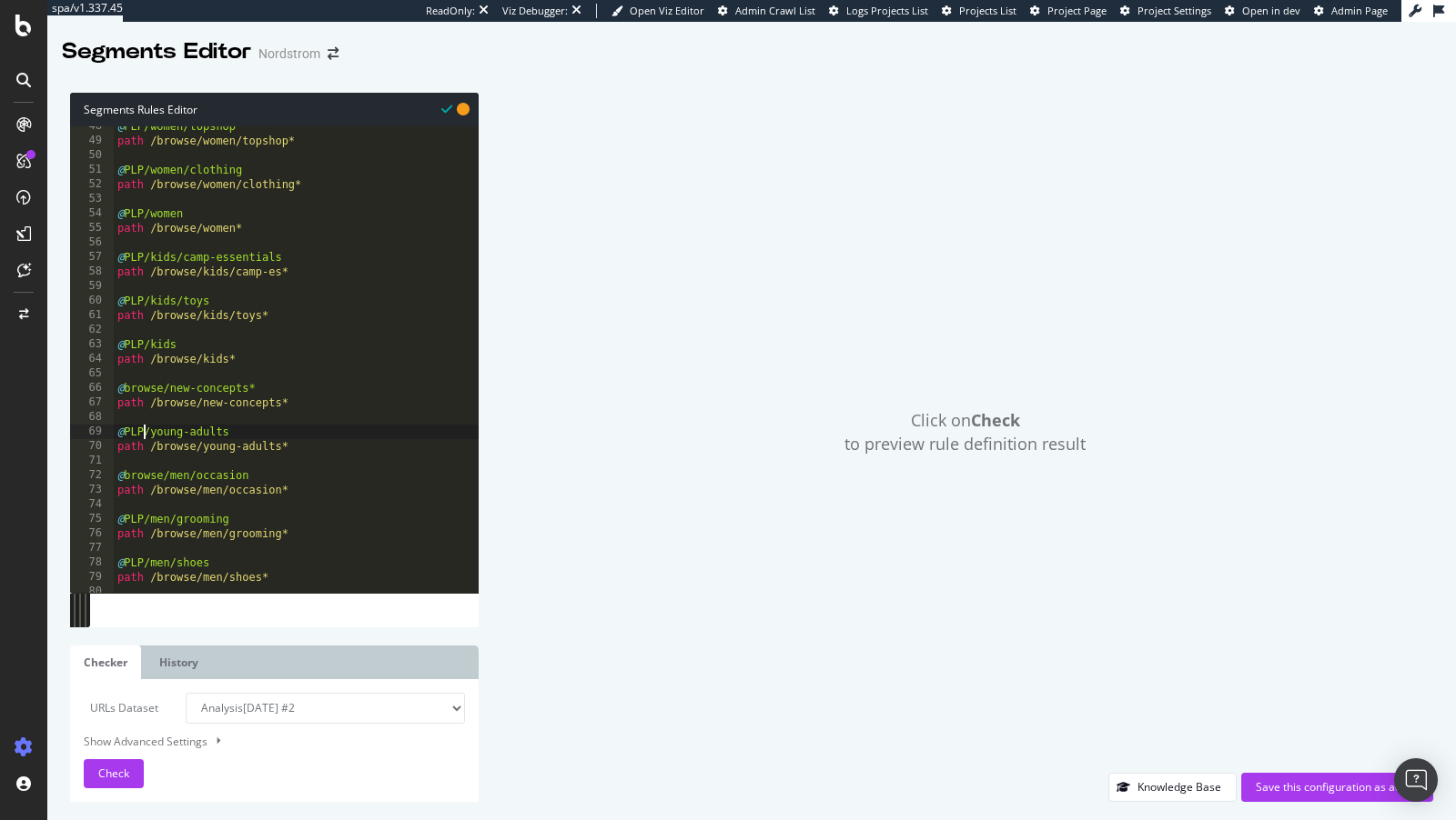
click at [144, 386] on div "@ PLP/women/topshop path /browse/women/topshop* @ PLP/women/clothing path /brow…" at bounding box center [296, 367] width 365 height 497
paste textarea "PLP"
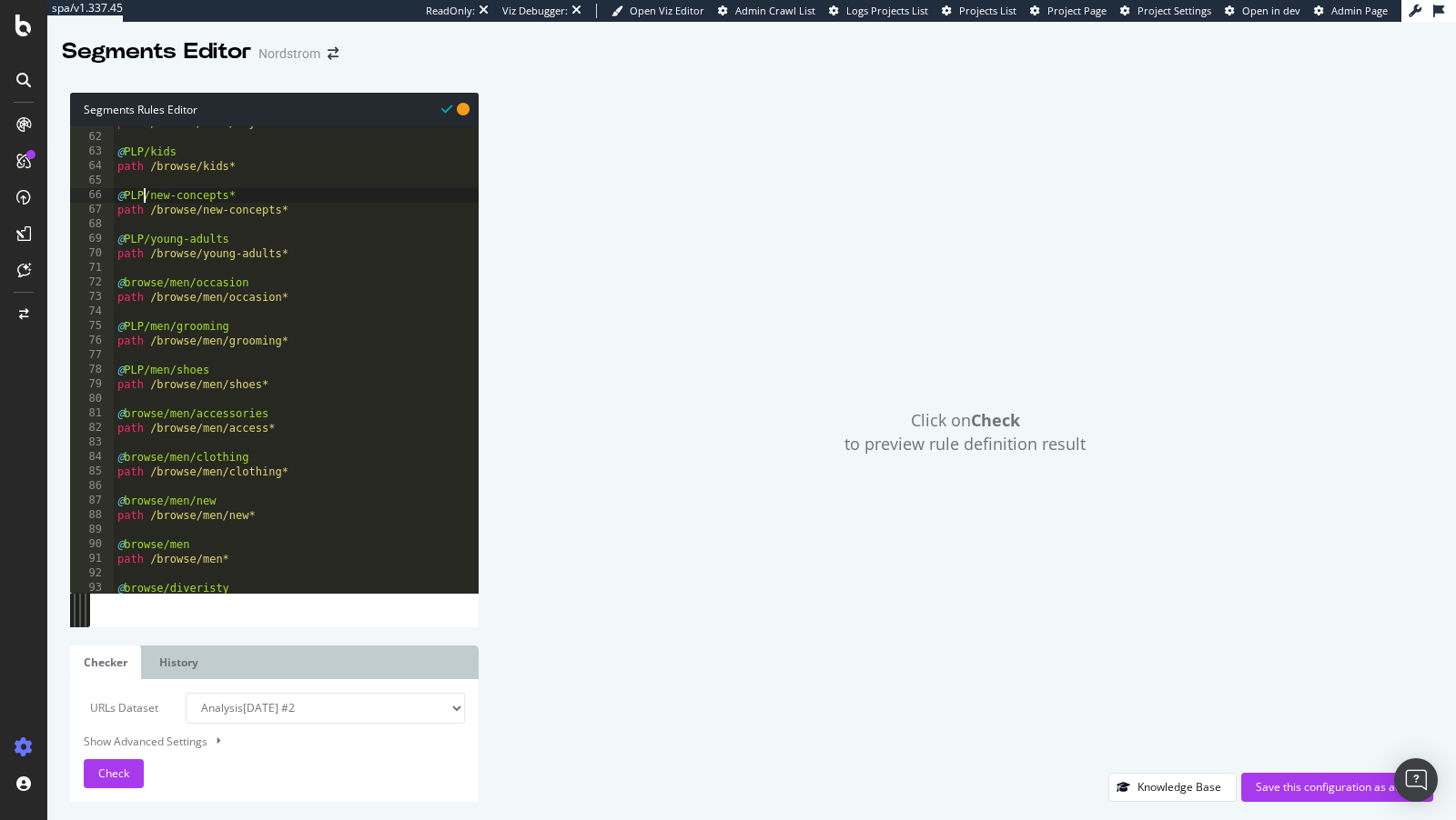
scroll to position [889, 0]
click at [140, 414] on div "@ PLP/kids path /browse/kids* @ PLP/new-concepts* path /browse/new-concepts* @ …" at bounding box center [296, 374] width 365 height 497
paste textarea "PLP"
click at [139, 454] on div "@ PLP/kids path /browse/kids* @ PLP/new-concepts* path /browse/new-concepts* @ …" at bounding box center [296, 374] width 365 height 497
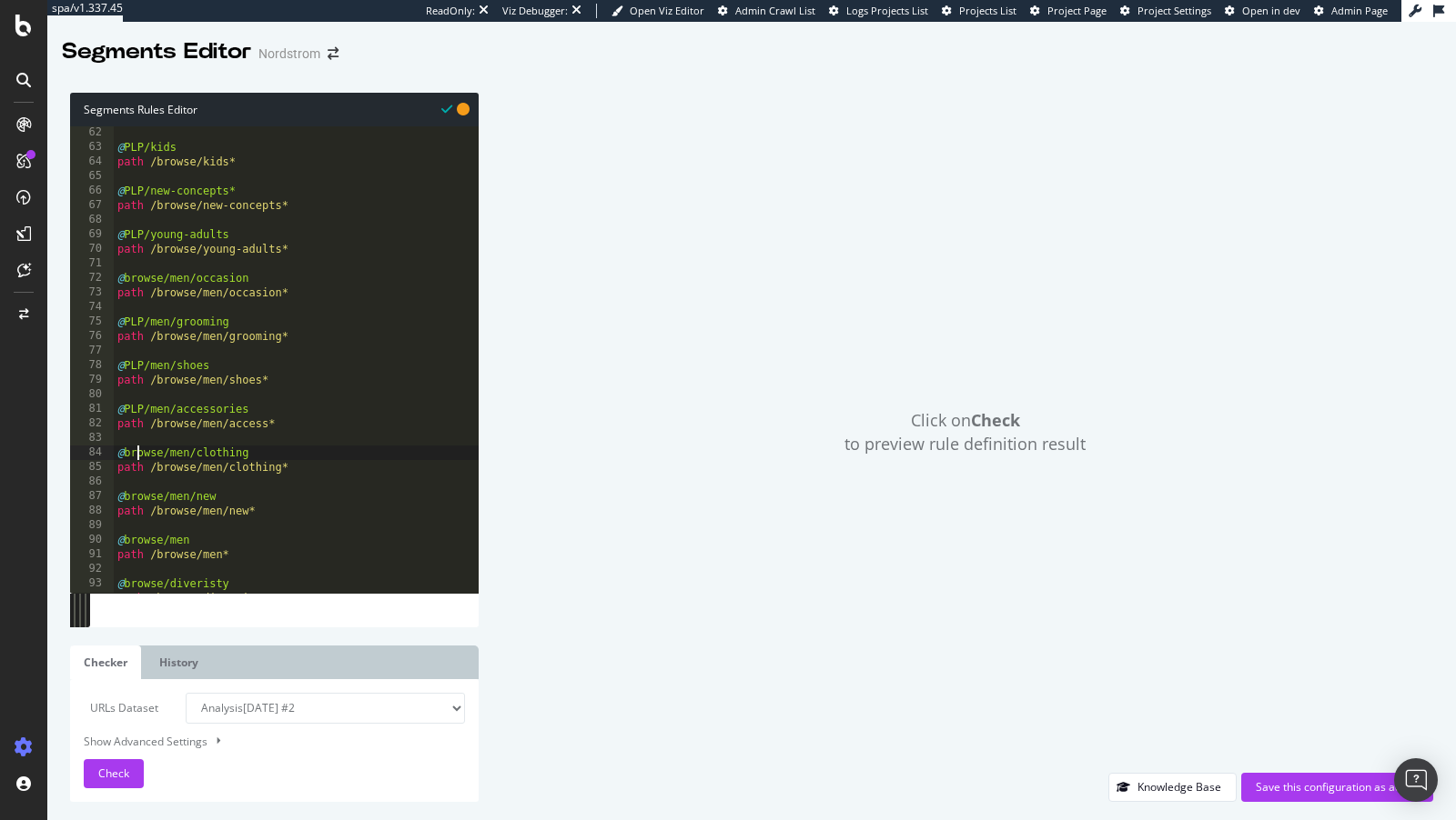
click at [139, 454] on div "@ PLP/kids path /browse/kids* @ PLP/new-concepts* path /browse/new-concepts* @ …" at bounding box center [296, 374] width 365 height 497
paste textarea "PLP"
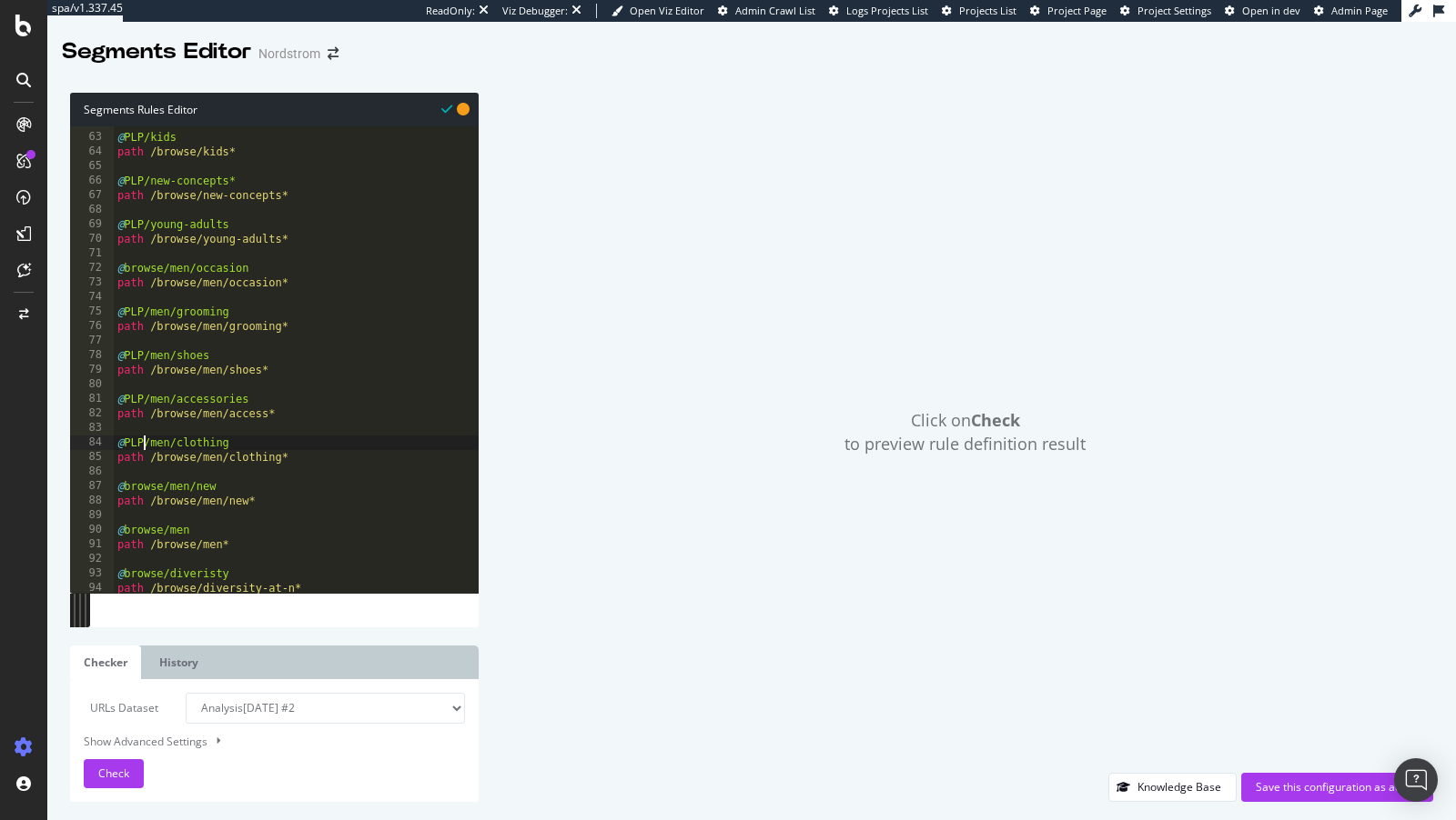
scroll to position [898, 0]
click at [147, 529] on div "@ PLP/kids path /browse/kids* @ PLP/new-concepts* path /browse/new-concepts* @ …" at bounding box center [296, 364] width 365 height 497
paste textarea "PLP"
click at [149, 489] on div "@ PLP/kids path /browse/kids* @ PLP/new-concepts* path /browse/new-concepts* @ …" at bounding box center [296, 364] width 365 height 497
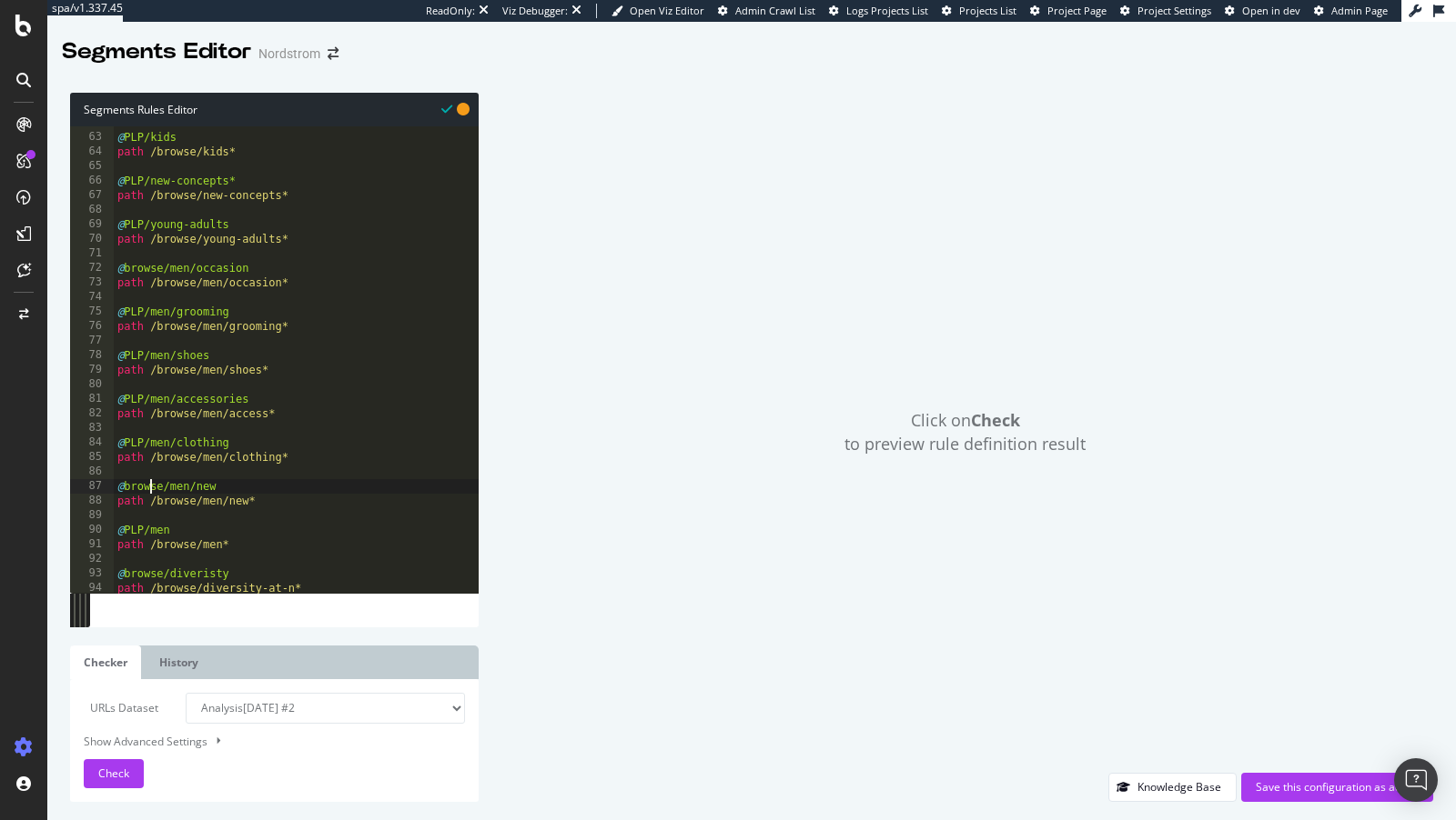
click at [149, 489] on div "@ PLP/kids path /browse/kids* @ PLP/new-concepts* path /browse/new-concepts* @ …" at bounding box center [296, 364] width 365 height 497
paste textarea "PLP"
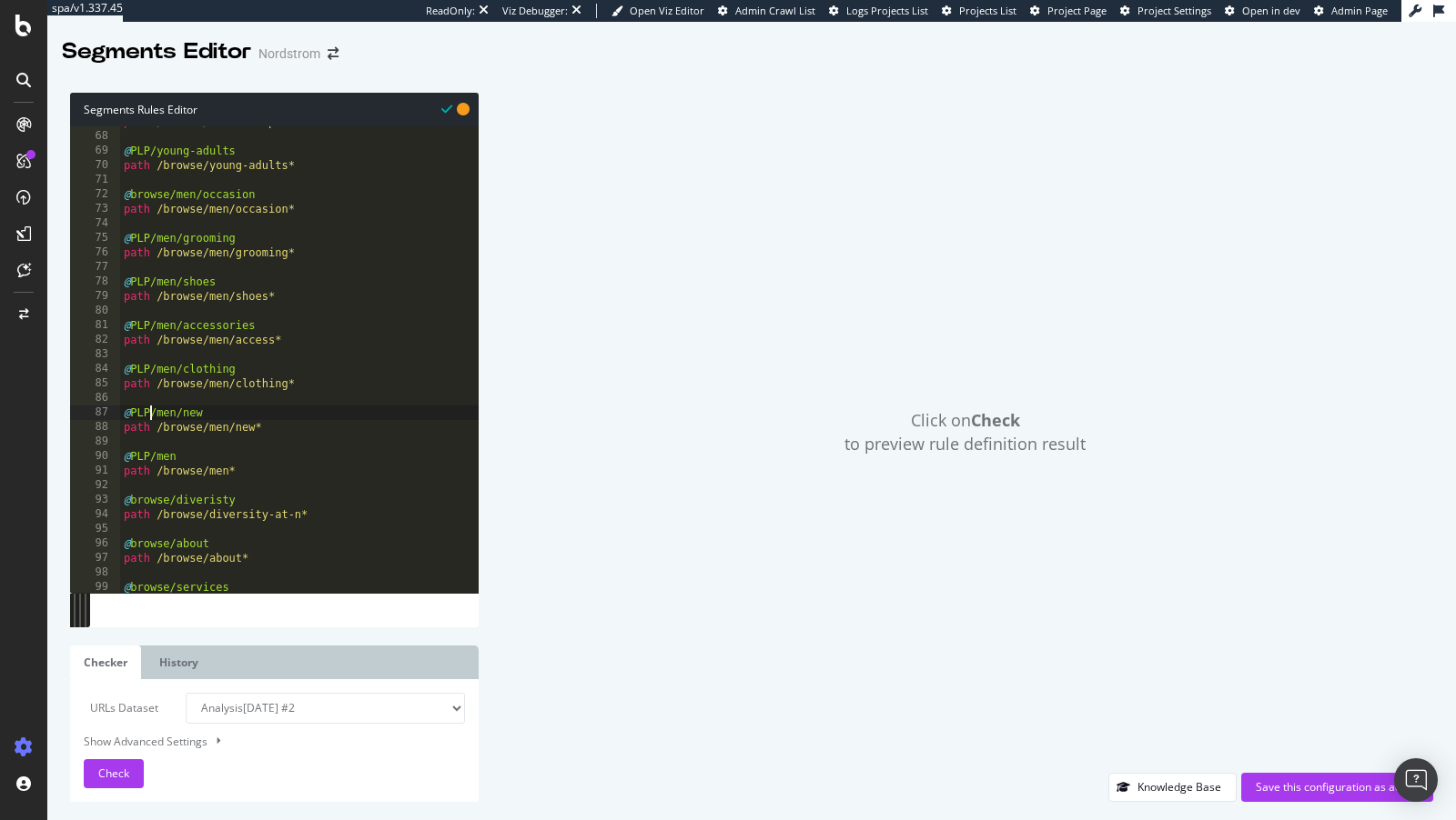
scroll to position [990, 0]
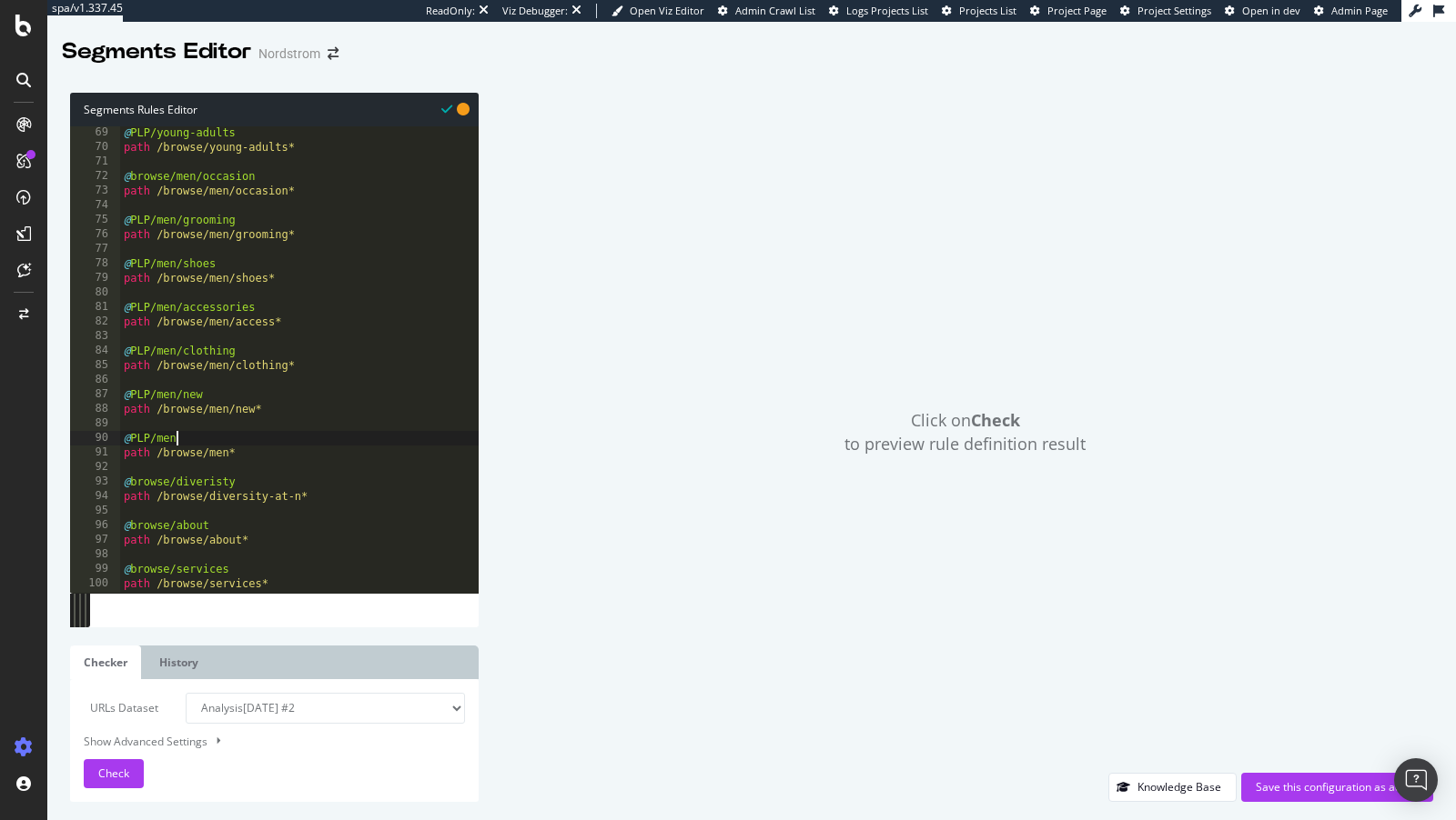
click at [200, 438] on div "@ PLP/young-adults path /browse/young-adults* @ browse/men/occasion path /brows…" at bounding box center [299, 374] width 359 height 497
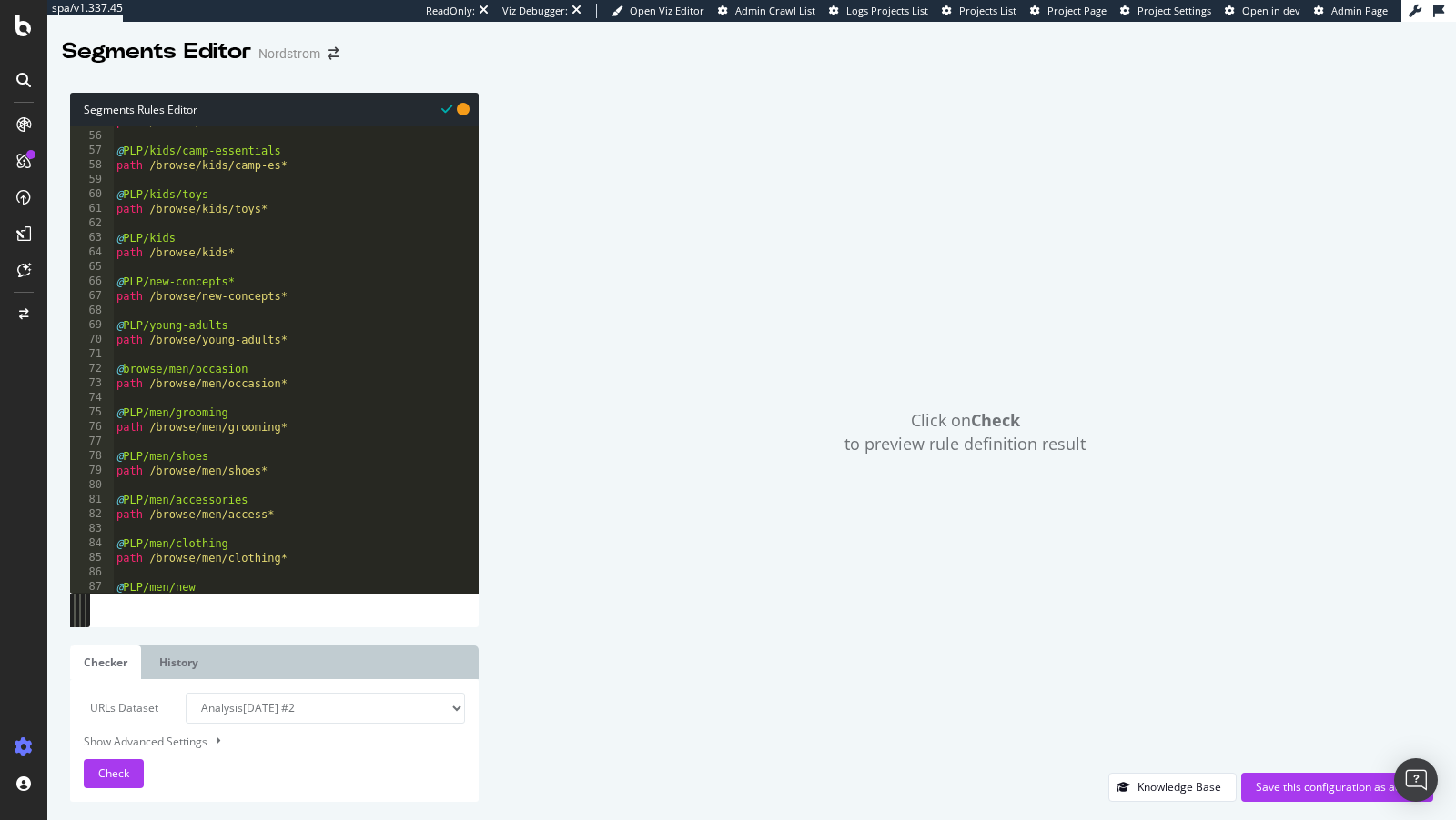
scroll to position [794, 0]
click at [200, 242] on div "path /browse/women* @ PLP/kids/camp-essentials path /browse/kids/camp-es* @ PLP…" at bounding box center [295, 367] width 366 height 497
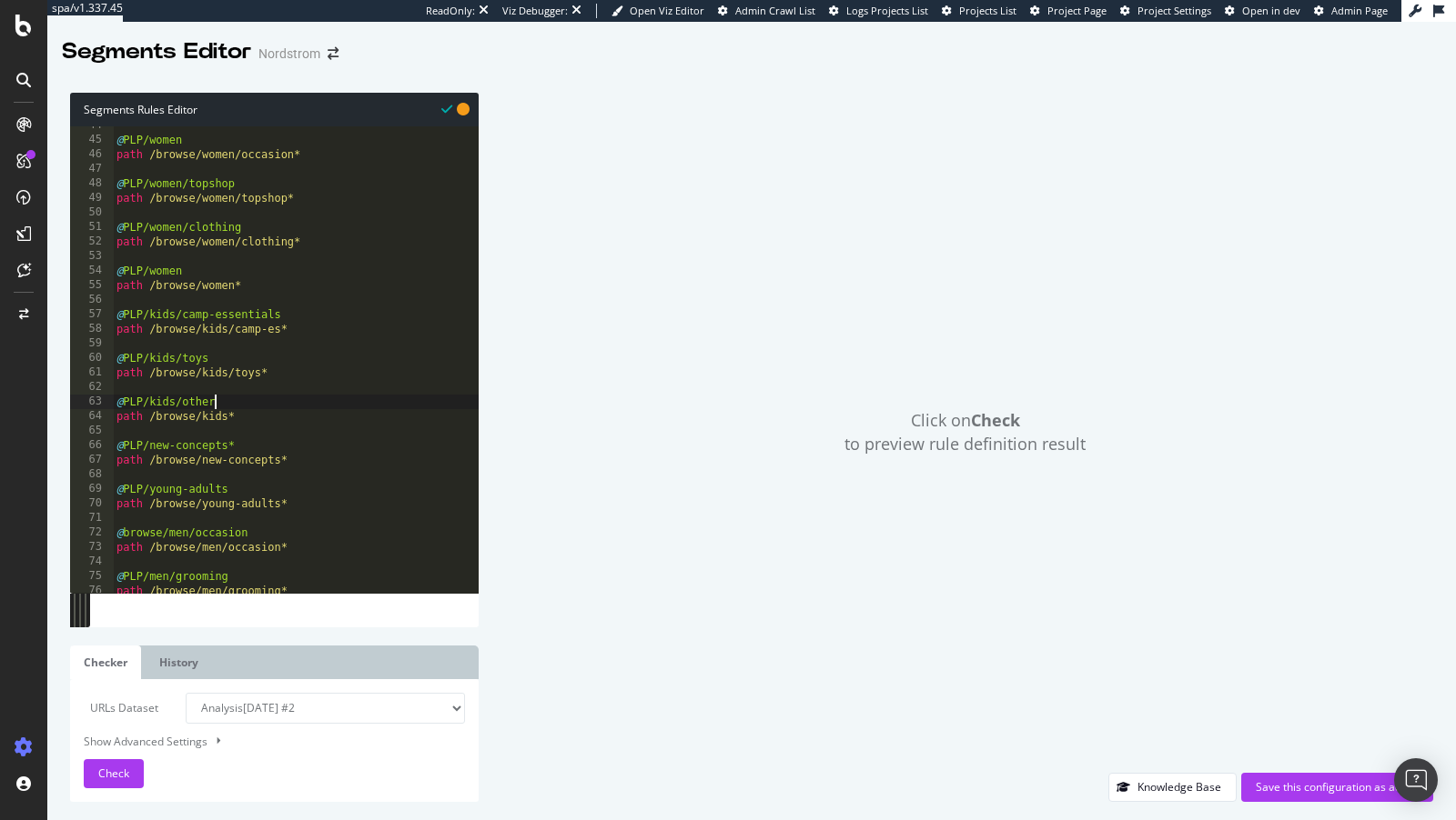
scroll to position [633, 0]
click at [218, 280] on div "@ PLP/women path /browse/women/occasion* @ PLP/women/topshop path /browse/women…" at bounding box center [295, 367] width 366 height 497
click at [208, 272] on div "@ PLP/women path /browse/women/occasion* @ PLP/women/topshop path /browse/women…" at bounding box center [295, 367] width 366 height 497
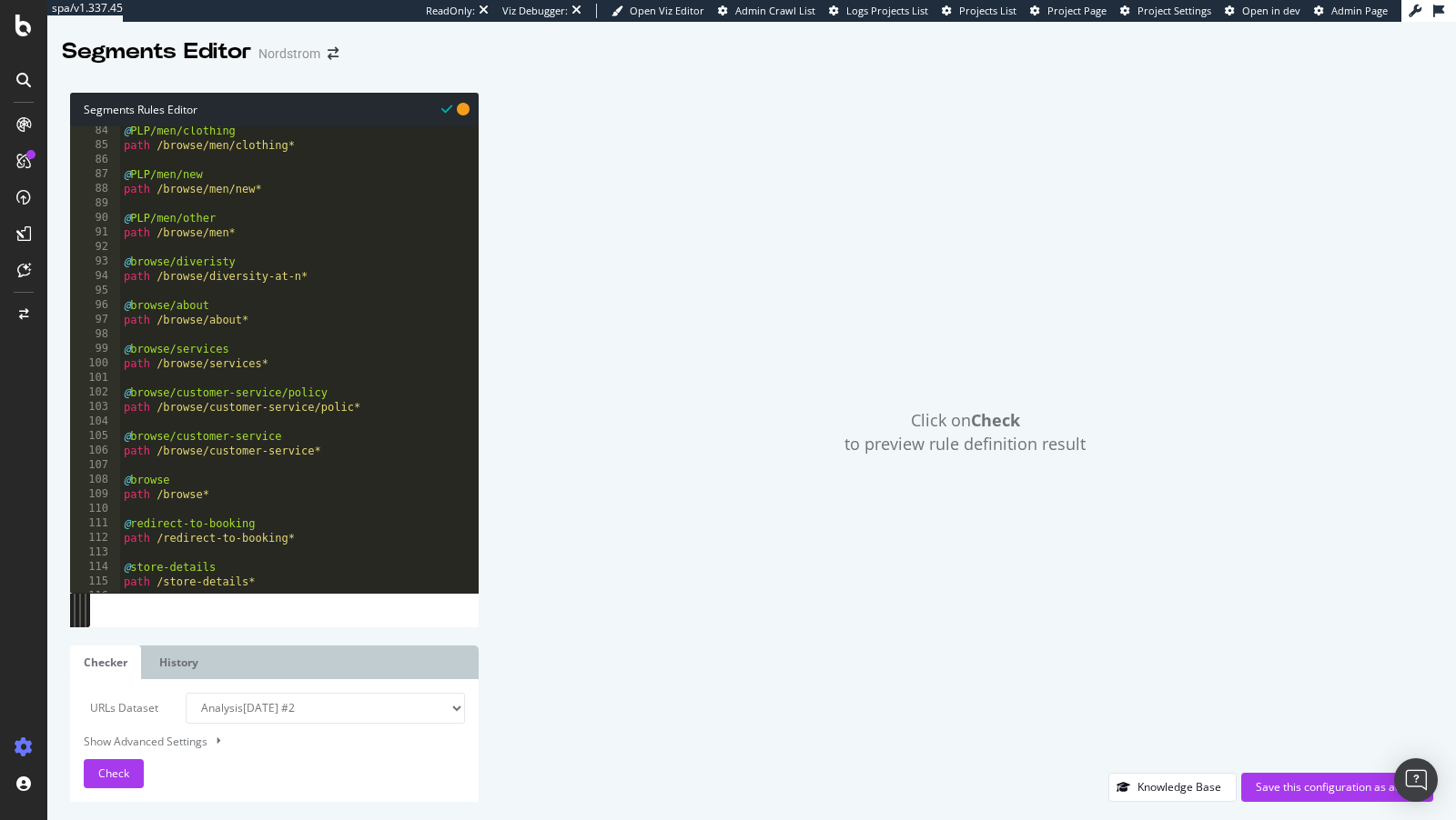
scroll to position [1219, 0]
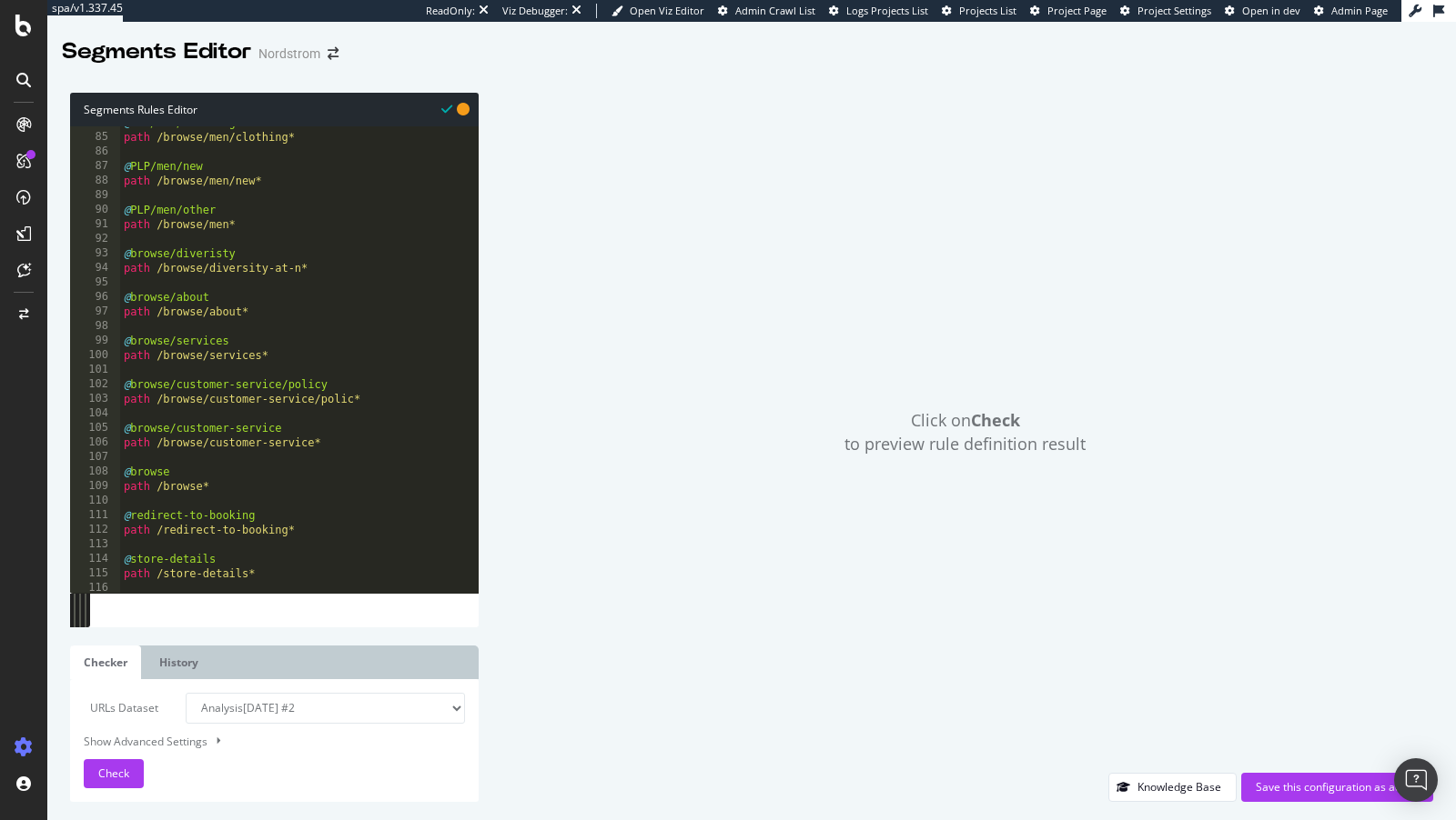
click at [194, 475] on div "@ PLP/men/clothing path /browse/men/clothing* @ PLP/men/new path /browse/men/ne…" at bounding box center [299, 364] width 359 height 497
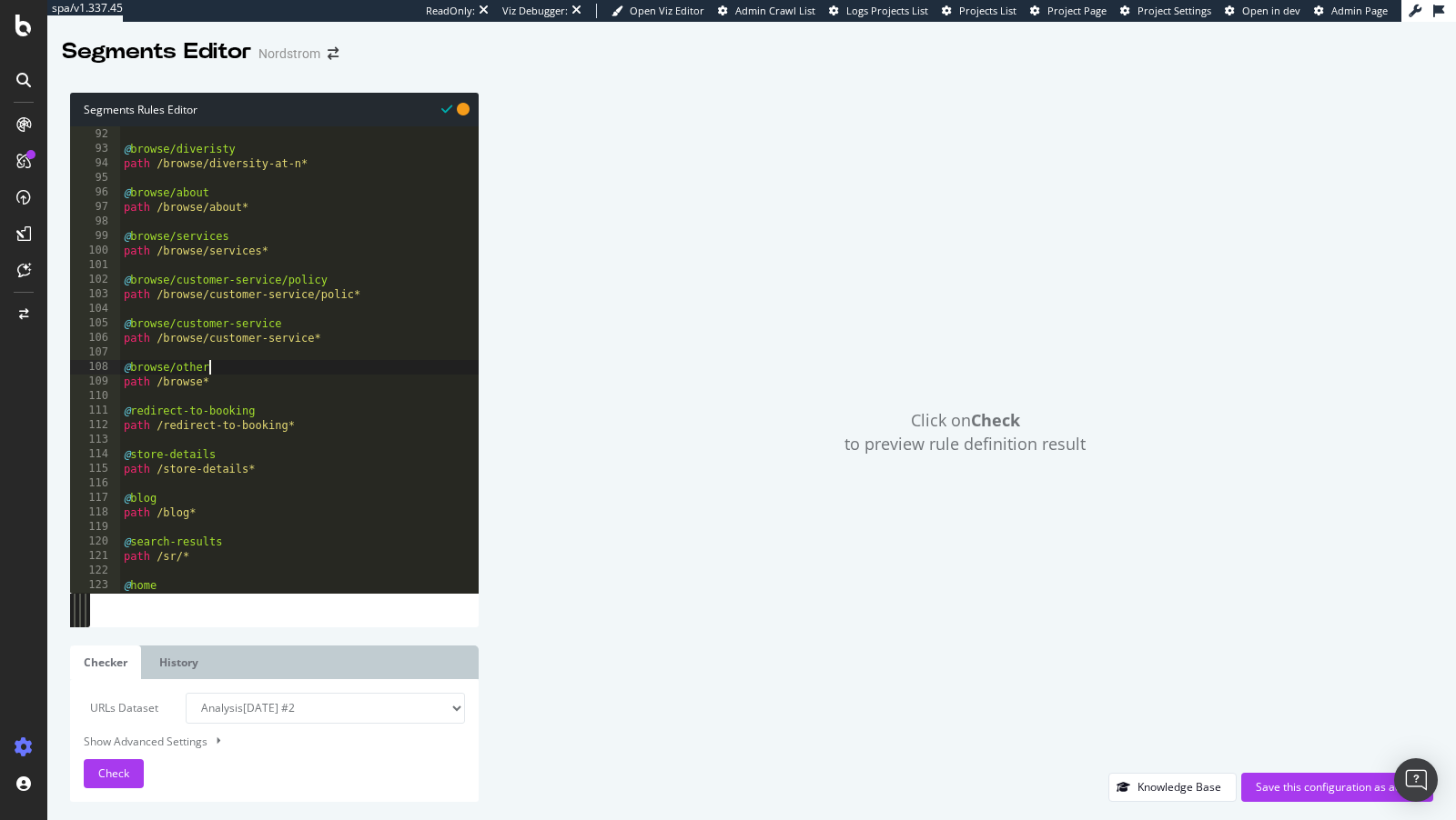
scroll to position [1375, 0]
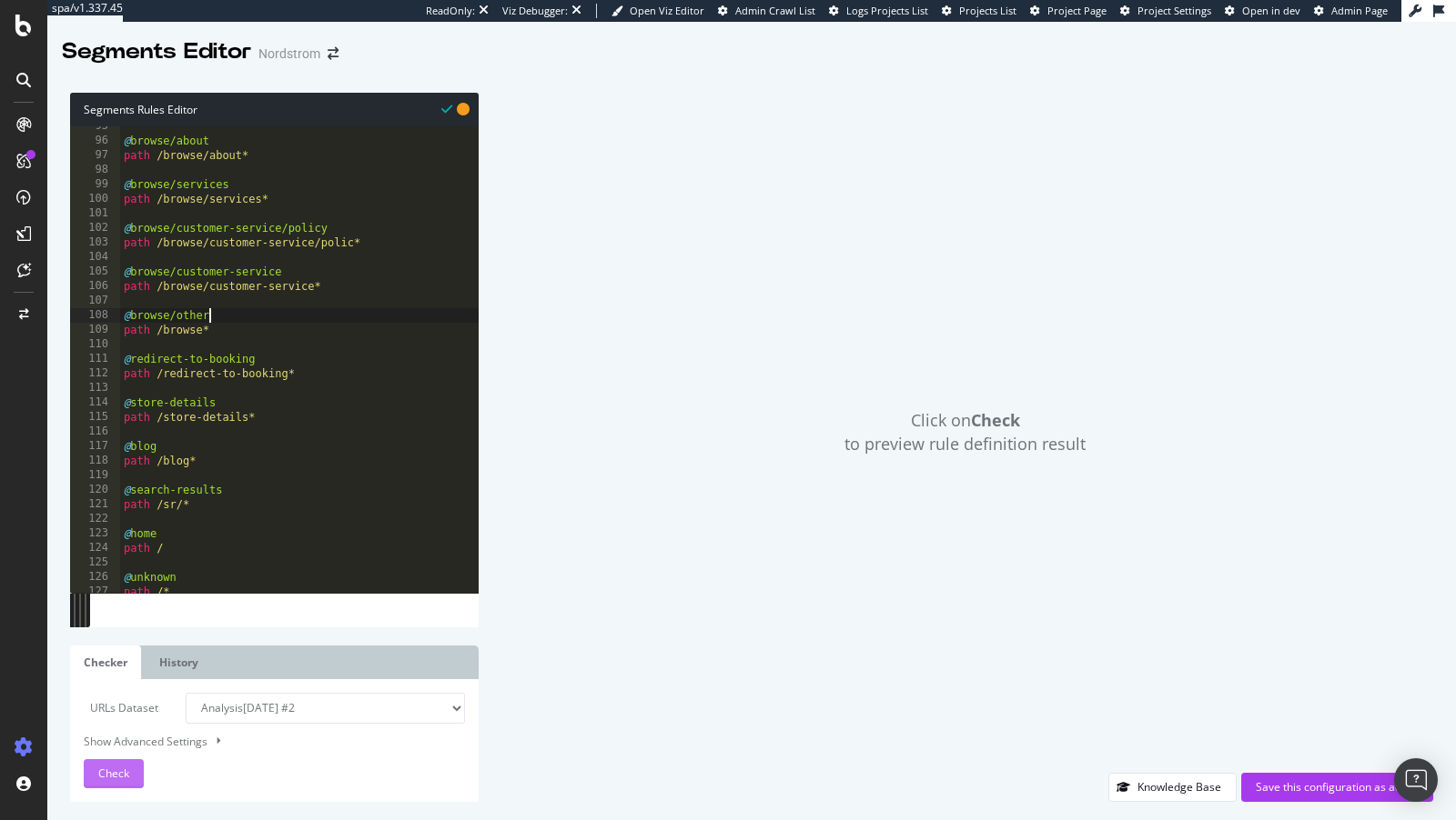
type textarea "@browse/other"
click at [125, 770] on span "Check" at bounding box center [113, 773] width 31 height 15
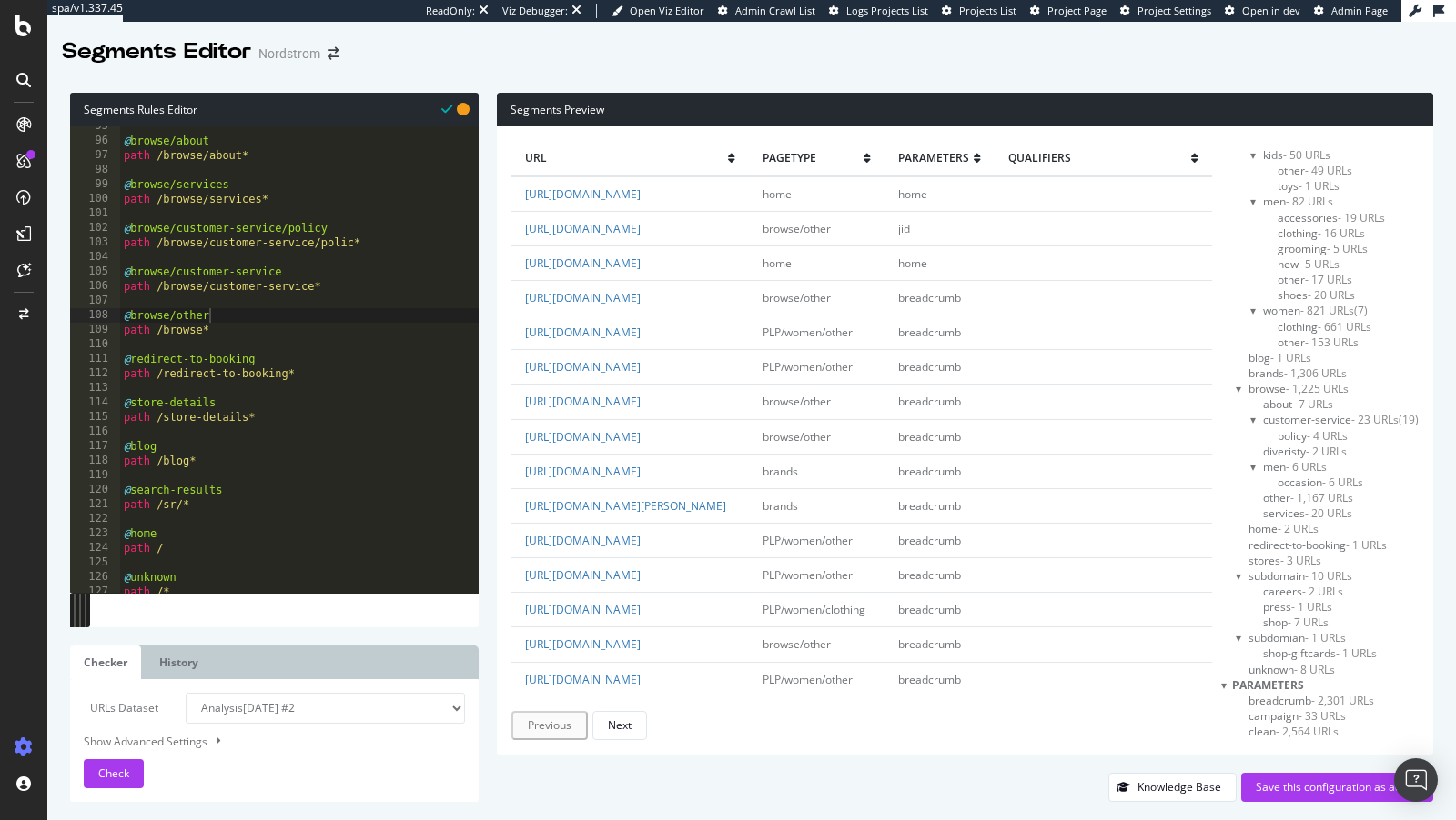
scroll to position [0, 0]
click at [1230, 191] on div "pagetype PDP - 1,457 URLs PLP - 986 URLs gifts - 33 URLs kids - 50 URLs other -…" at bounding box center [1320, 445] width 198 height 593
click at [1236, 191] on div at bounding box center [1238, 188] width 7 height 15
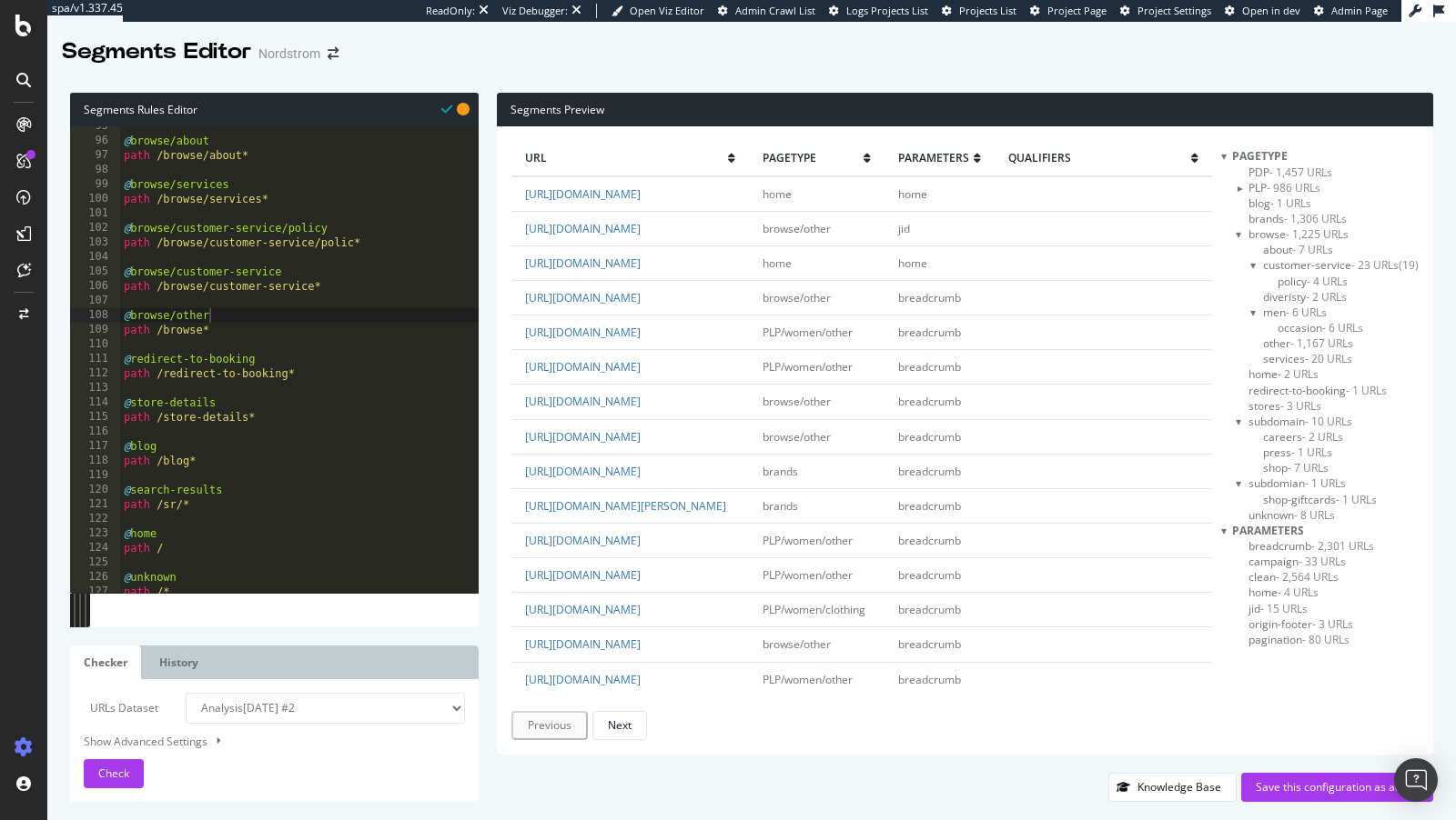
click at [1236, 235] on div at bounding box center [1238, 233] width 7 height 15
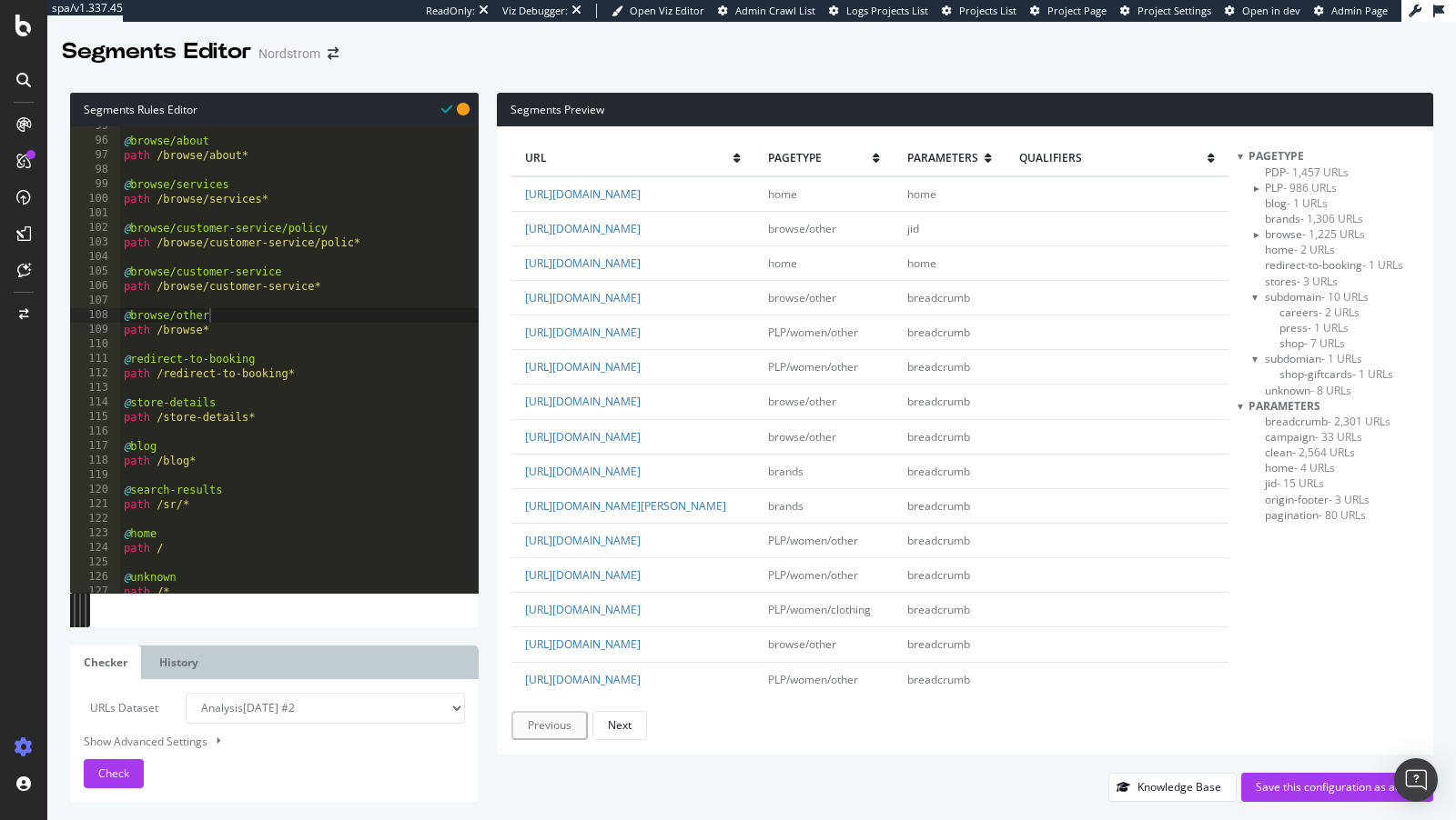
click at [1266, 387] on span "unknown - 8 URLs" at bounding box center [1307, 390] width 87 height 15
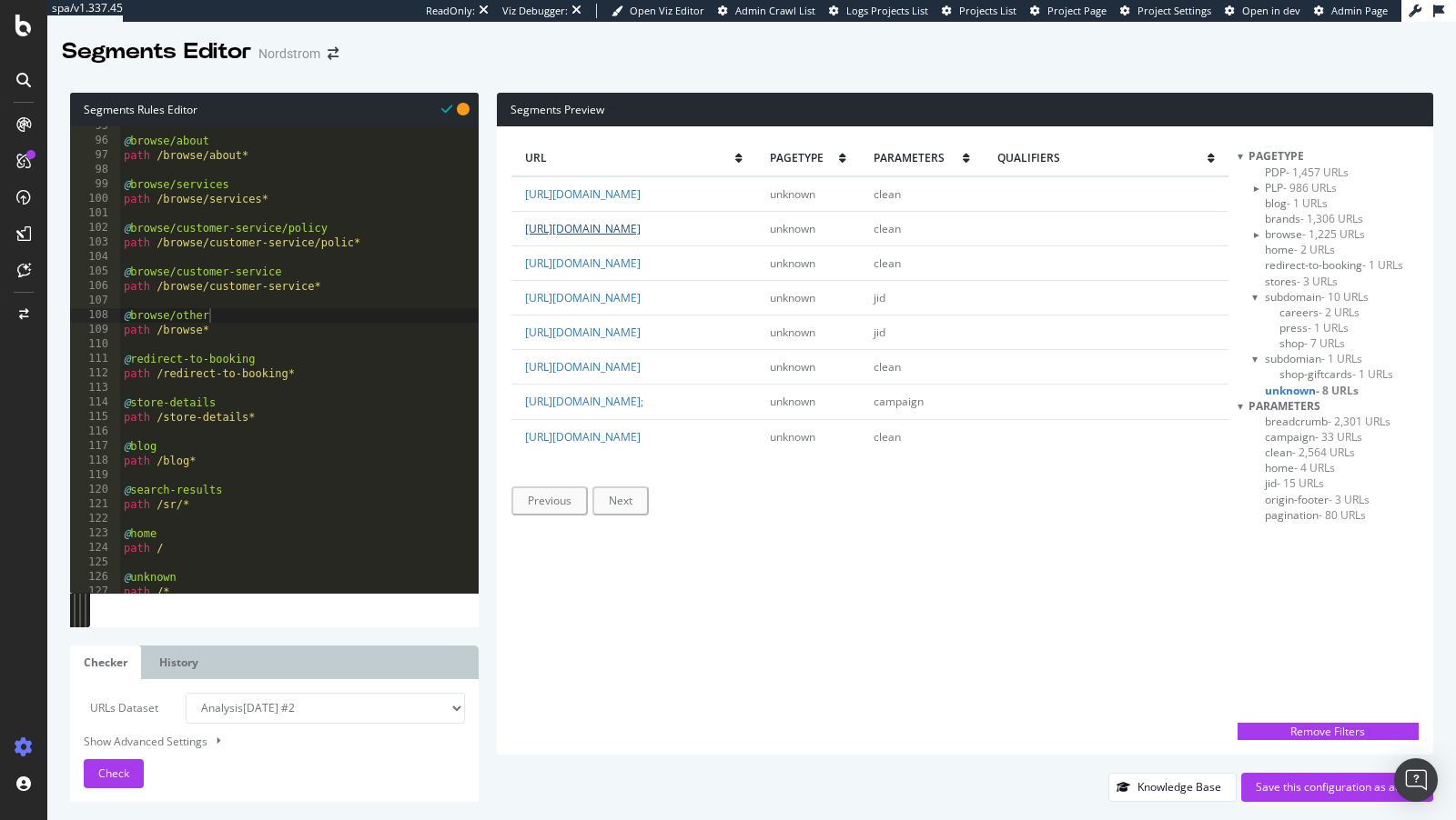
click at [641, 223] on link "[URL][DOMAIN_NAME]" at bounding box center [583, 228] width 116 height 15
click at [641, 445] on link "https://www.nordstrom.com/open-gladly-chat" at bounding box center [583, 436] width 116 height 15
click at [1303, 792] on div "Save this configuration as active" at bounding box center [1336, 786] width 163 height 15
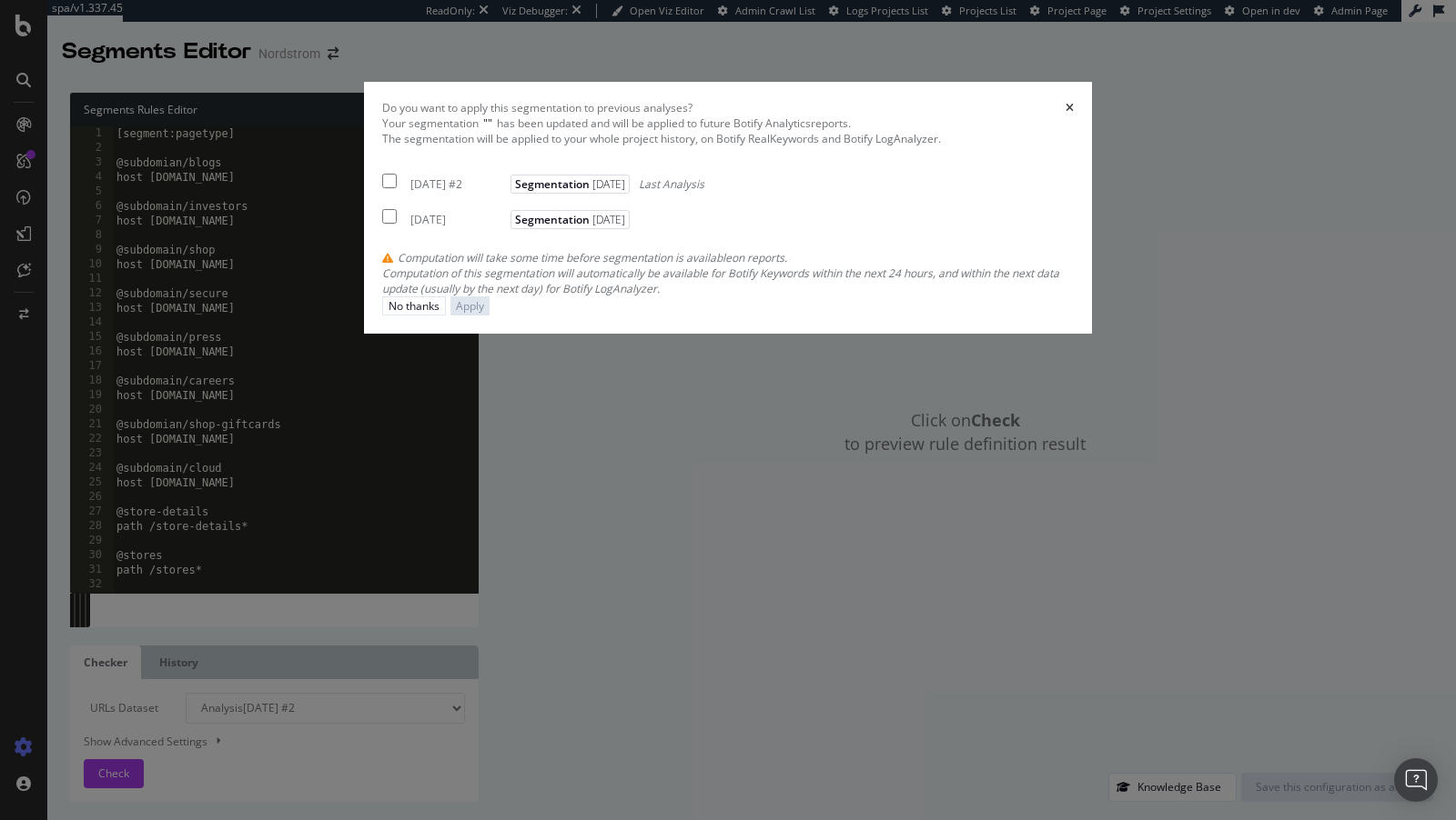
click at [426, 192] on div "2025 Sep. 25th #2" at bounding box center [458, 184] width 96 height 15
checkbox input "true"
click at [431, 227] on div "2025 Jul. 17th" at bounding box center [458, 218] width 96 height 15
checkbox input "true"
click at [489, 315] on button "Apply" at bounding box center [469, 305] width 39 height 19
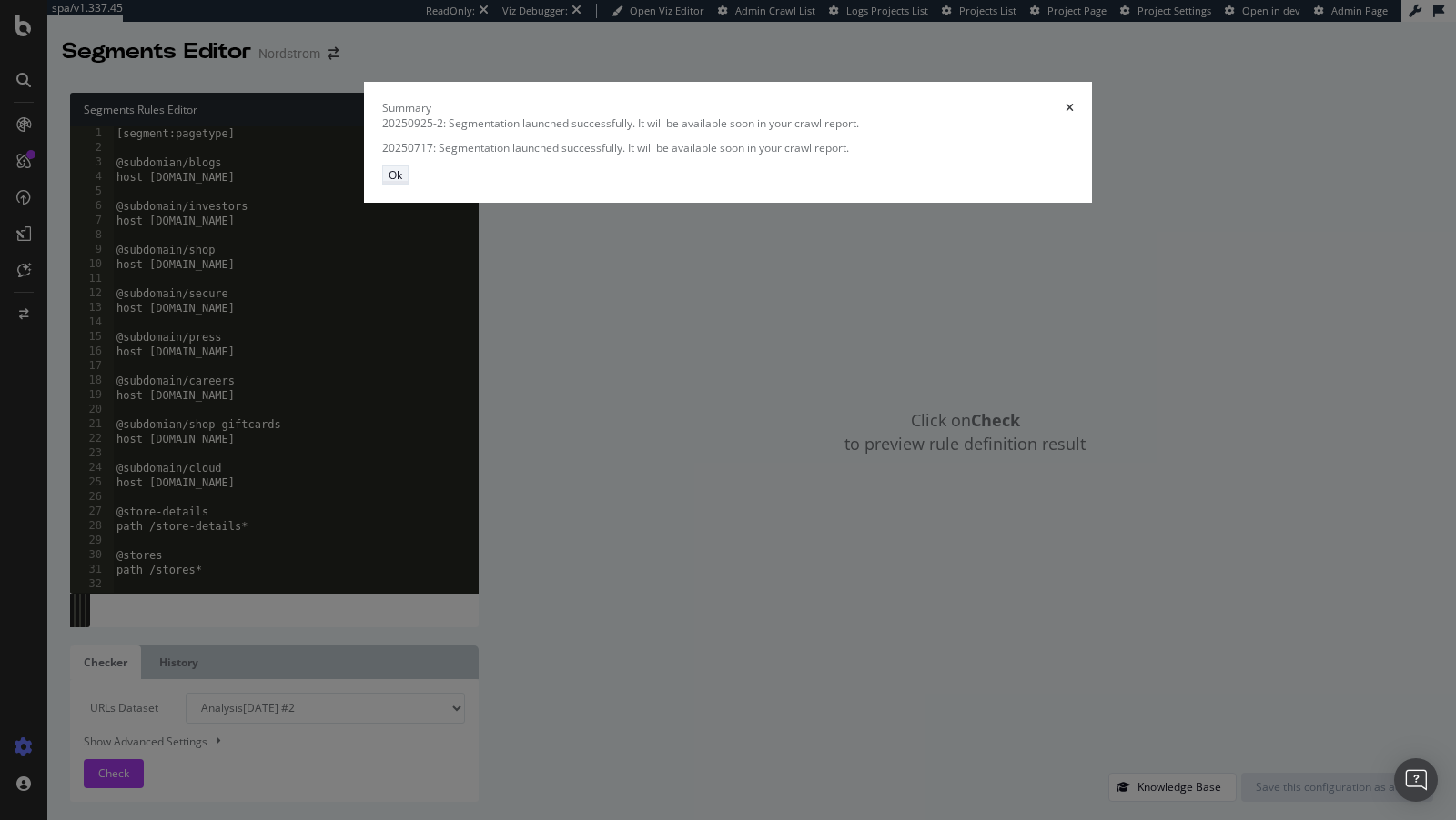
click at [402, 183] on div "Ok" at bounding box center [395, 175] width 14 height 15
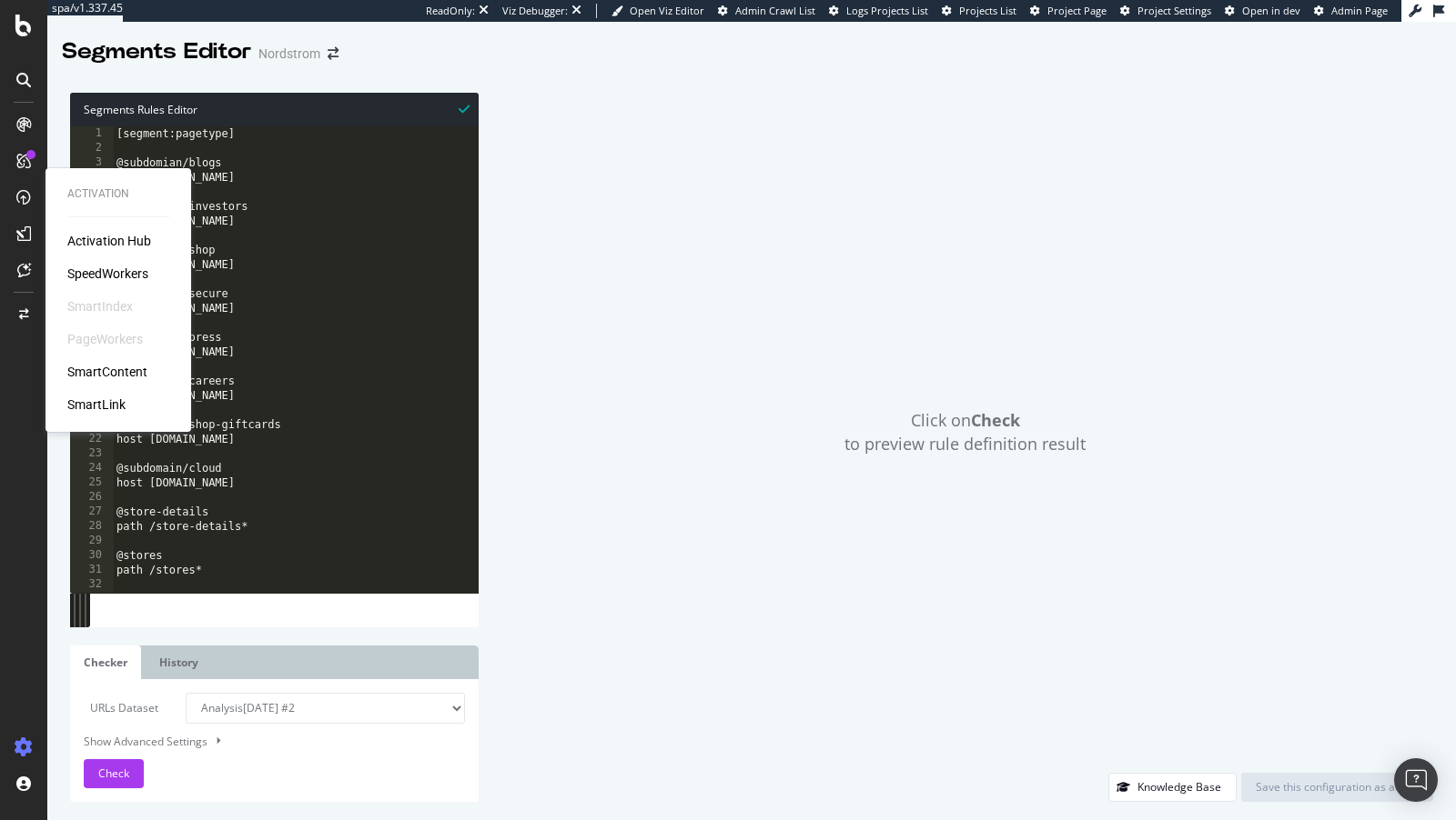
click at [100, 273] on div "SpeedWorkers" at bounding box center [107, 273] width 81 height 18
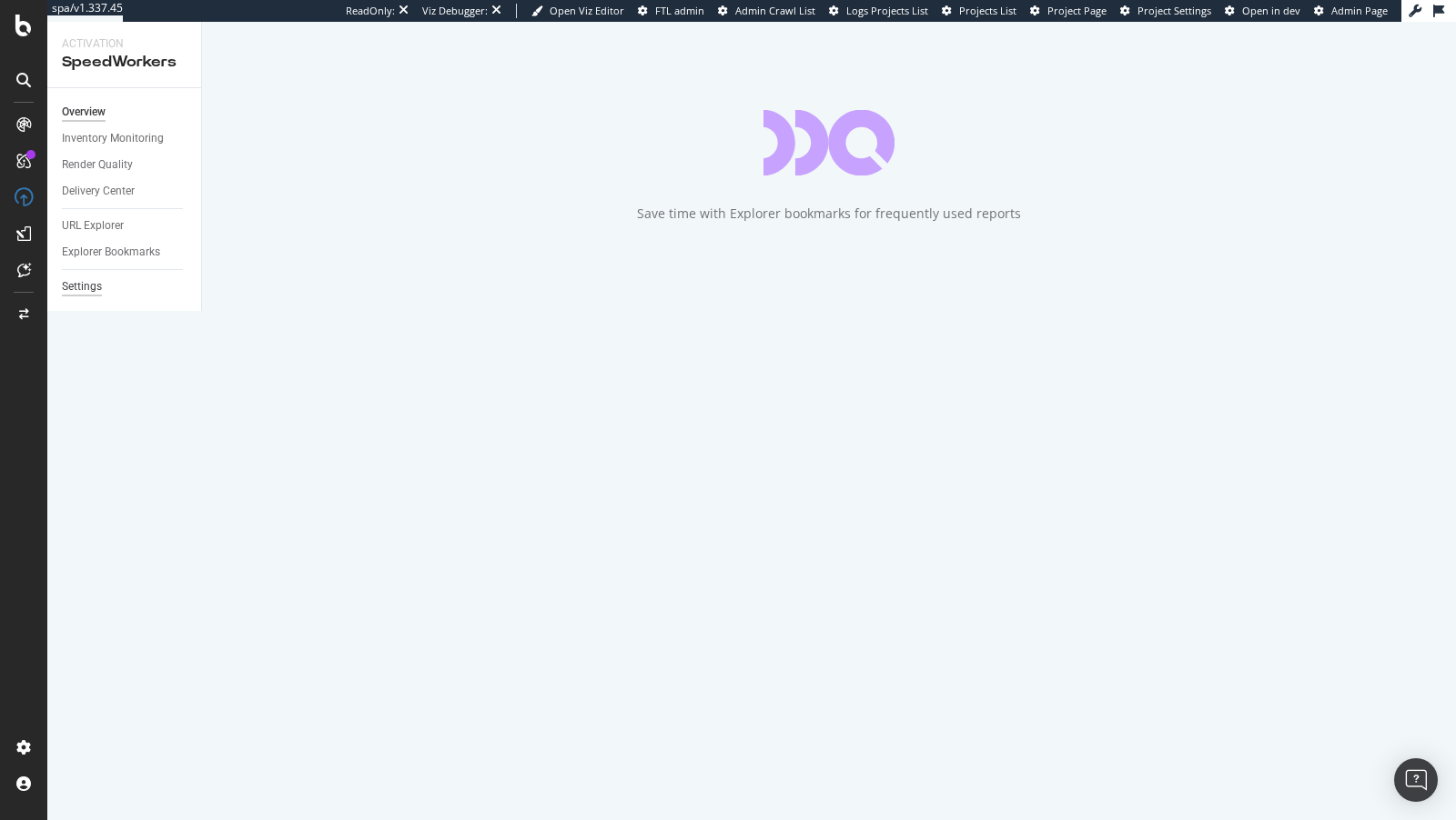
click at [77, 290] on div "Settings" at bounding box center [82, 286] width 40 height 19
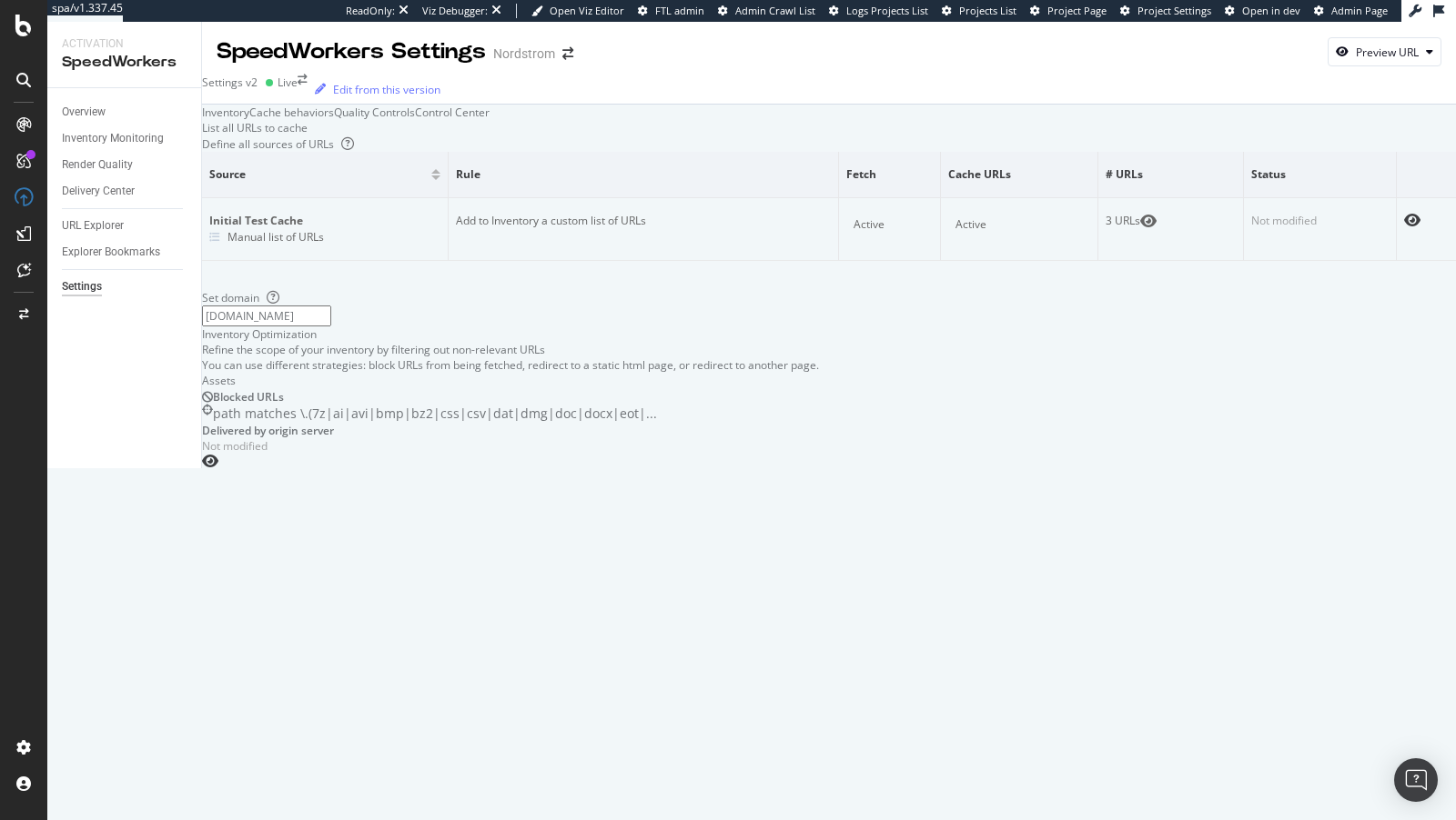
click at [297, 90] on div "Live" at bounding box center [287, 82] width 20 height 15
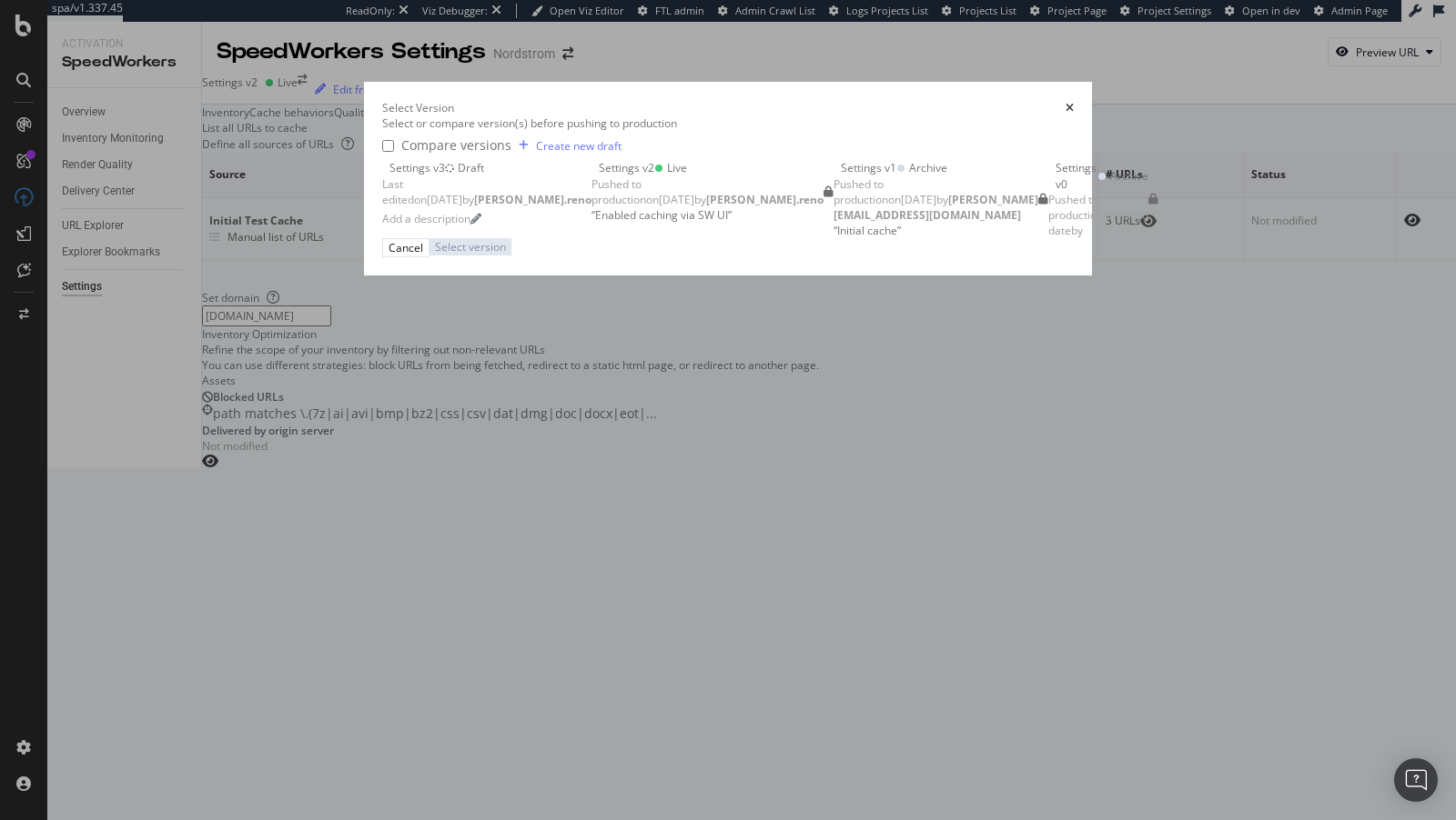
click at [1074, 103] on icon "times" at bounding box center [1070, 108] width 8 height 11
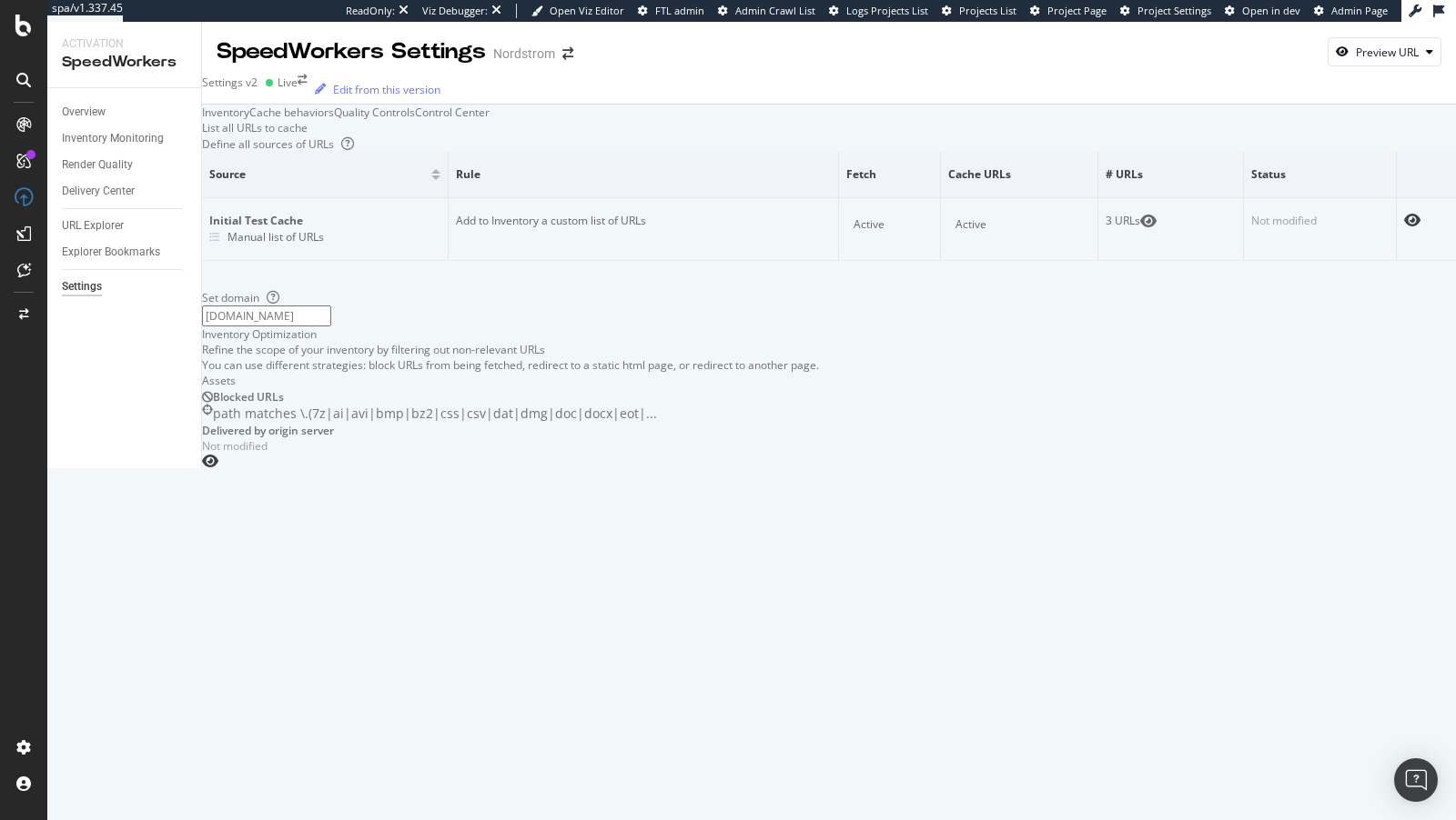
click at [334, 120] on div "Cache behaviors" at bounding box center [291, 112] width 85 height 15
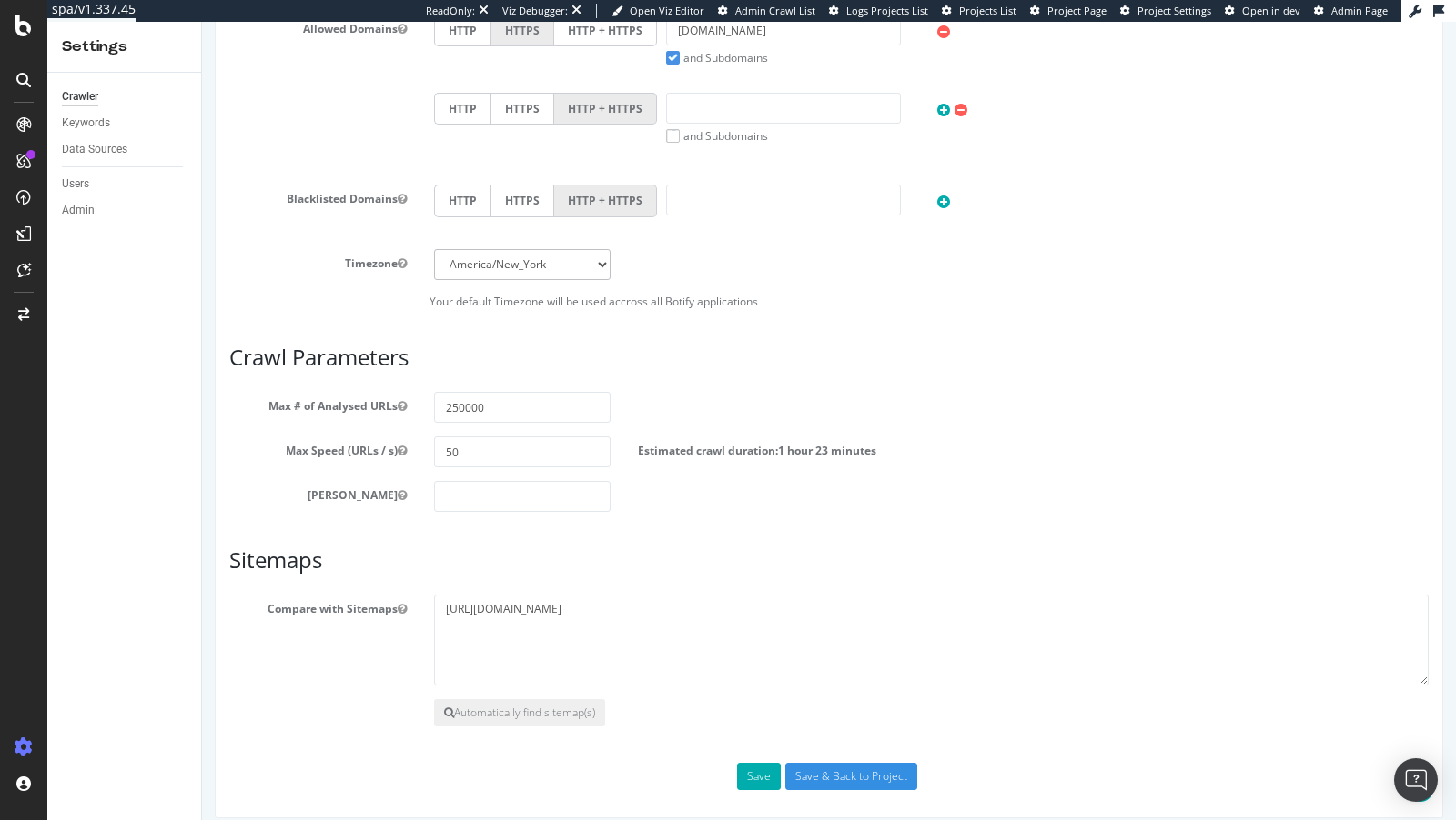
scroll to position [765, 0]
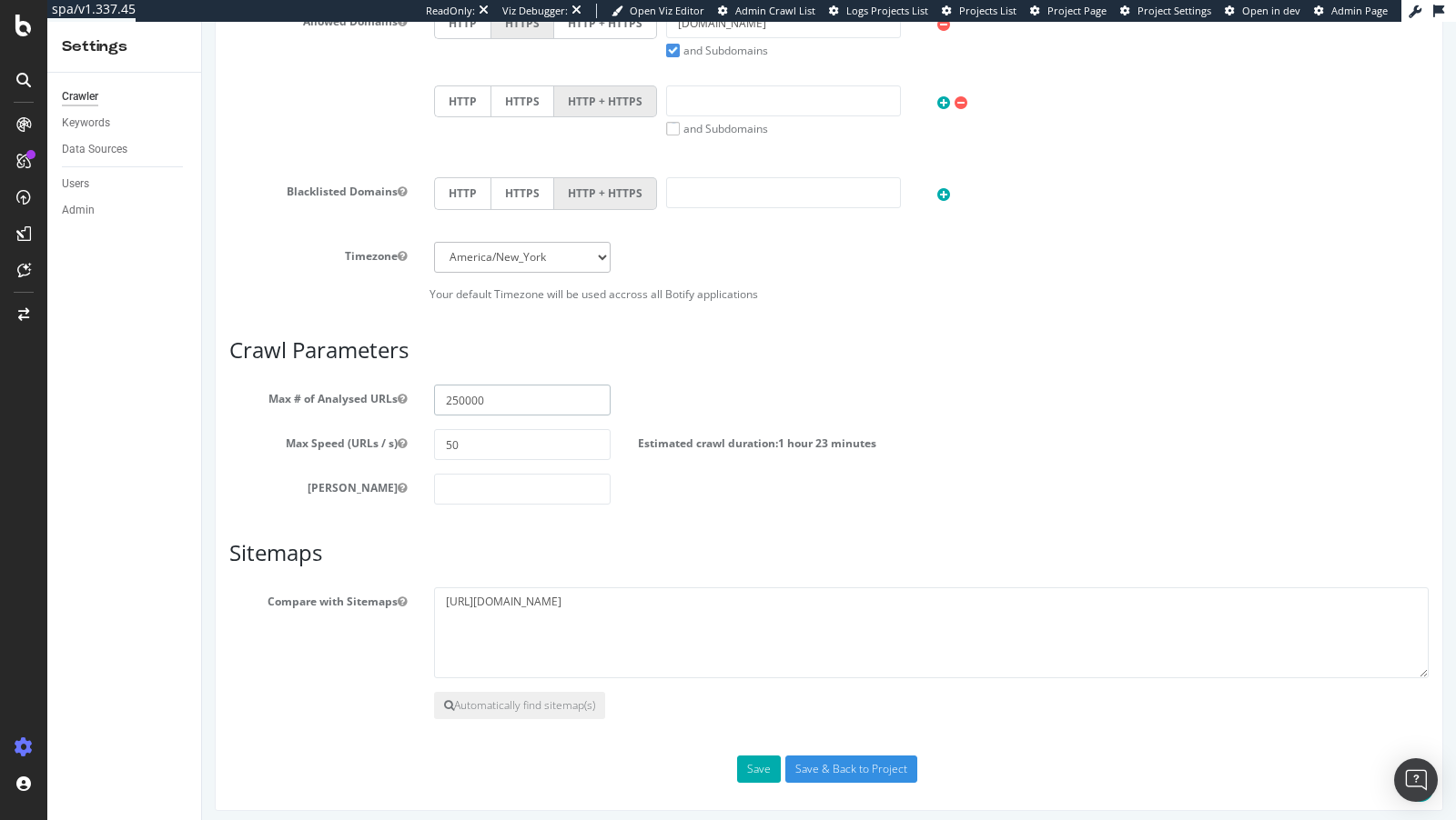
click at [468, 387] on input "250000" at bounding box center [523, 400] width 178 height 31
type input "1"
click at [469, 396] on input "2000000" at bounding box center [523, 400] width 178 height 31
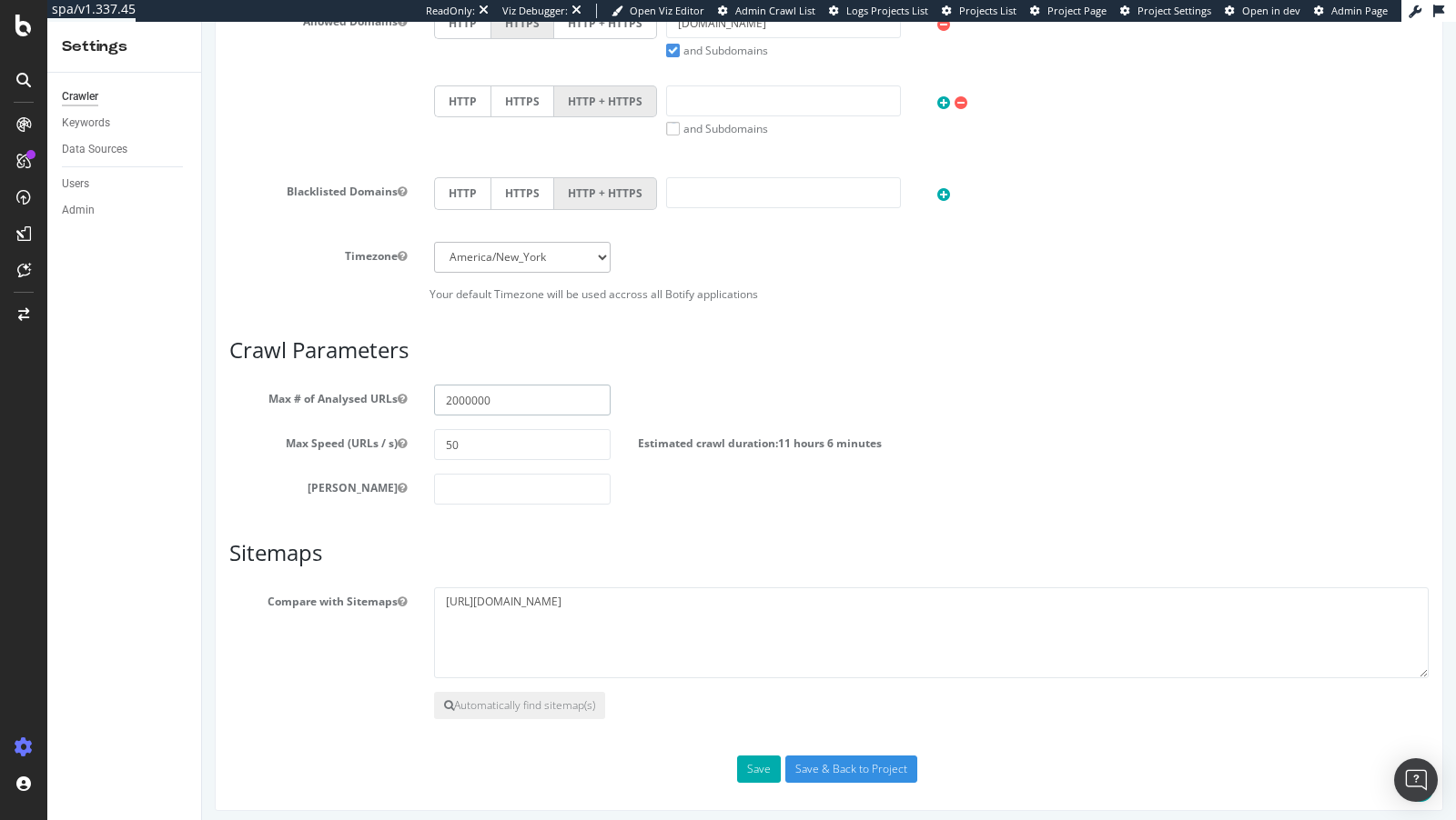
drag, startPoint x: 451, startPoint y: 393, endPoint x: 424, endPoint y: 392, distance: 27.0
click at [424, 392] on div "2000000" at bounding box center [522, 400] width 205 height 31
click at [469, 399] on input "3000000" at bounding box center [523, 400] width 178 height 31
type input "3000000"
click at [764, 761] on button "Save" at bounding box center [758, 769] width 44 height 27
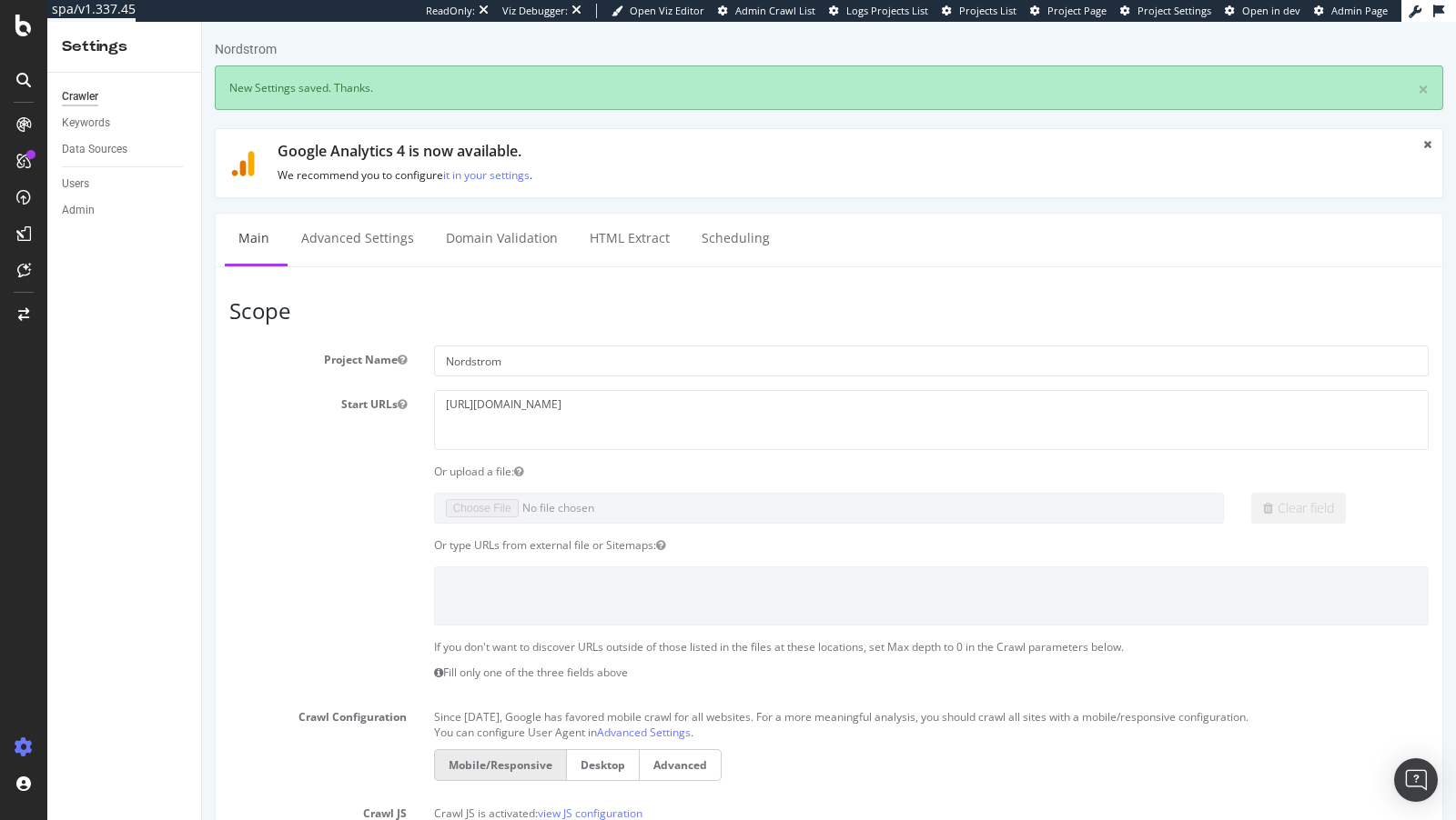
scroll to position [828, 0]
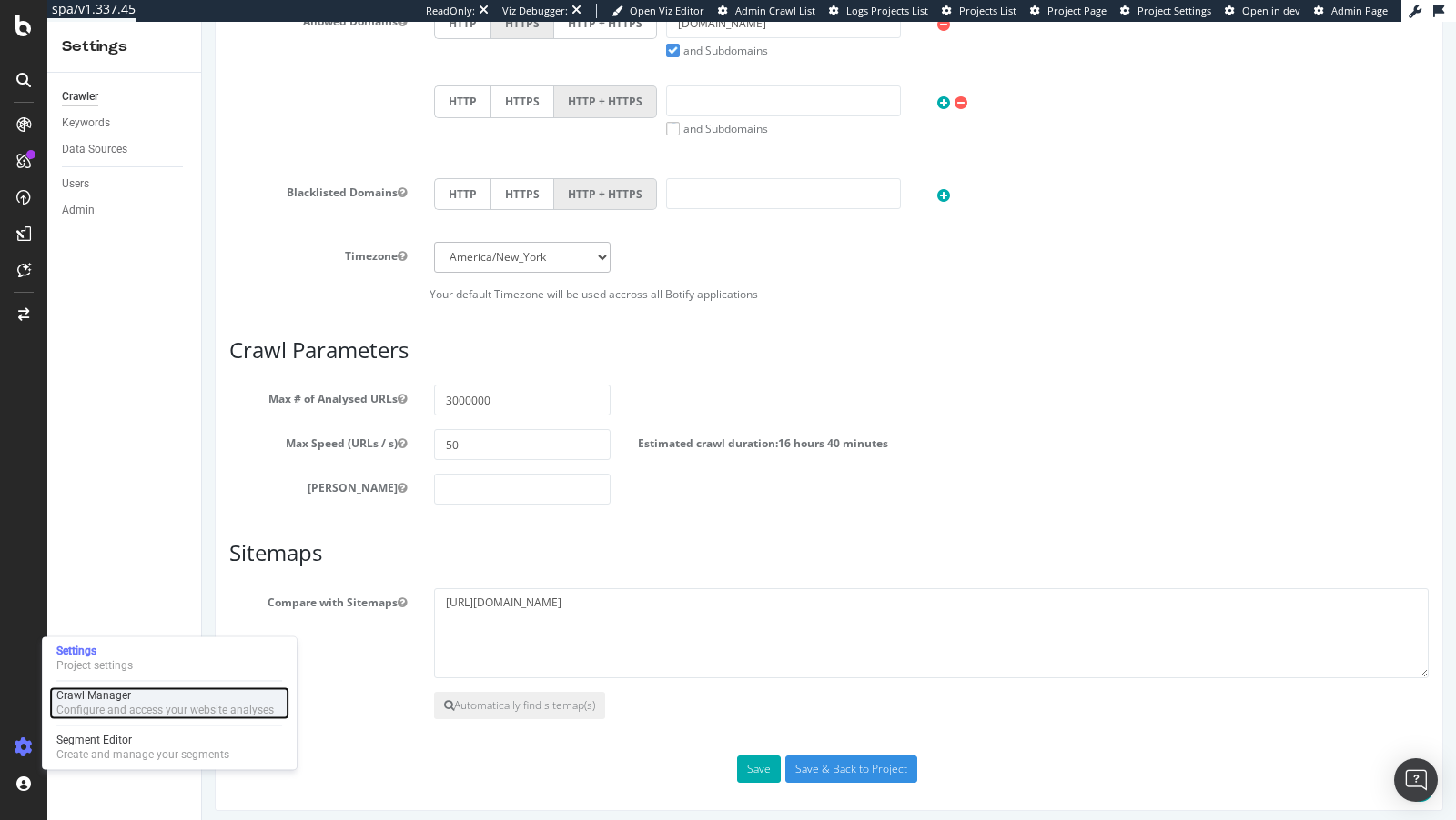
click at [136, 703] on div "Configure and access your website analyses" at bounding box center [166, 710] width 218 height 15
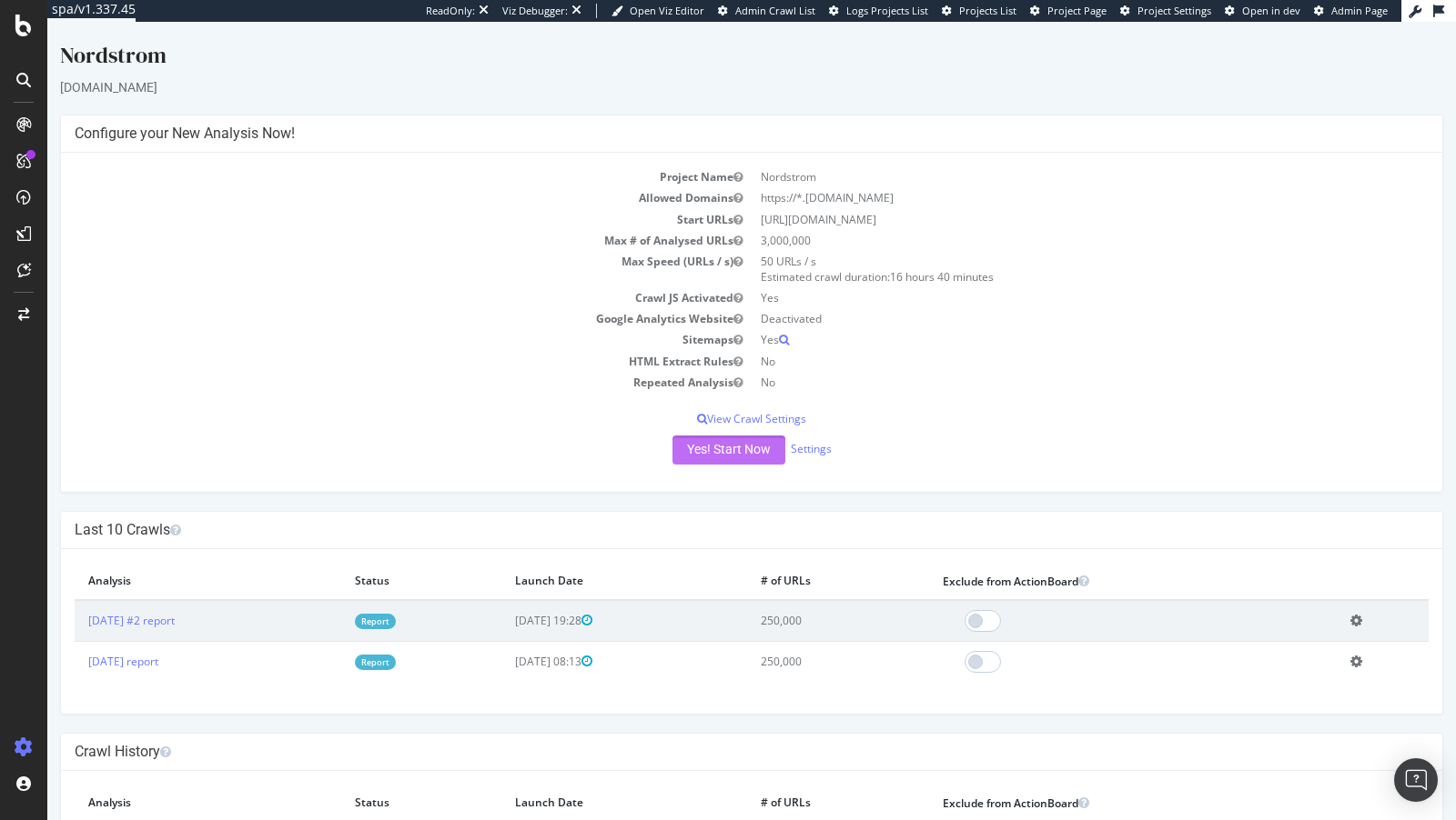
click at [727, 448] on button "Yes! Start Now" at bounding box center [728, 450] width 113 height 29
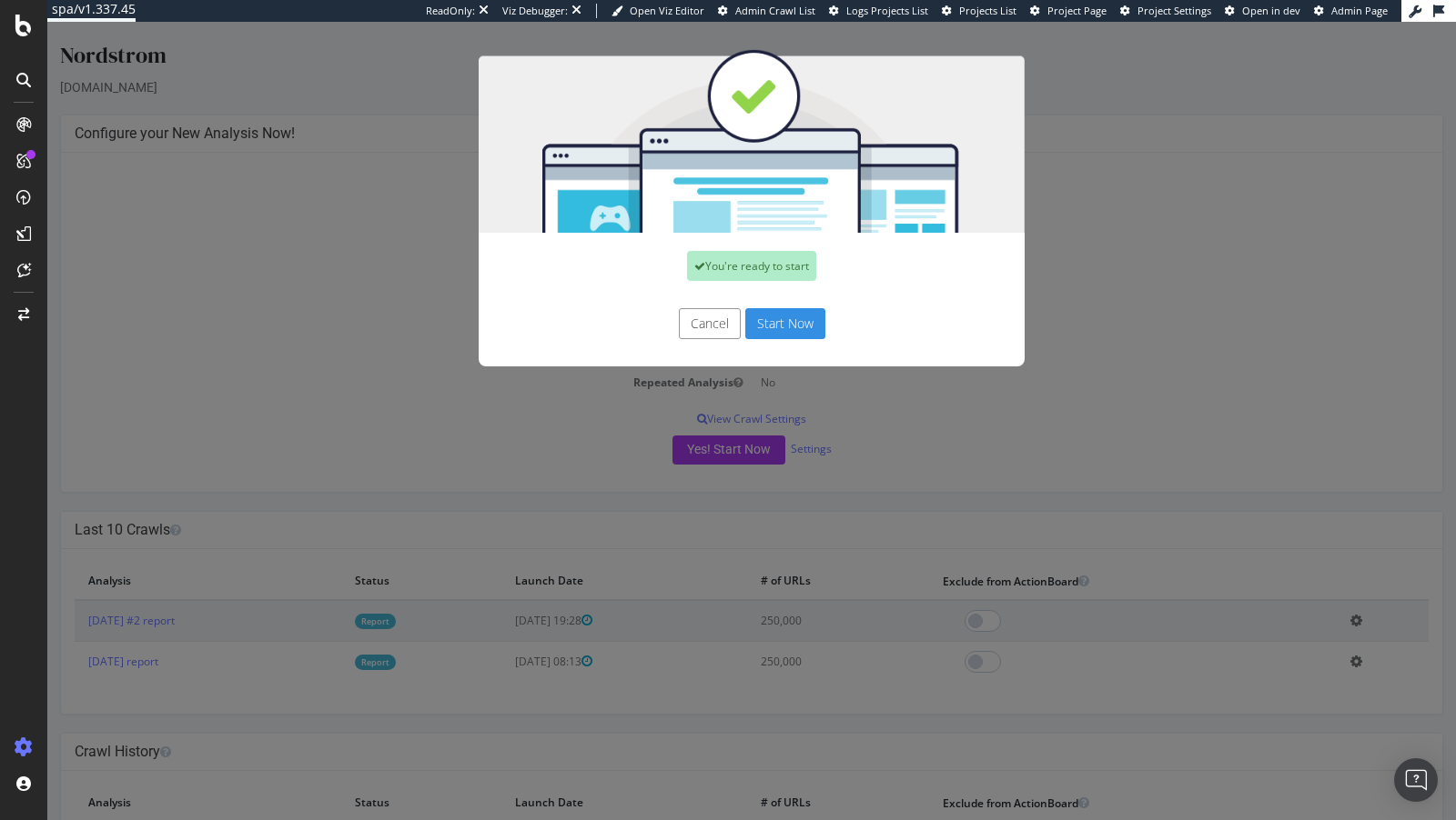
click at [781, 323] on button "Start Now" at bounding box center [785, 323] width 80 height 31
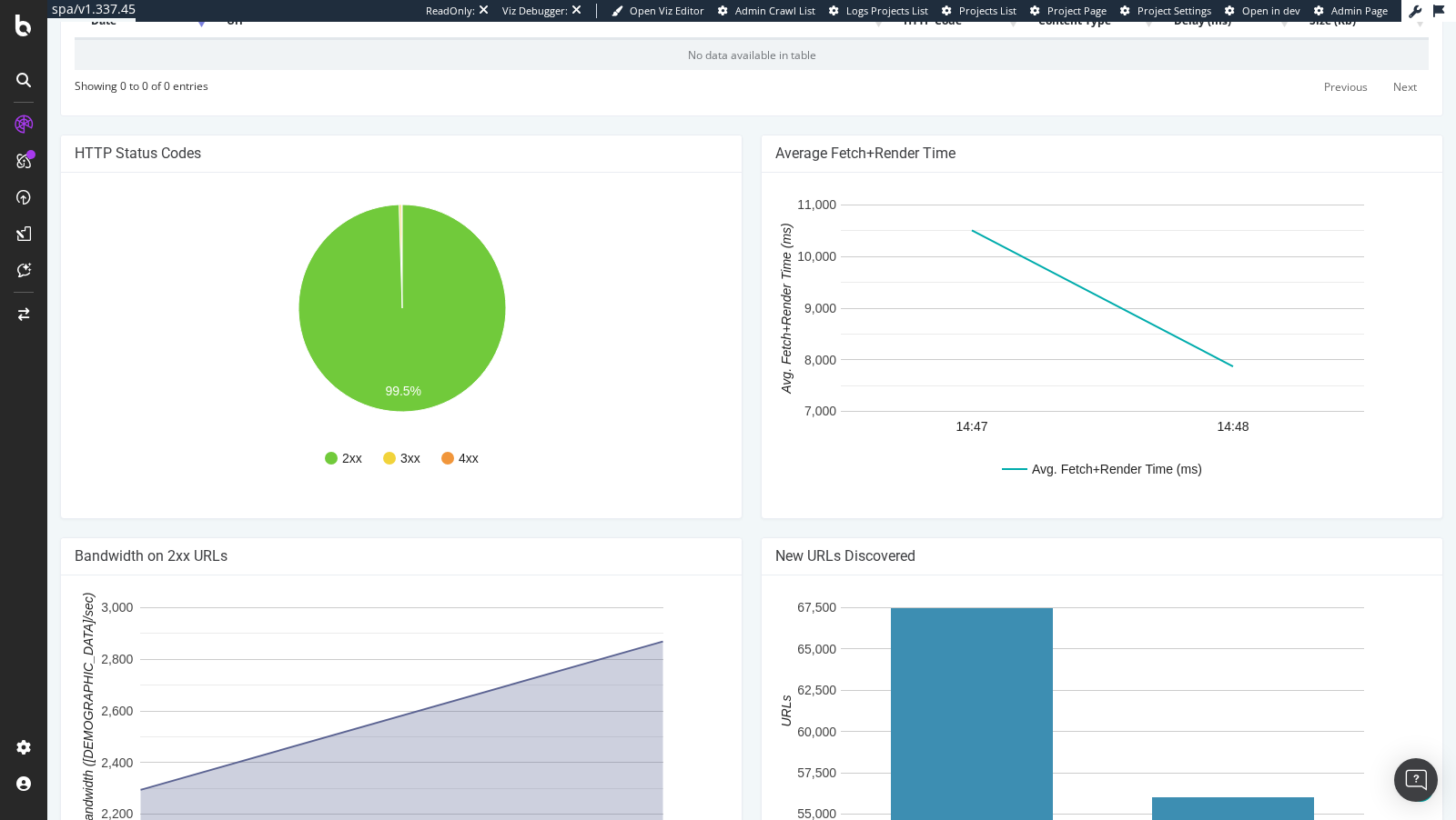
scroll to position [882, 0]
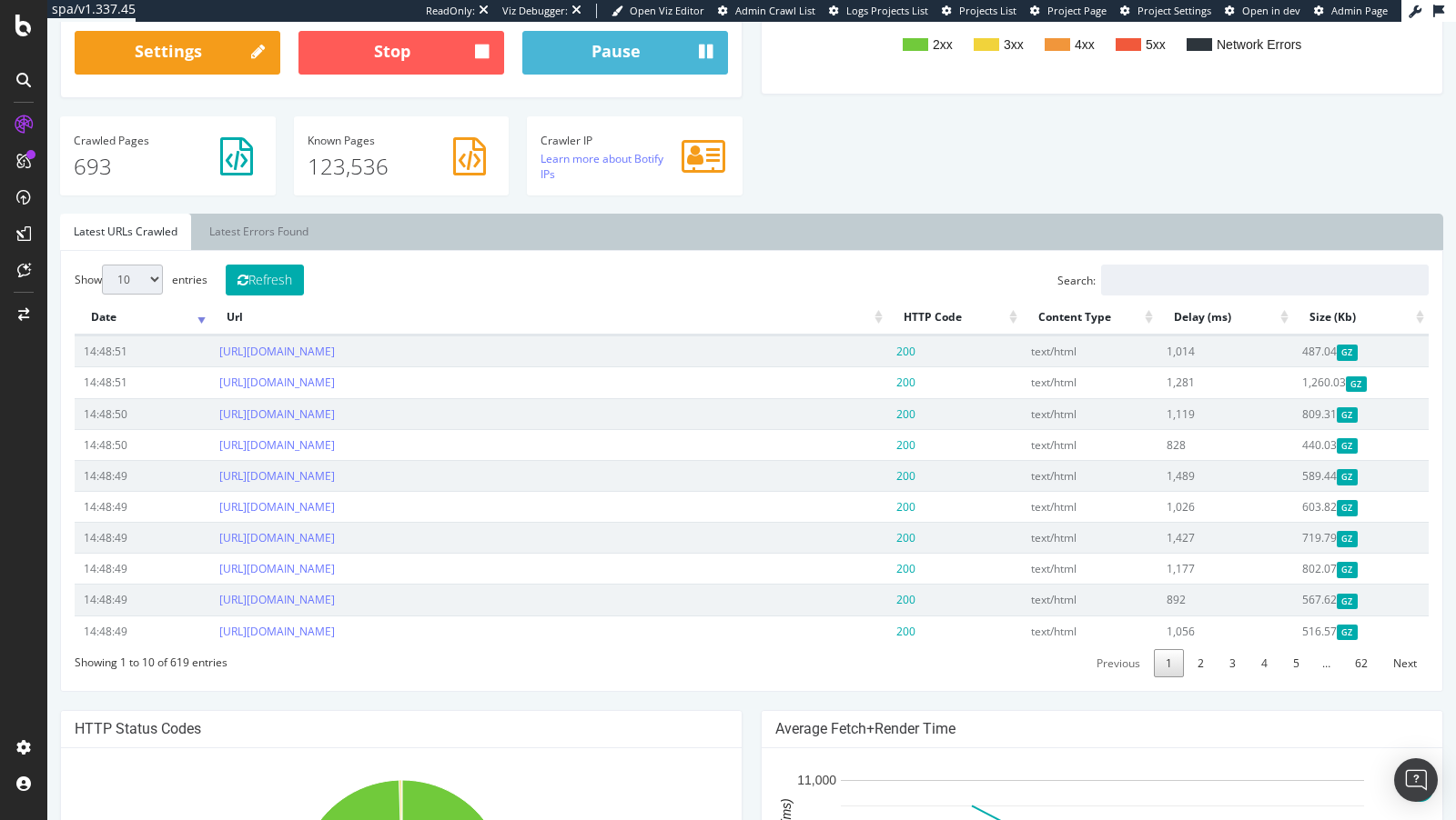
scroll to position [471, 0]
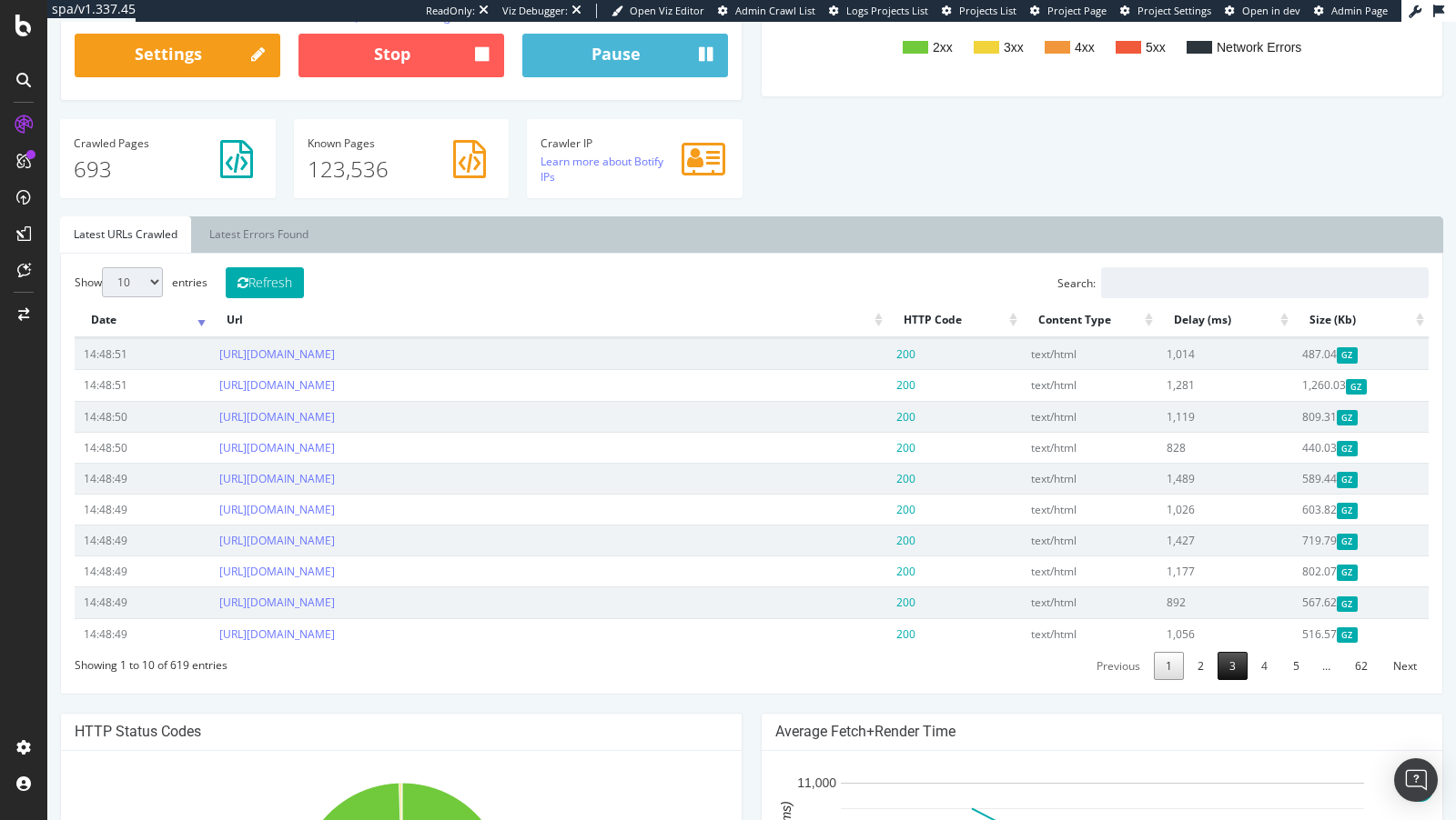
click at [1236, 680] on link "3" at bounding box center [1232, 666] width 30 height 28
click at [1360, 680] on link "62" at bounding box center [1361, 666] width 36 height 28
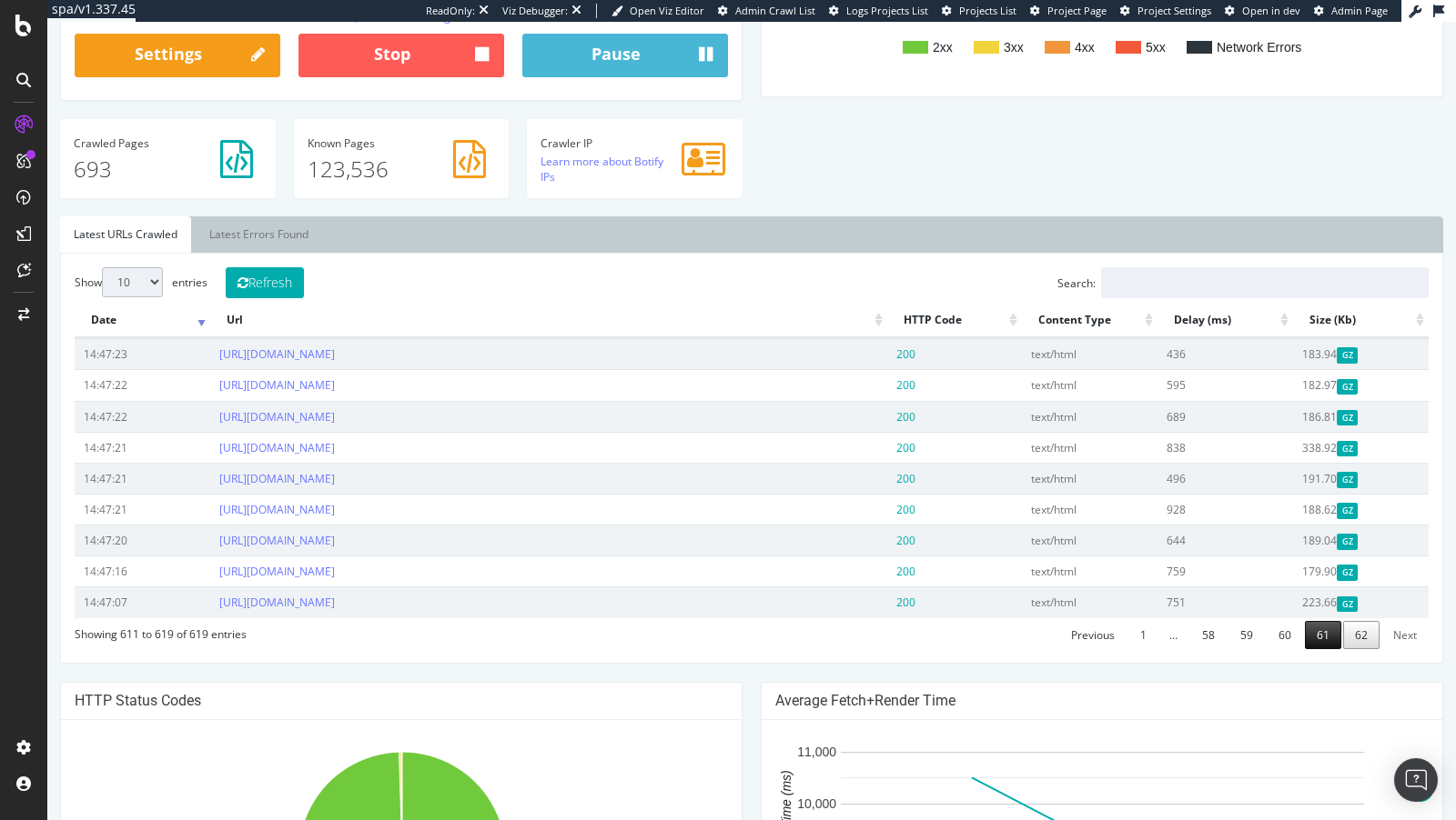
click at [1315, 649] on link "61" at bounding box center [1322, 635] width 36 height 28
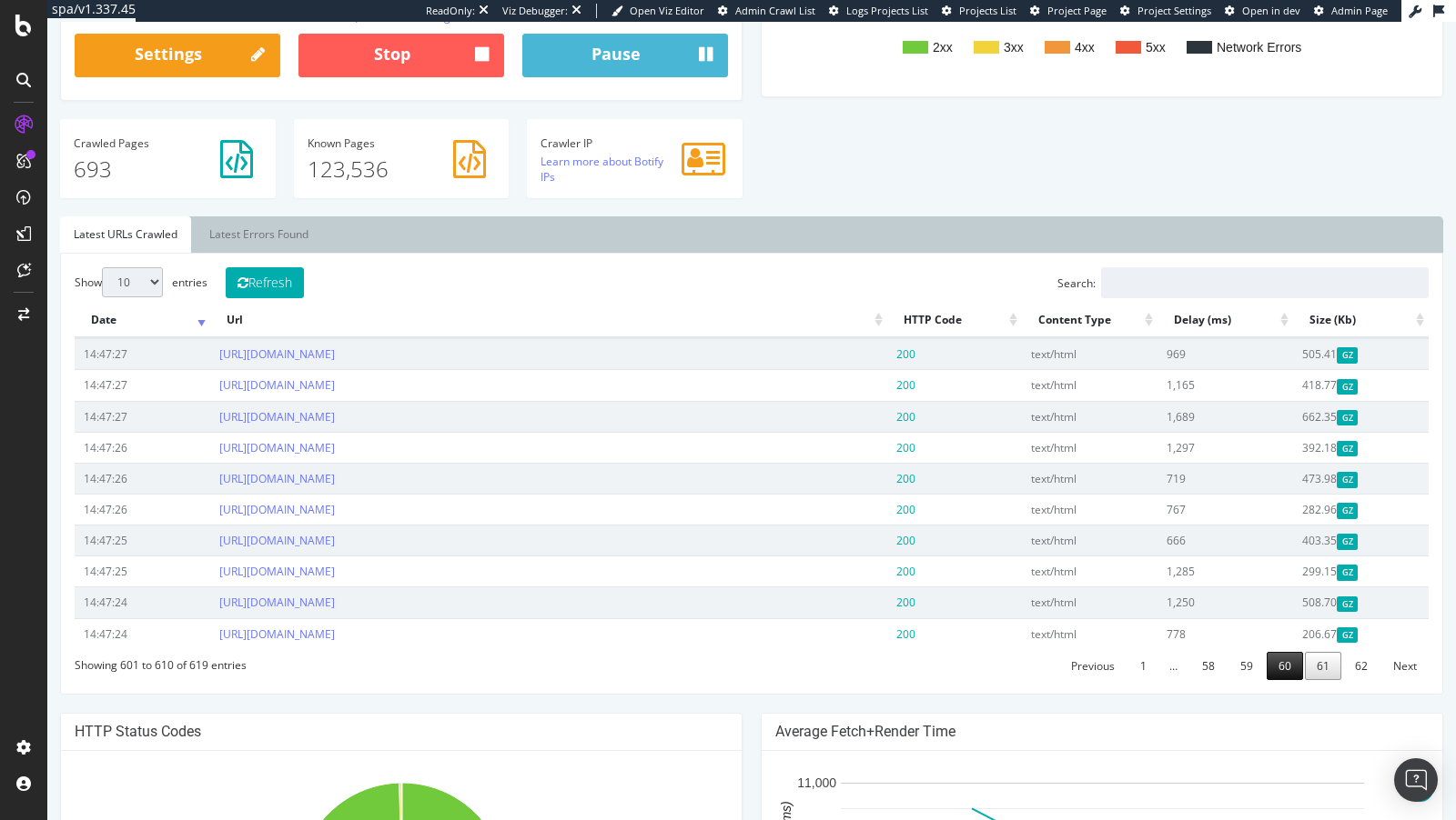
click at [1278, 680] on link "60" at bounding box center [1284, 666] width 36 height 28
click at [1256, 680] on link "59" at bounding box center [1246, 666] width 36 height 28
click at [1222, 680] on link "58" at bounding box center [1209, 666] width 36 height 28
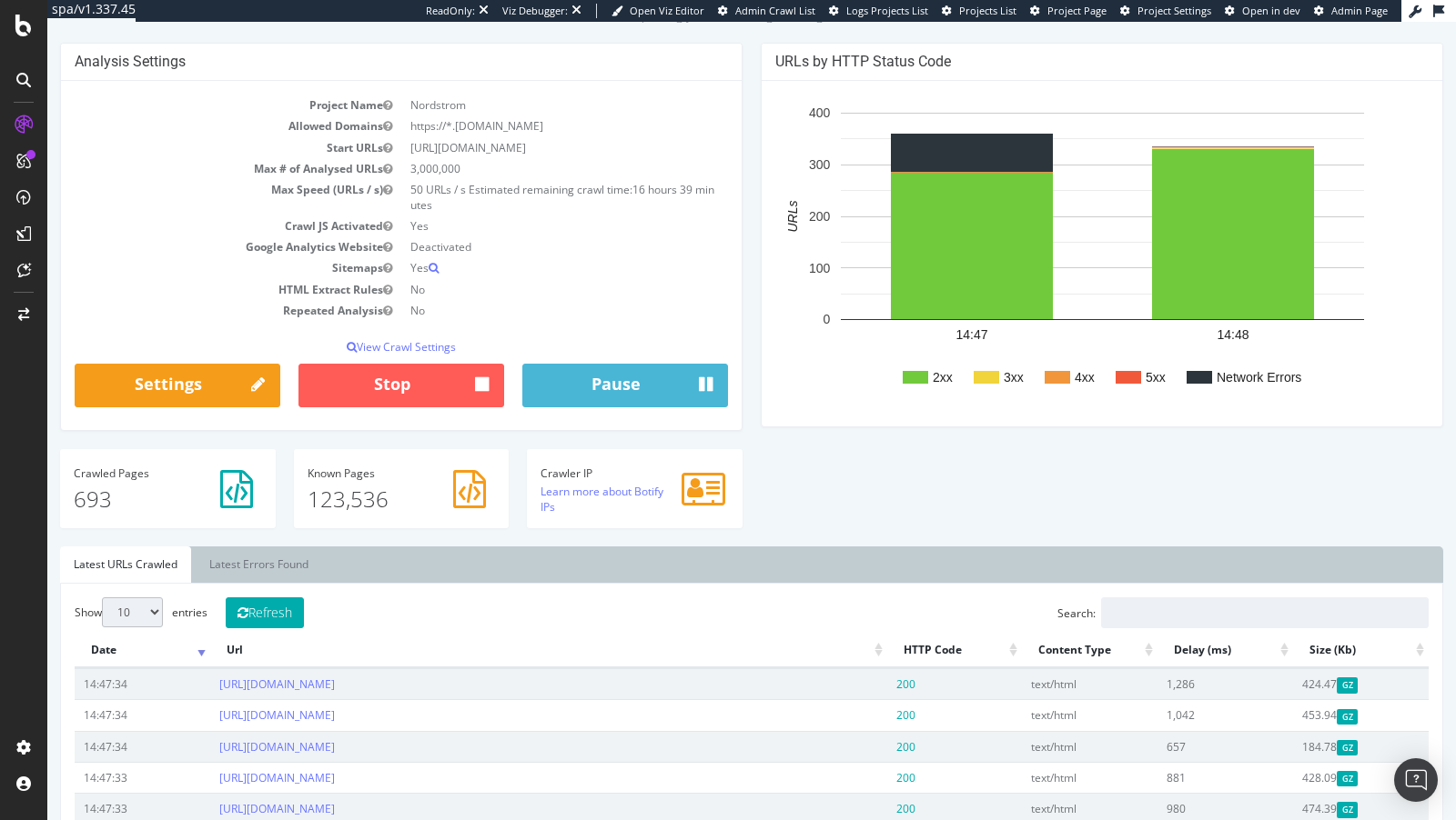
scroll to position [0, 0]
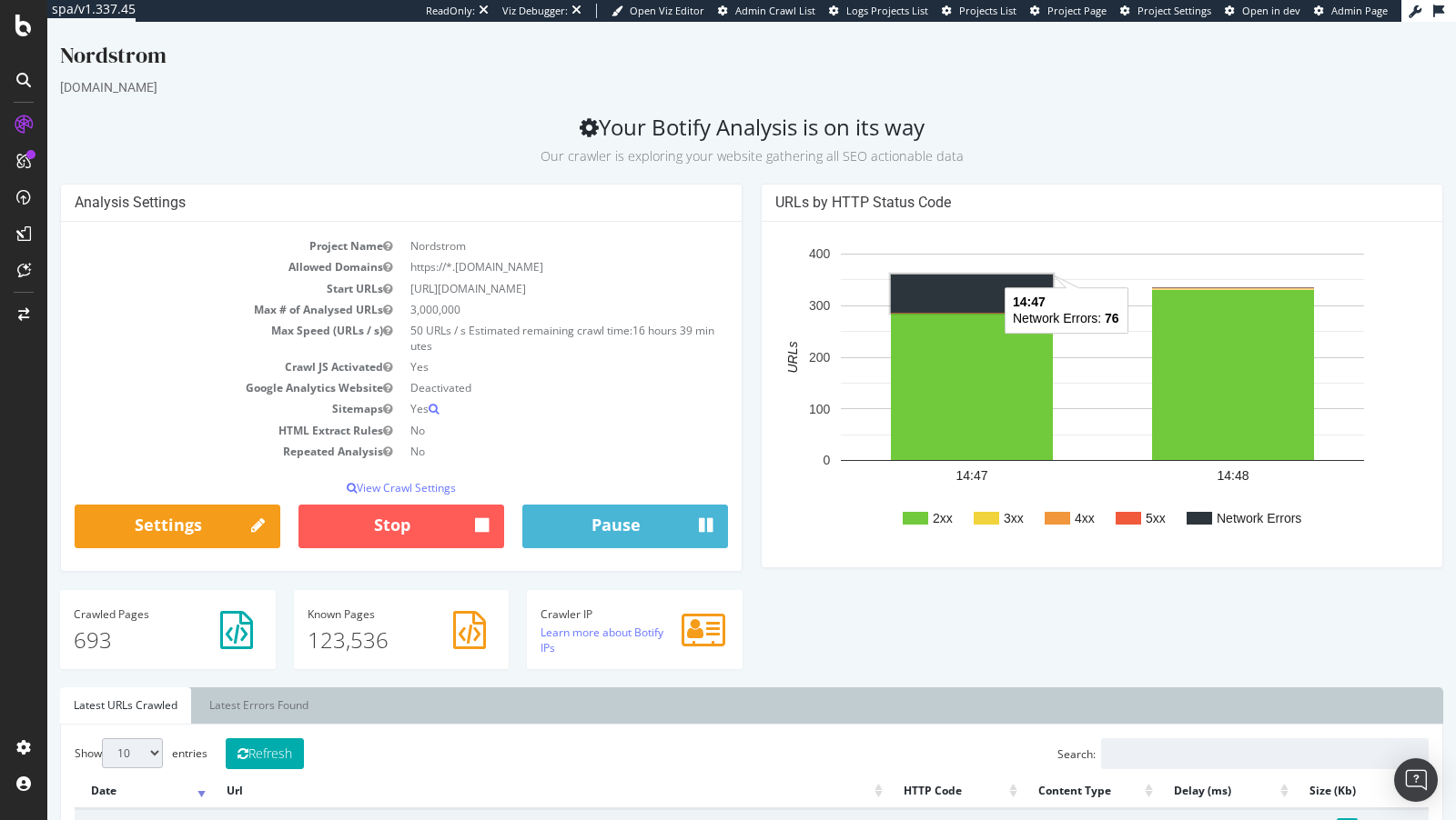
click at [929, 303] on rect "A chart." at bounding box center [972, 293] width 162 height 38
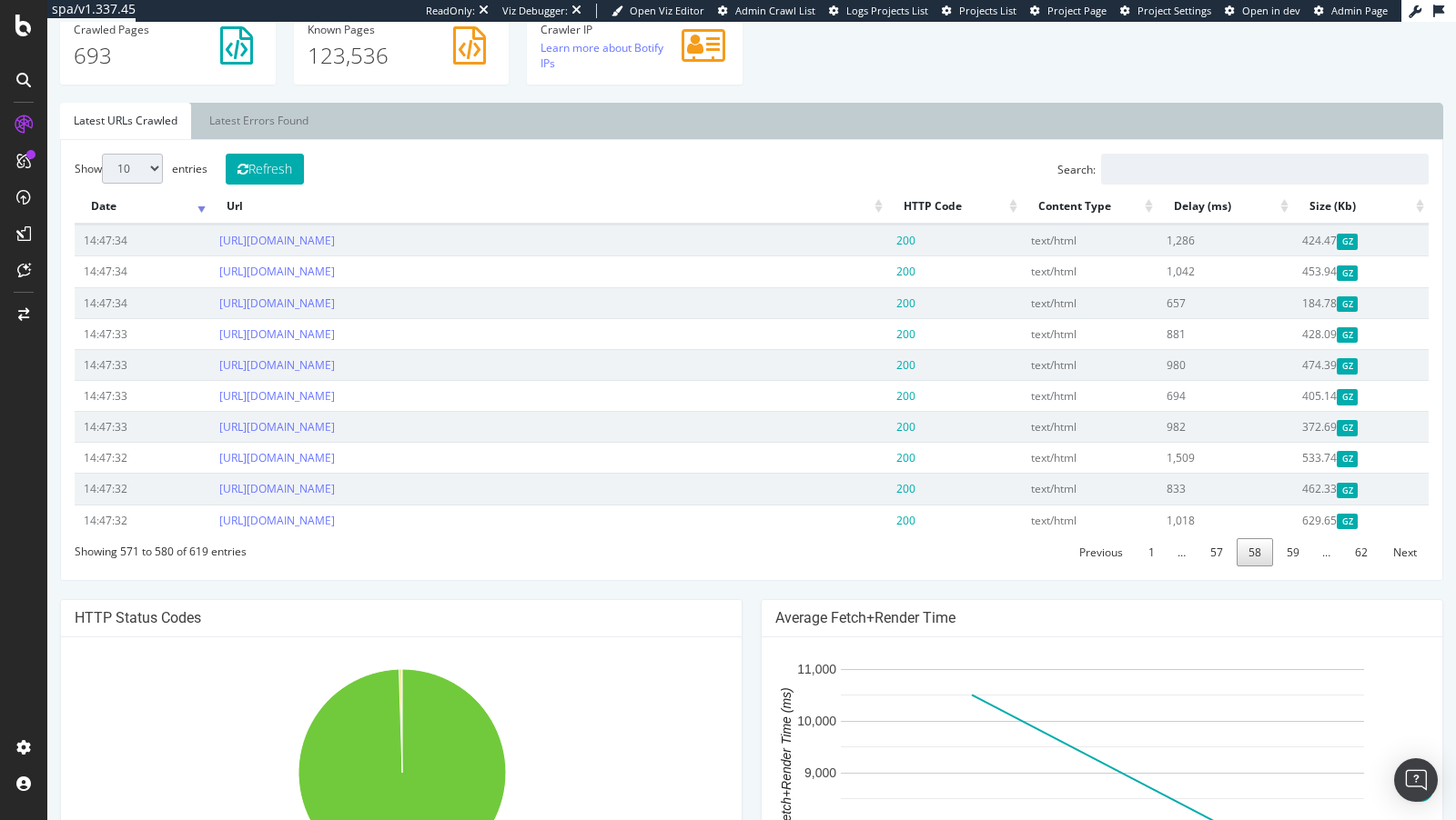
scroll to position [692, 0]
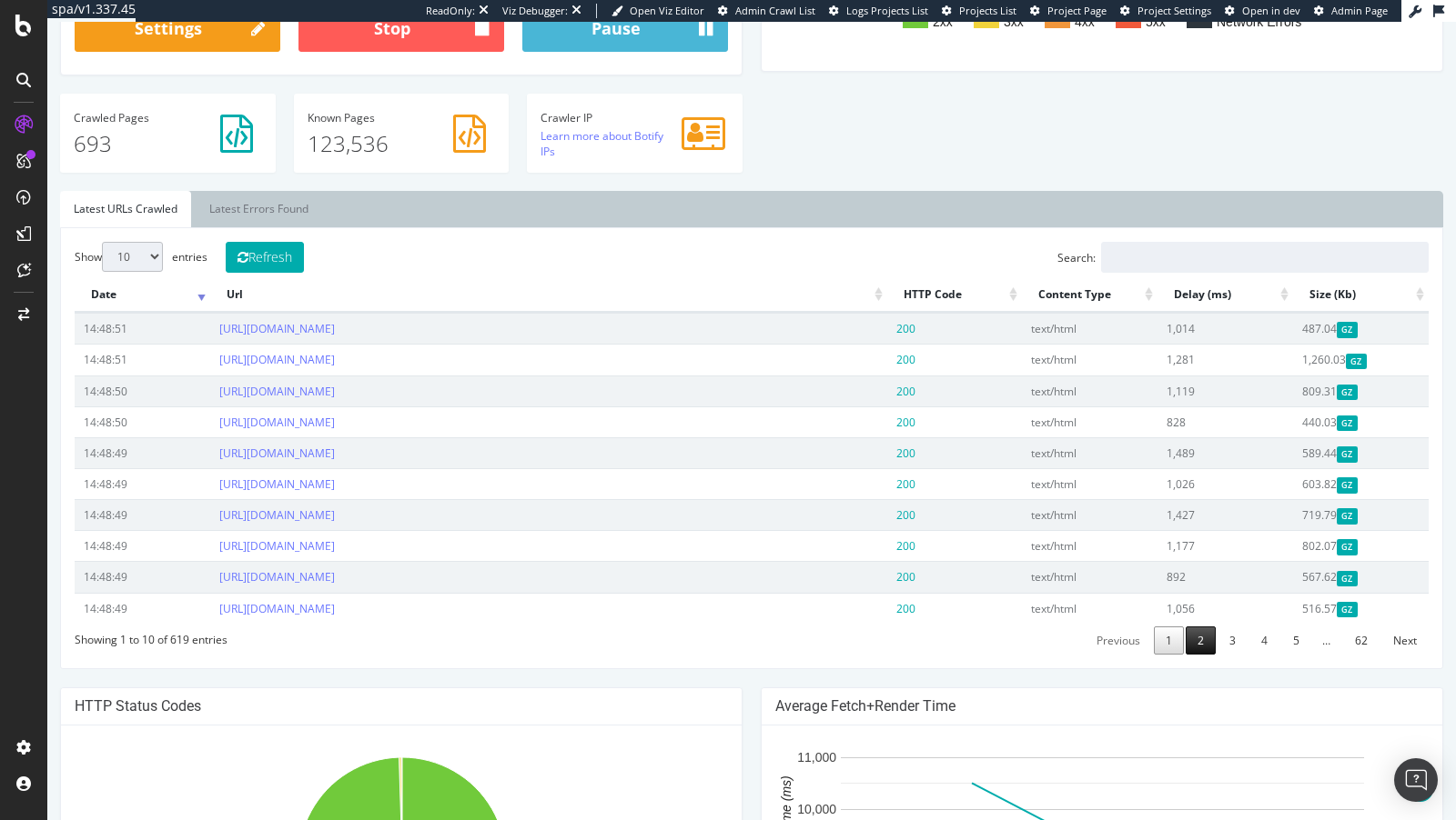
scroll to position [134, 0]
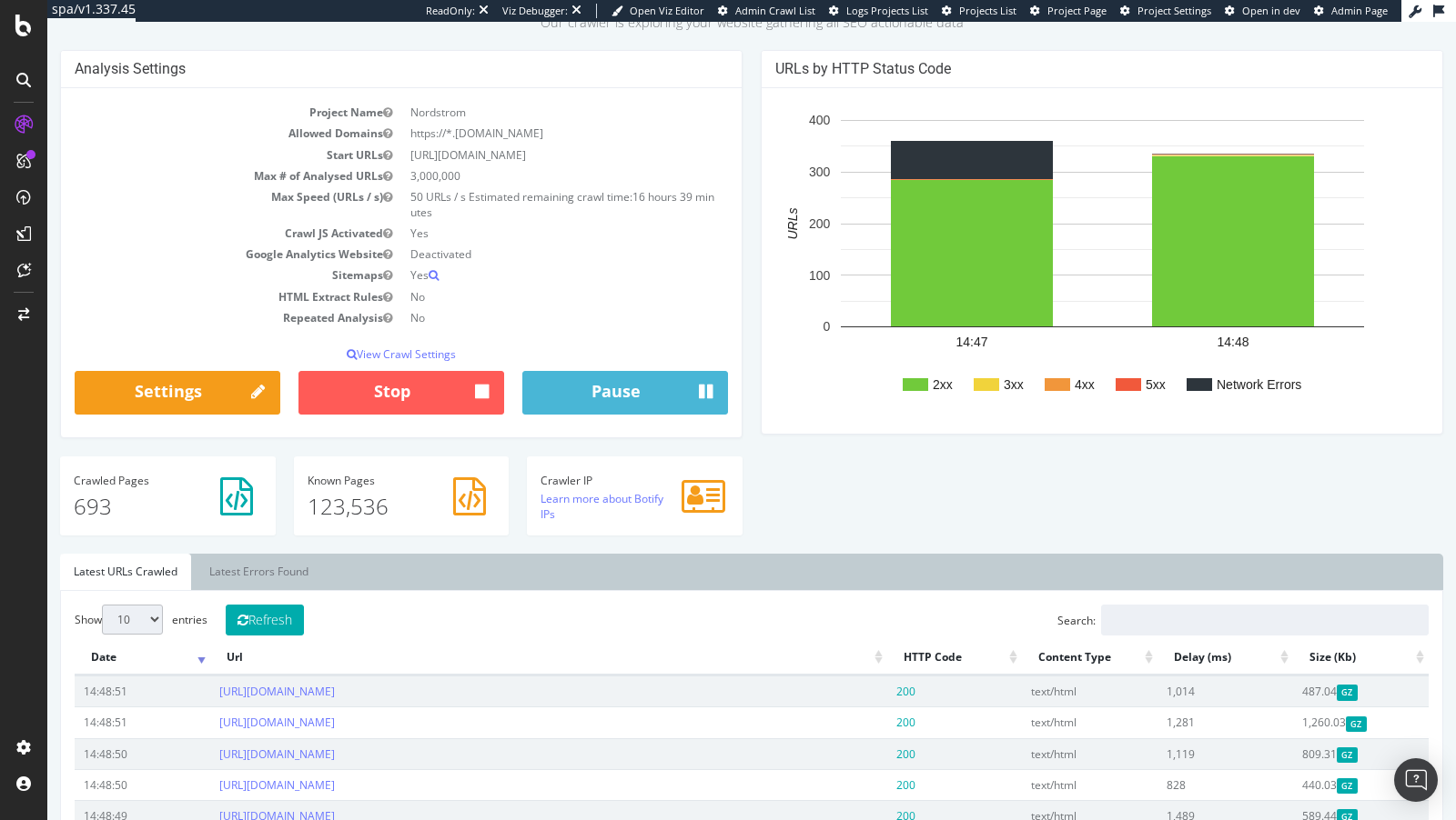
click at [1014, 655] on th "HTTP Code" at bounding box center [955, 658] width 136 height 36
click at [879, 655] on th "Url" at bounding box center [549, 658] width 677 height 36
click at [1015, 652] on th "HTTP Code" at bounding box center [955, 658] width 136 height 36
click at [949, 645] on th "HTTP Code" at bounding box center [955, 658] width 136 height 36
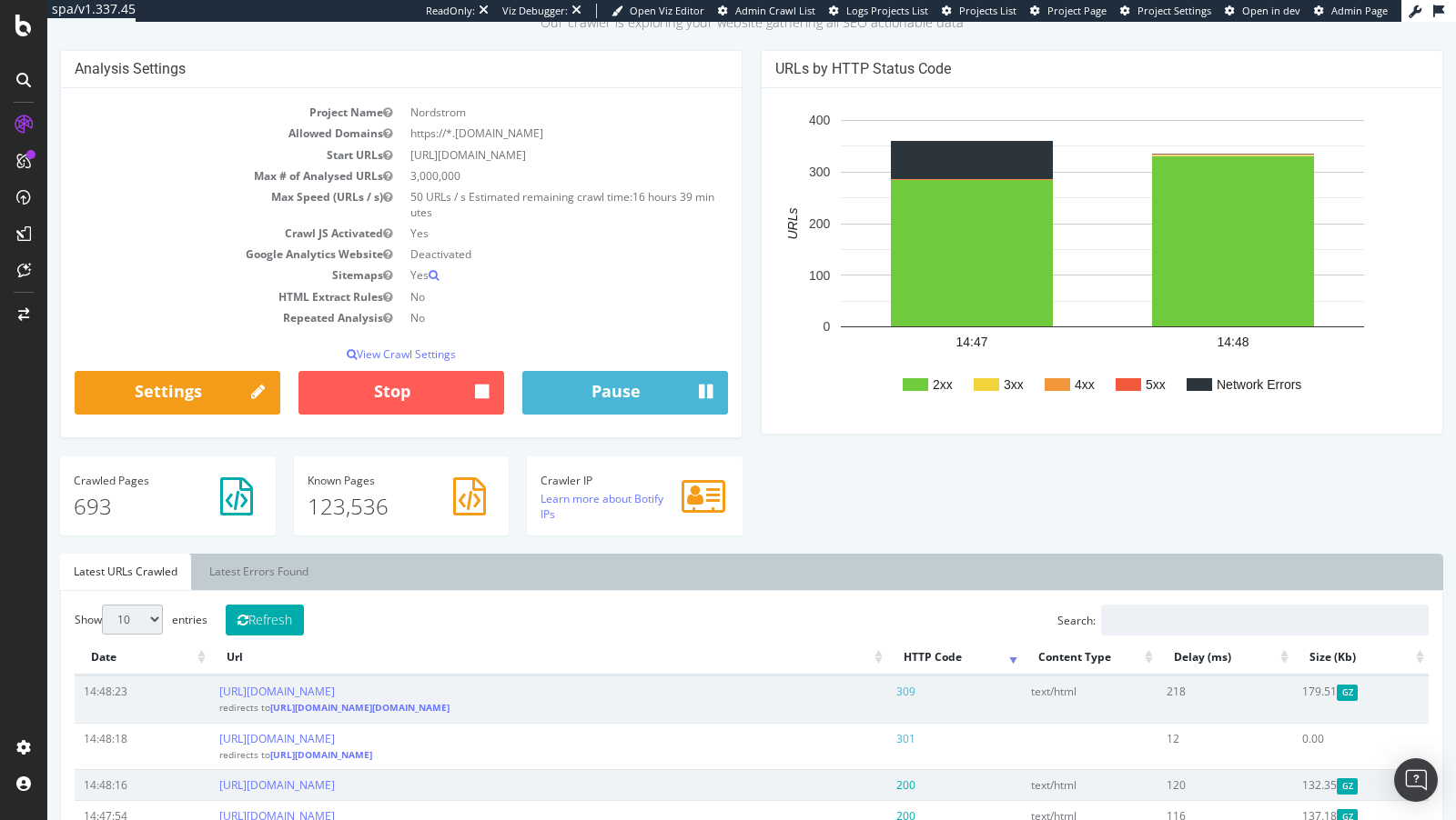
click at [949, 645] on th "HTTP Code" at bounding box center [955, 658] width 136 height 36
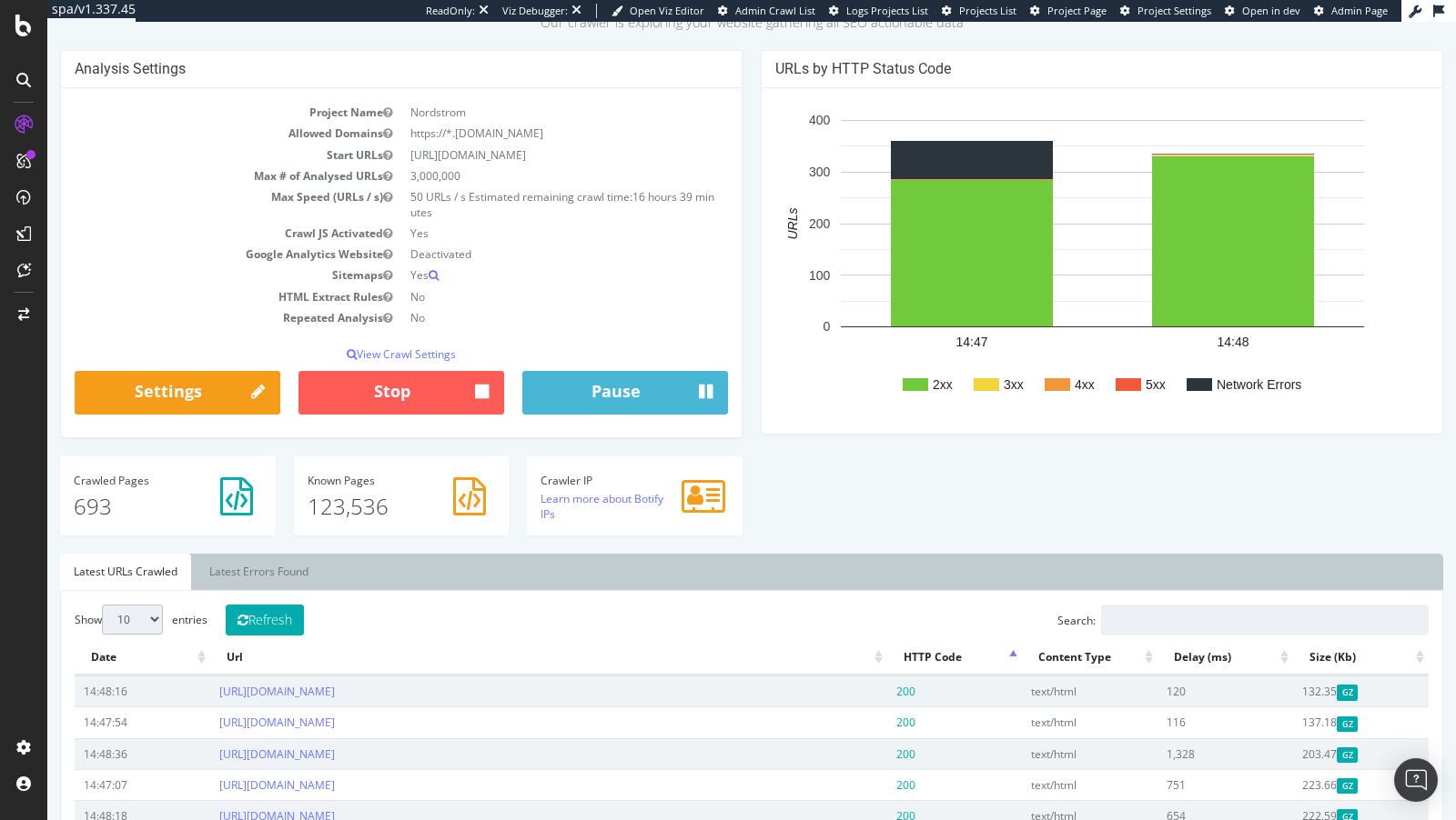
click at [949, 645] on th "HTTP Code" at bounding box center [955, 658] width 136 height 36
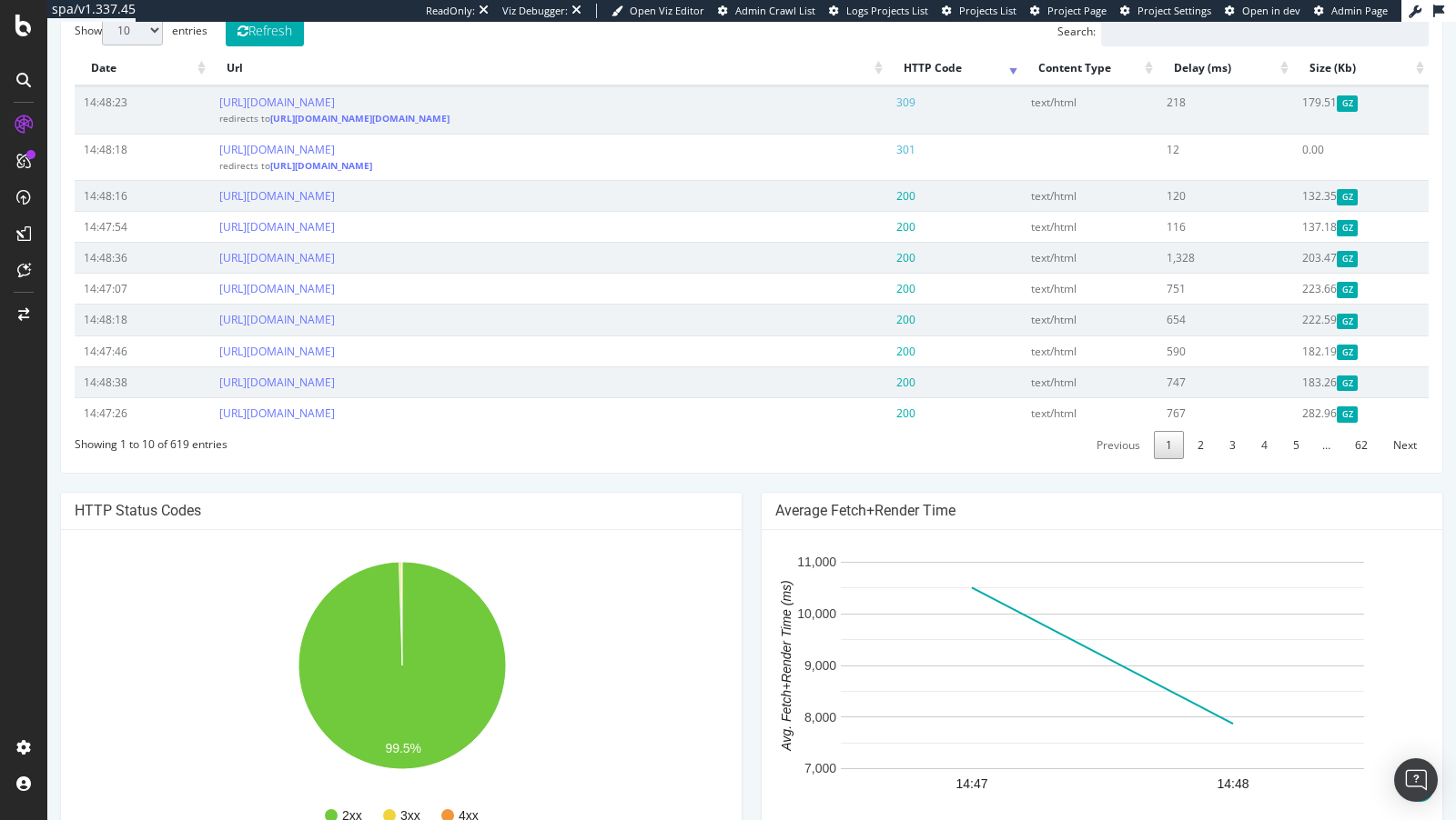
scroll to position [0, 0]
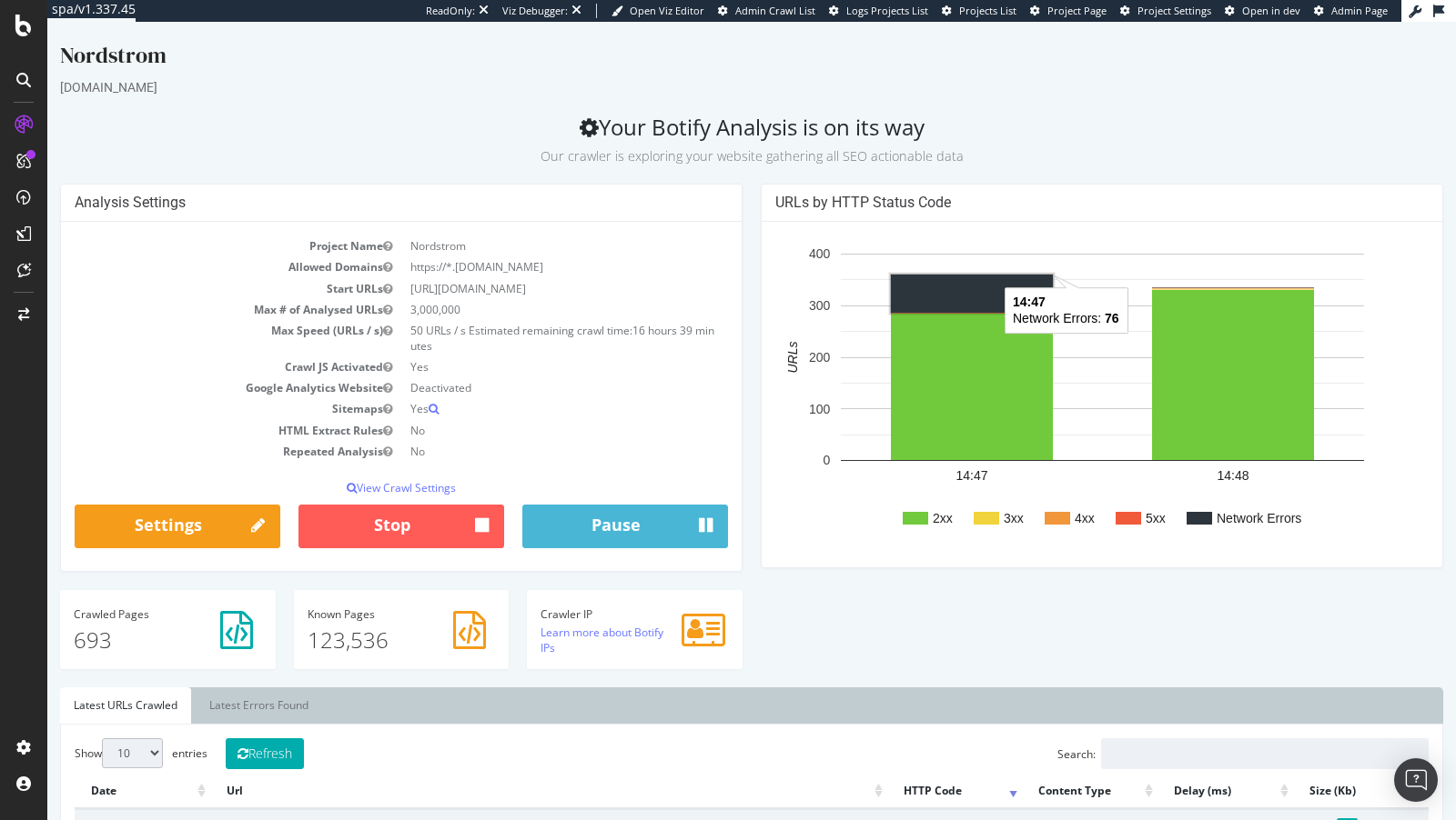
click at [965, 287] on rect "A chart." at bounding box center [972, 293] width 162 height 38
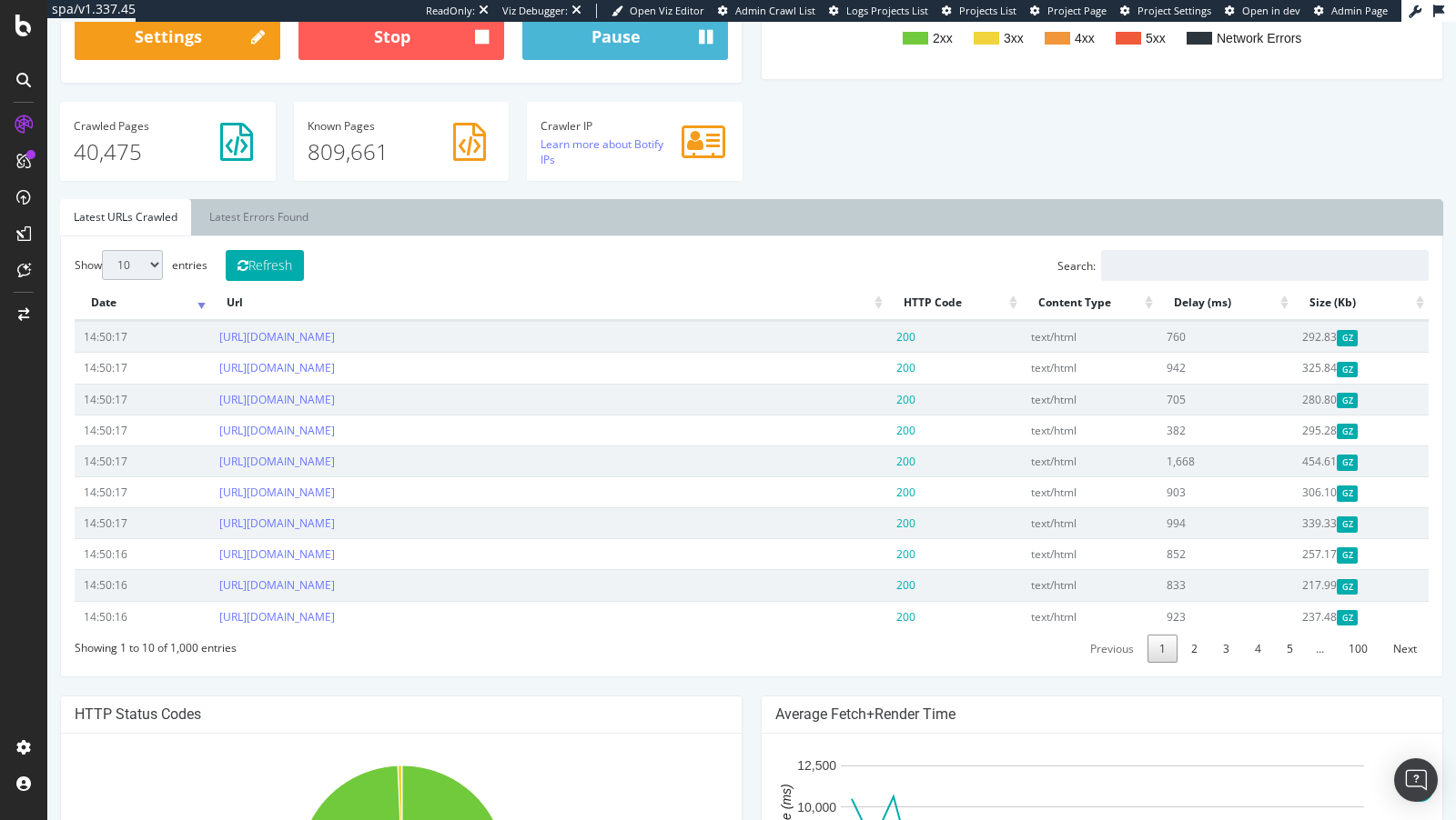
scroll to position [739, 0]
